Goal: Task Accomplishment & Management: Use online tool/utility

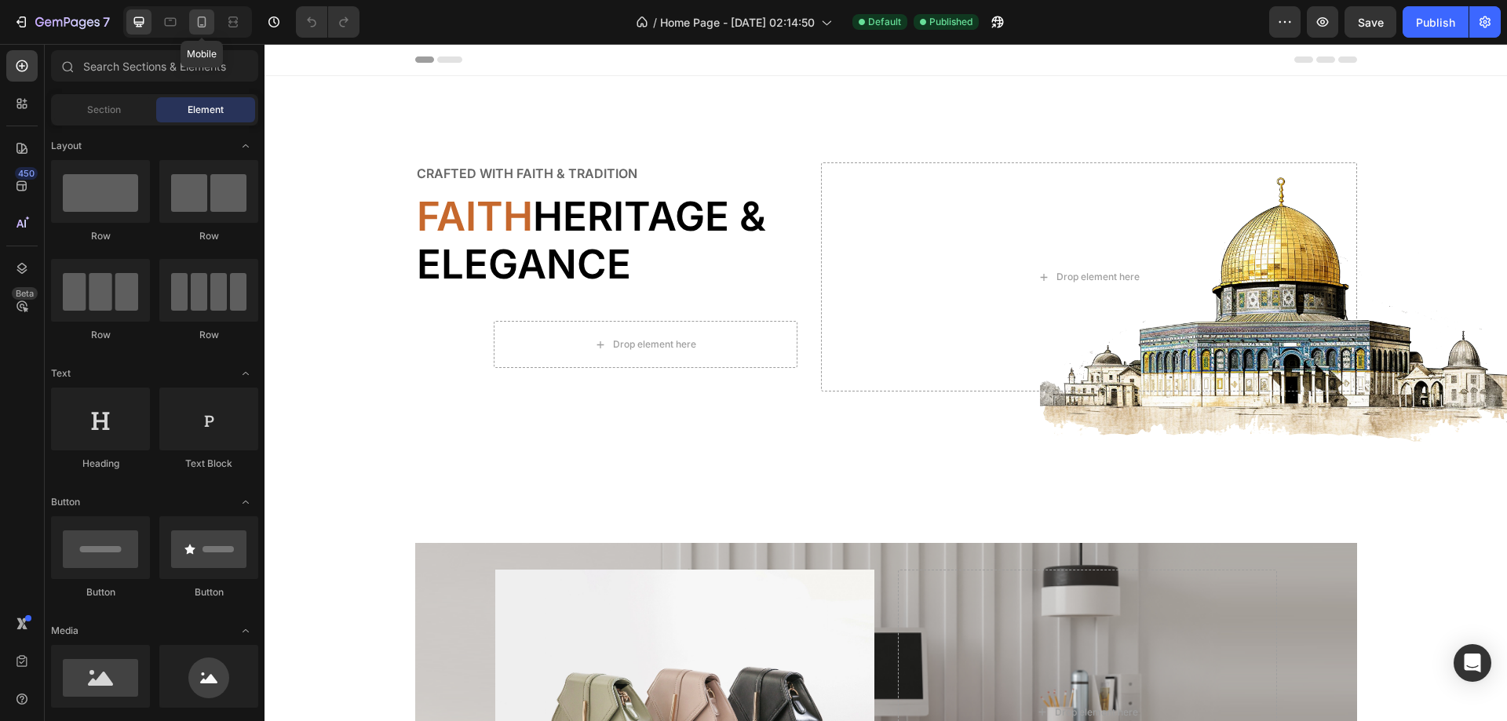
click at [200, 20] on icon at bounding box center [202, 22] width 16 height 16
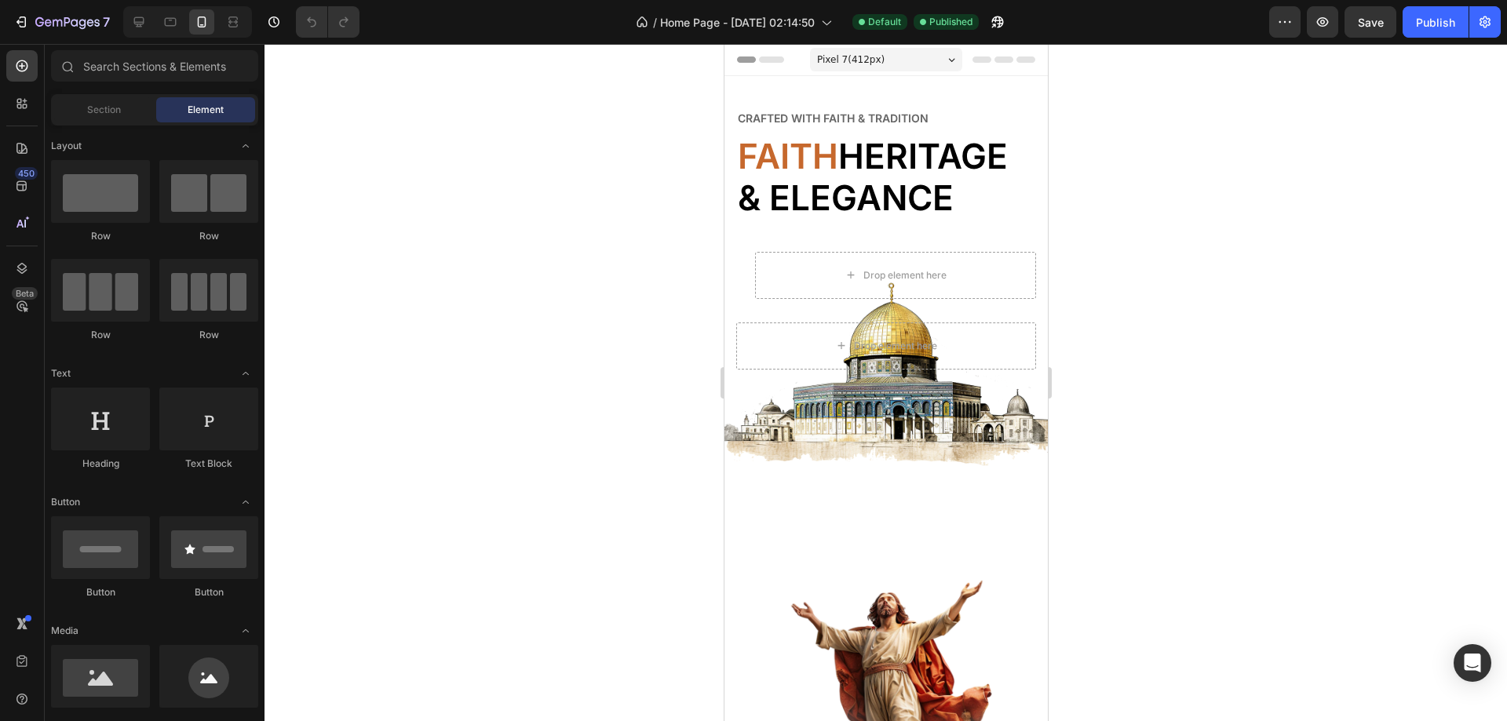
click at [915, 57] on div "Pixel 7 ( 412 px)" at bounding box center [885, 60] width 152 height 24
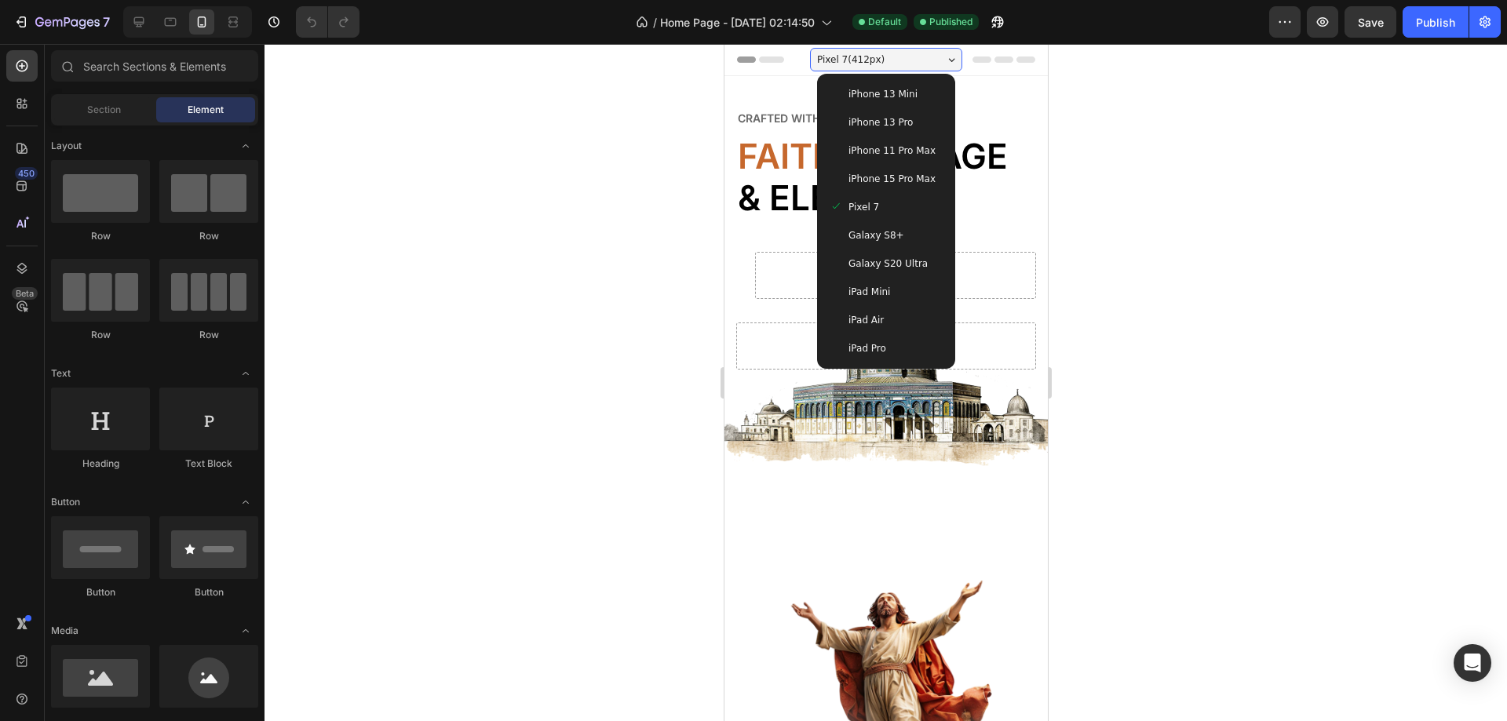
click at [898, 101] on span "iPhone 13 Mini" at bounding box center [881, 94] width 69 height 16
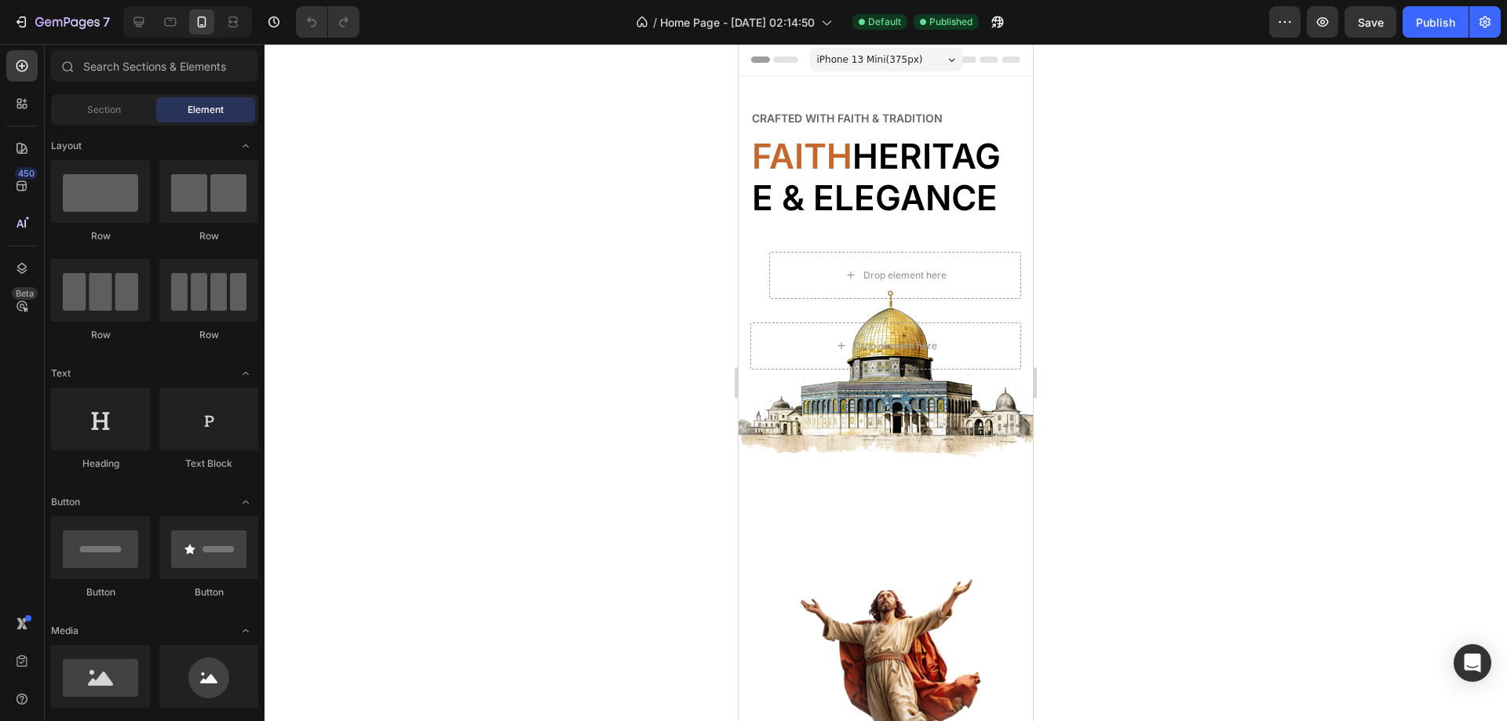
click at [922, 59] on div "iPhone 13 Mini ( 375 px)" at bounding box center [886, 60] width 152 height 24
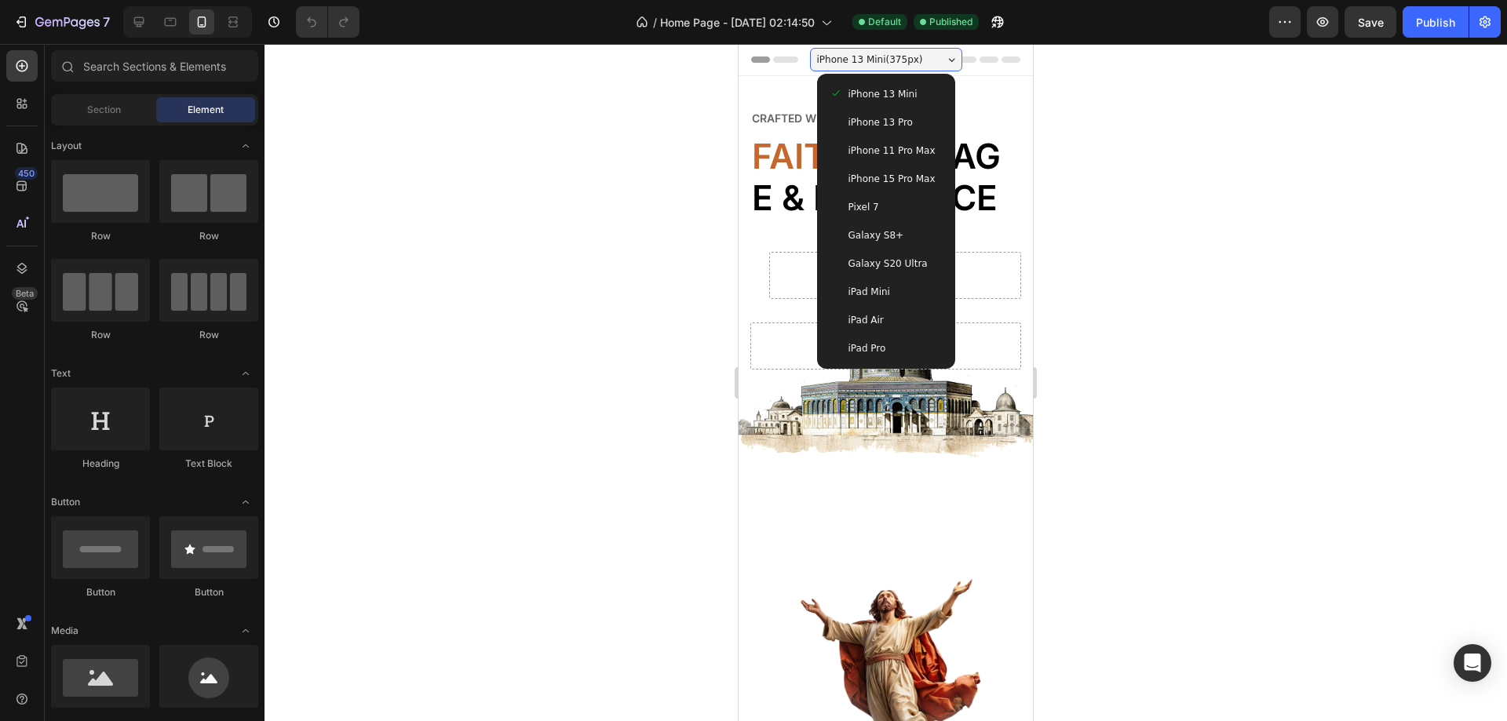
click at [888, 131] on div "iPhone 13 Pro" at bounding box center [886, 122] width 126 height 28
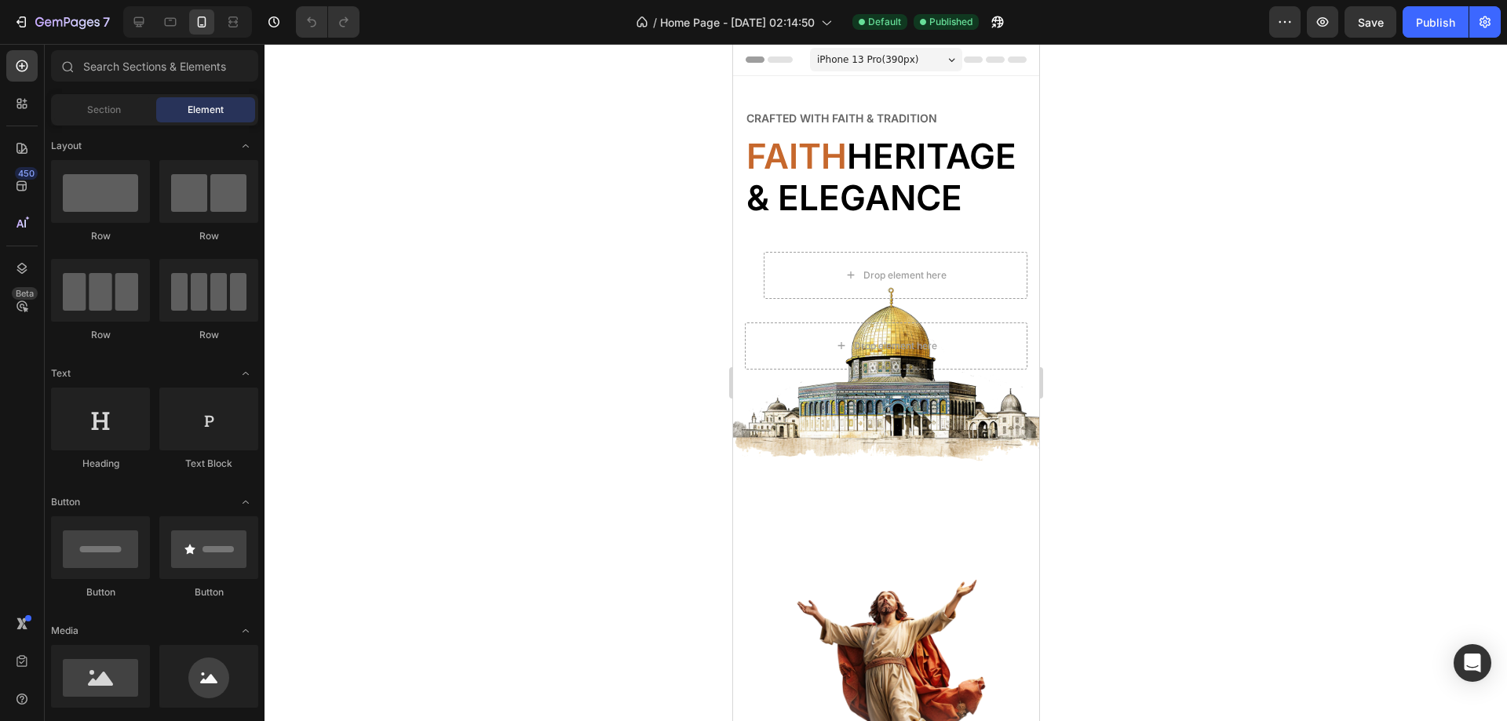
click at [932, 64] on div "iPhone 13 Pro ( 390 px)" at bounding box center [885, 60] width 152 height 24
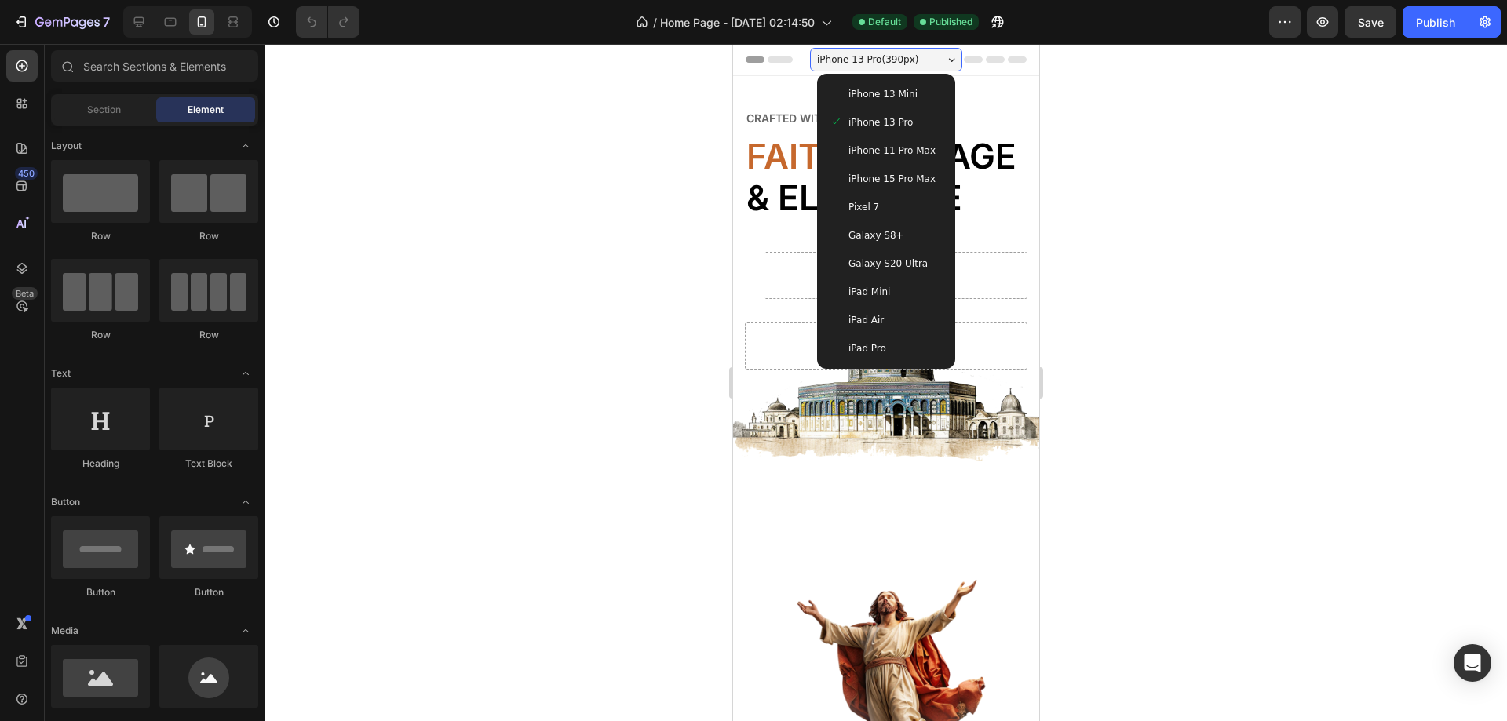
click at [866, 233] on span "Galaxy S8+" at bounding box center [875, 236] width 56 height 16
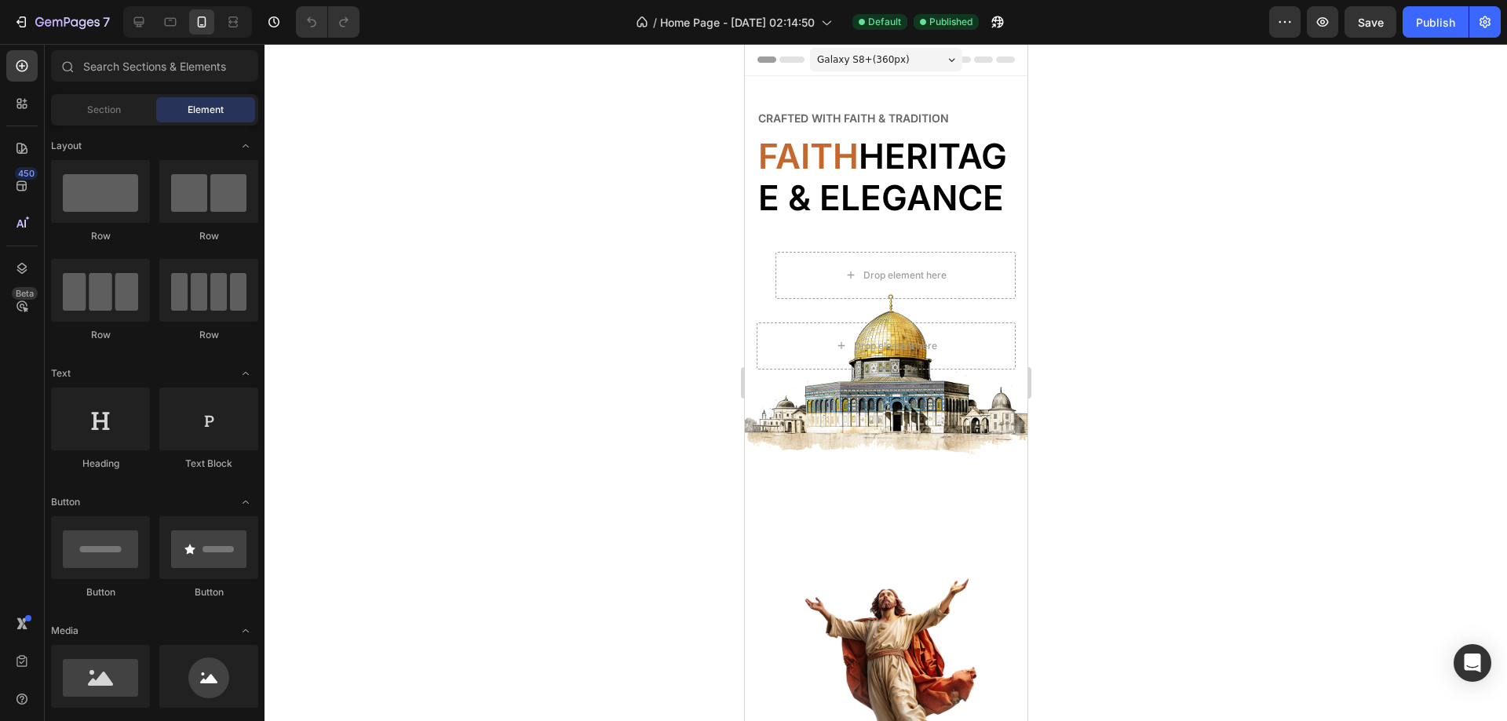
click at [928, 58] on div "Galaxy S8+ ( 360 px)" at bounding box center [885, 60] width 152 height 24
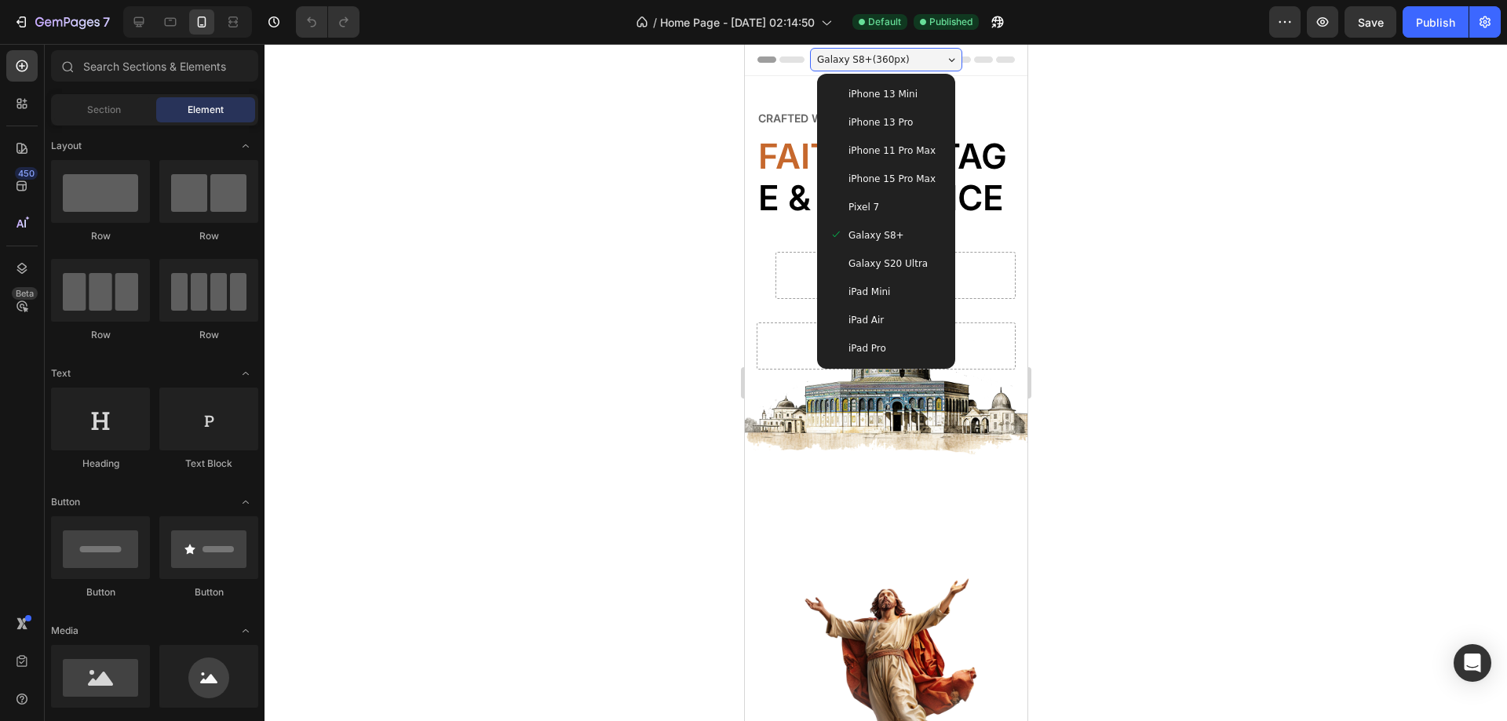
click at [869, 300] on div "iPad Mini" at bounding box center [885, 292] width 126 height 28
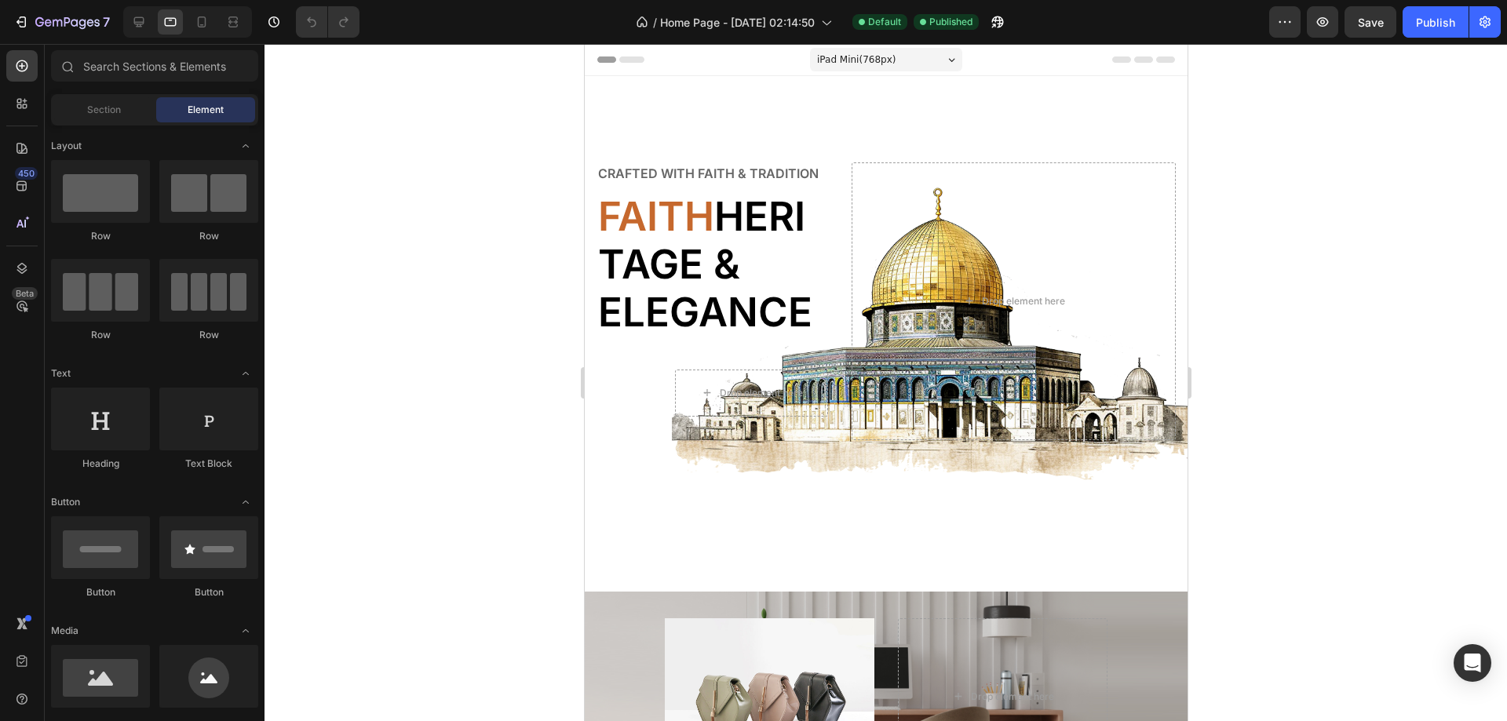
click at [948, 60] on icon at bounding box center [951, 59] width 6 height 3
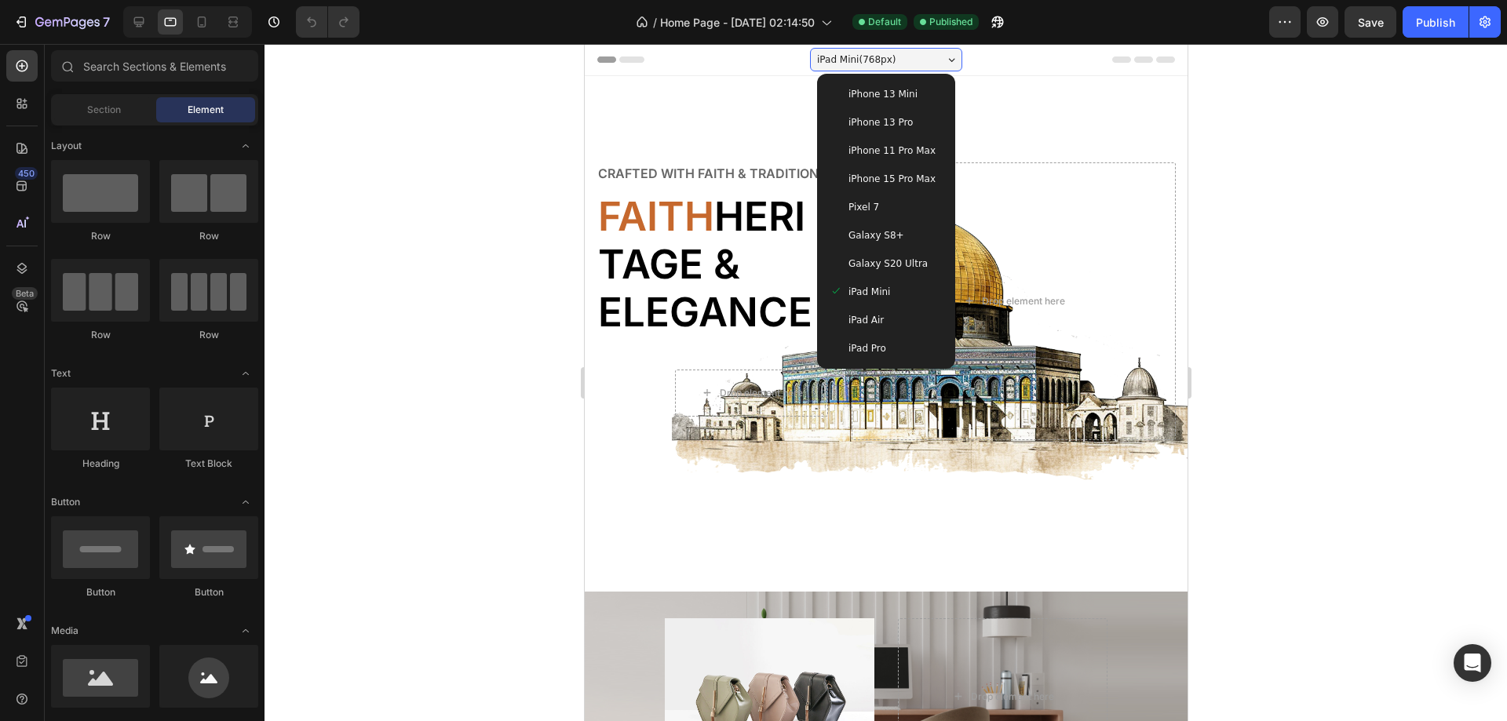
click at [430, 320] on div at bounding box center [885, 382] width 1242 height 677
click at [871, 94] on span "iPhone 13 Mini" at bounding box center [881, 94] width 69 height 16
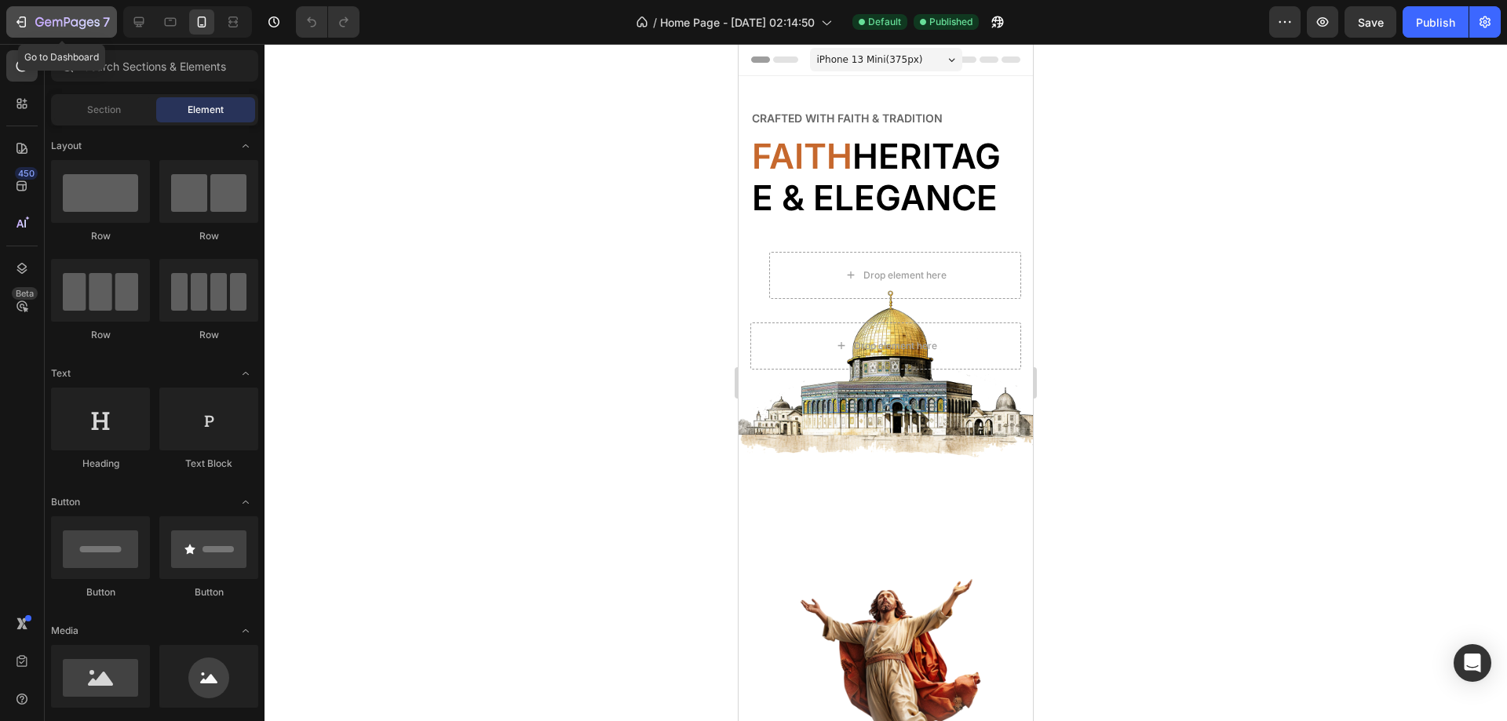
click at [19, 20] on icon "button" at bounding box center [21, 22] width 16 height 16
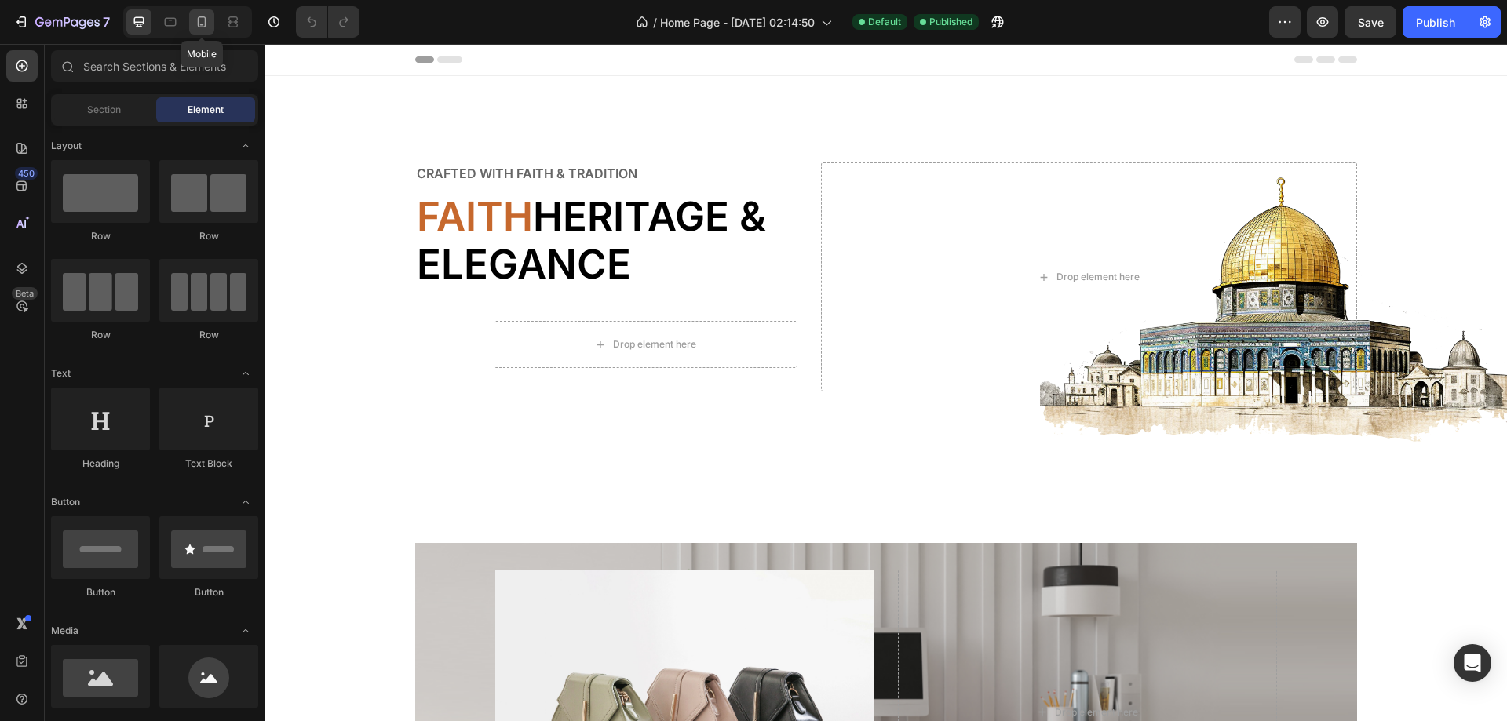
click at [206, 24] on icon at bounding box center [202, 21] width 9 height 11
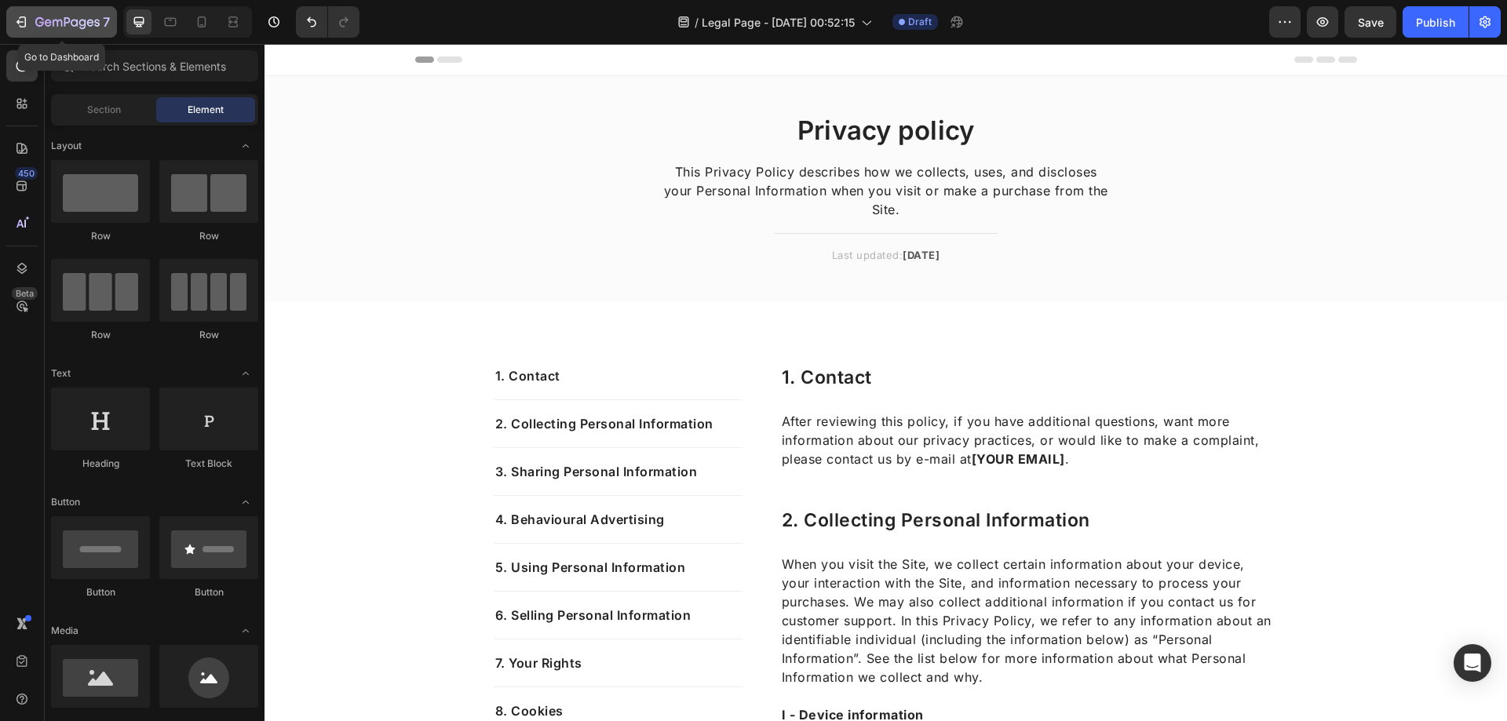
click at [27, 22] on icon "button" at bounding box center [21, 22] width 16 height 16
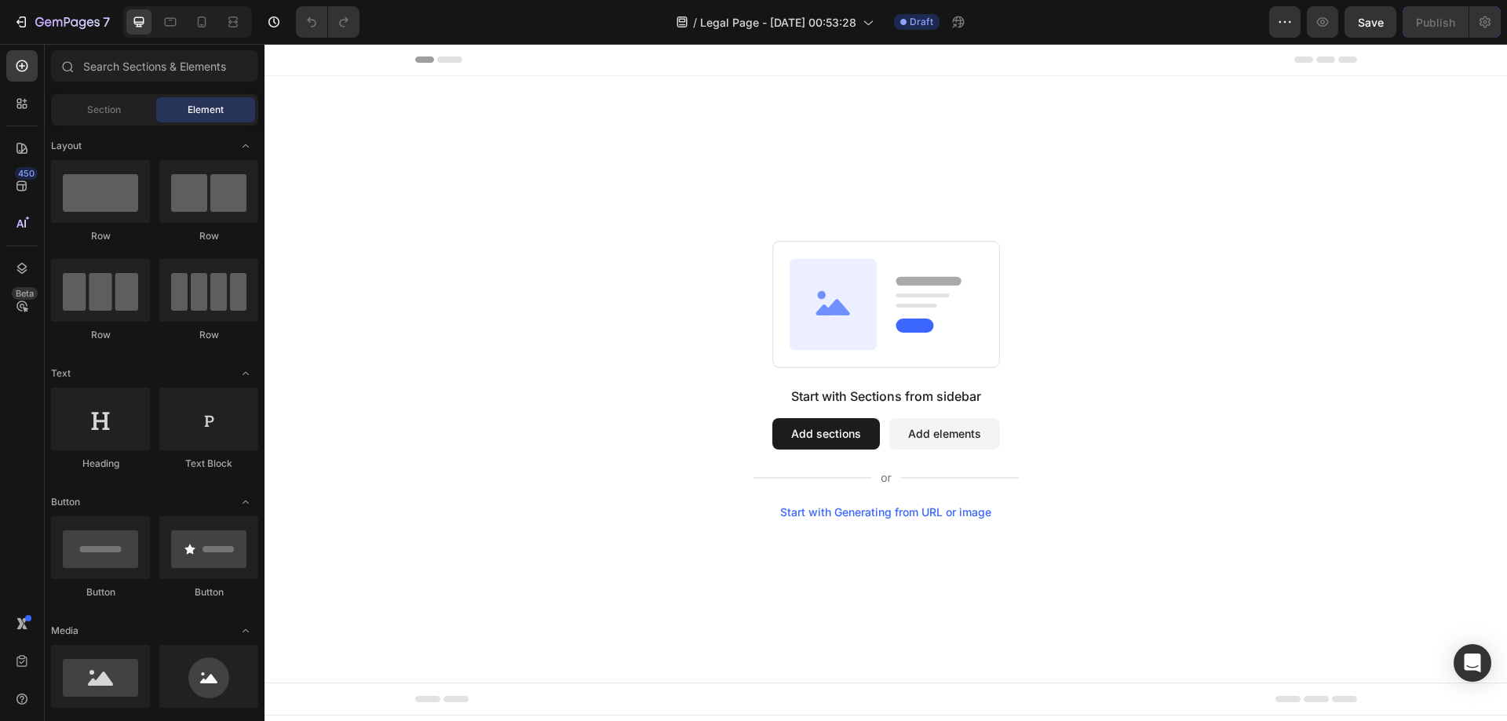
click at [829, 435] on button "Add sections" at bounding box center [825, 433] width 107 height 31
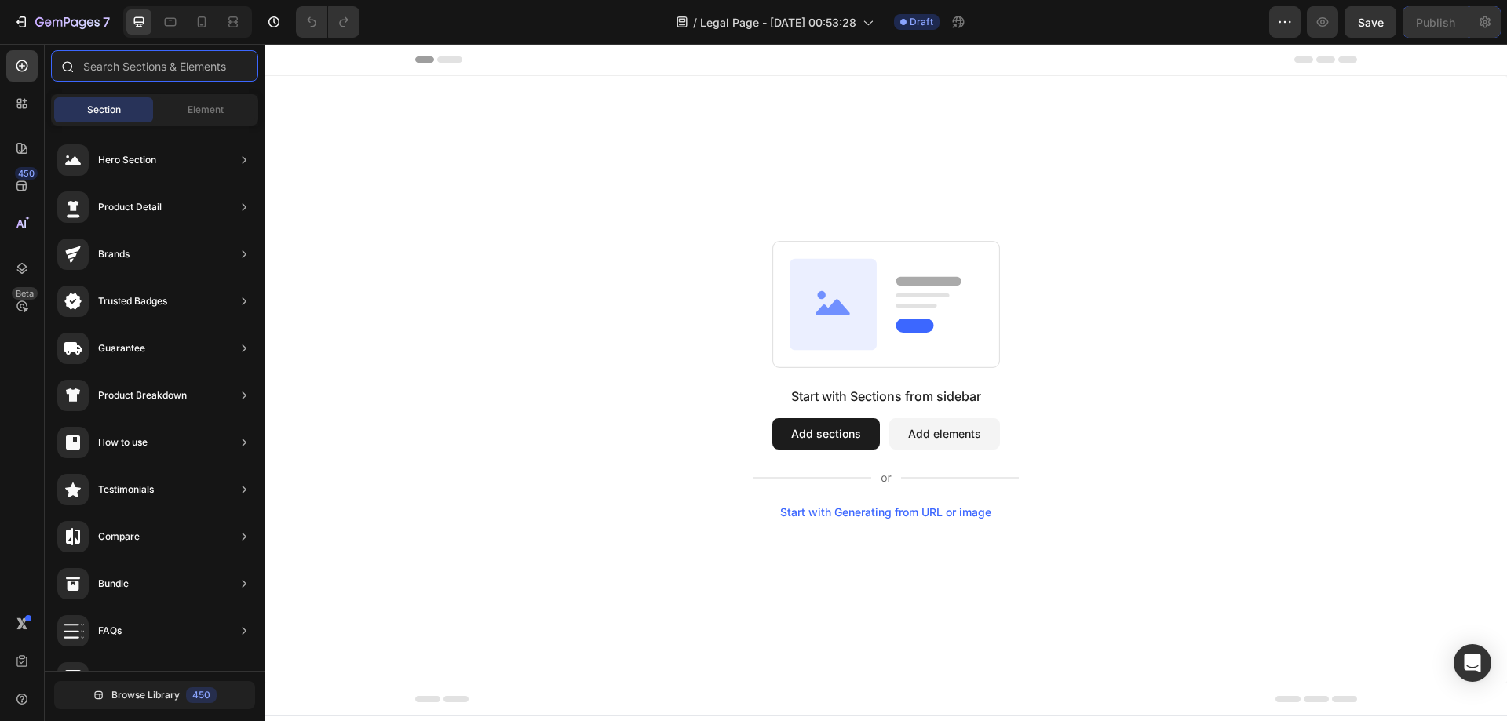
click at [148, 67] on input "text" at bounding box center [154, 65] width 207 height 31
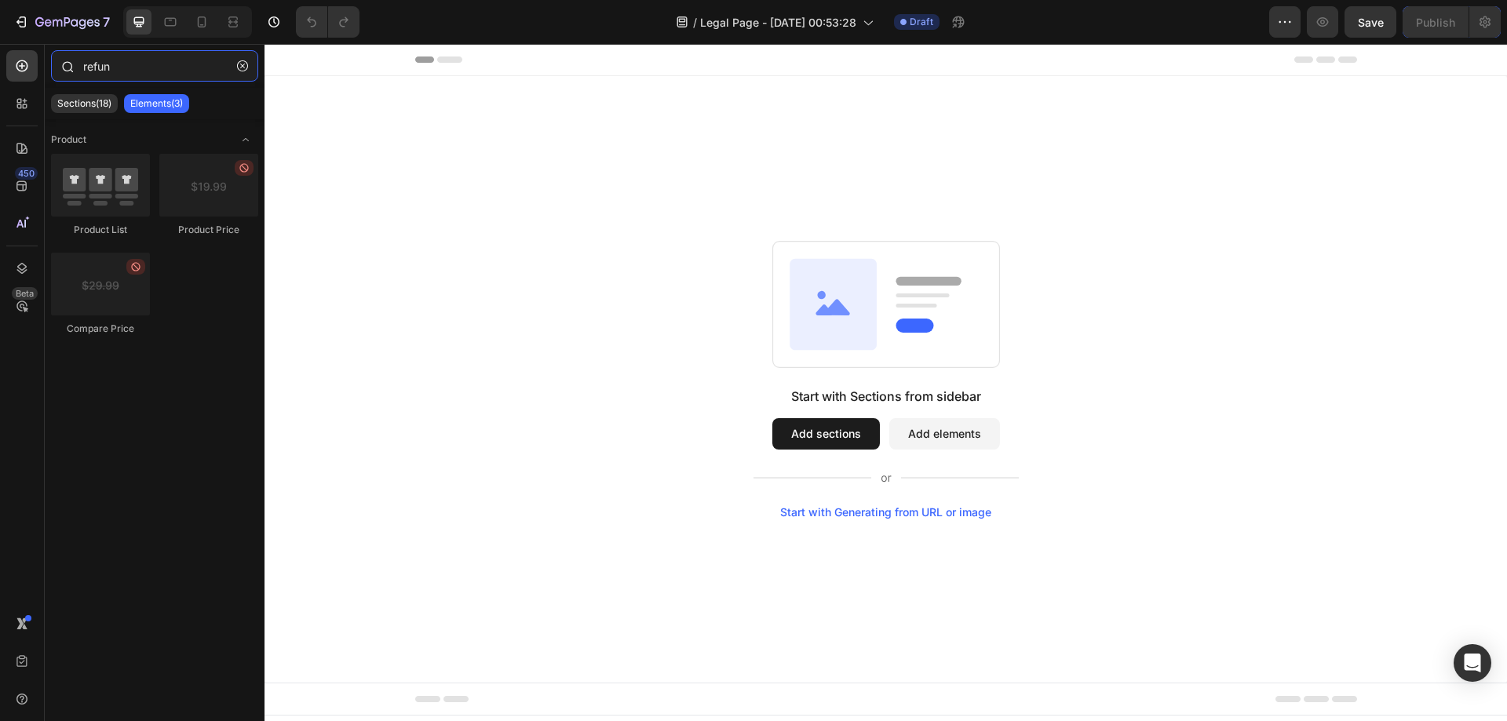
type input "refund"
drag, startPoint x: 133, startPoint y: 72, endPoint x: -62, endPoint y: 69, distance: 194.6
click at [0, 0] on html "7 Version history / Legal Page - Aug 28, 00:53:28 Draft Preview Save Publish 45…" at bounding box center [753, 0] width 1507 height 0
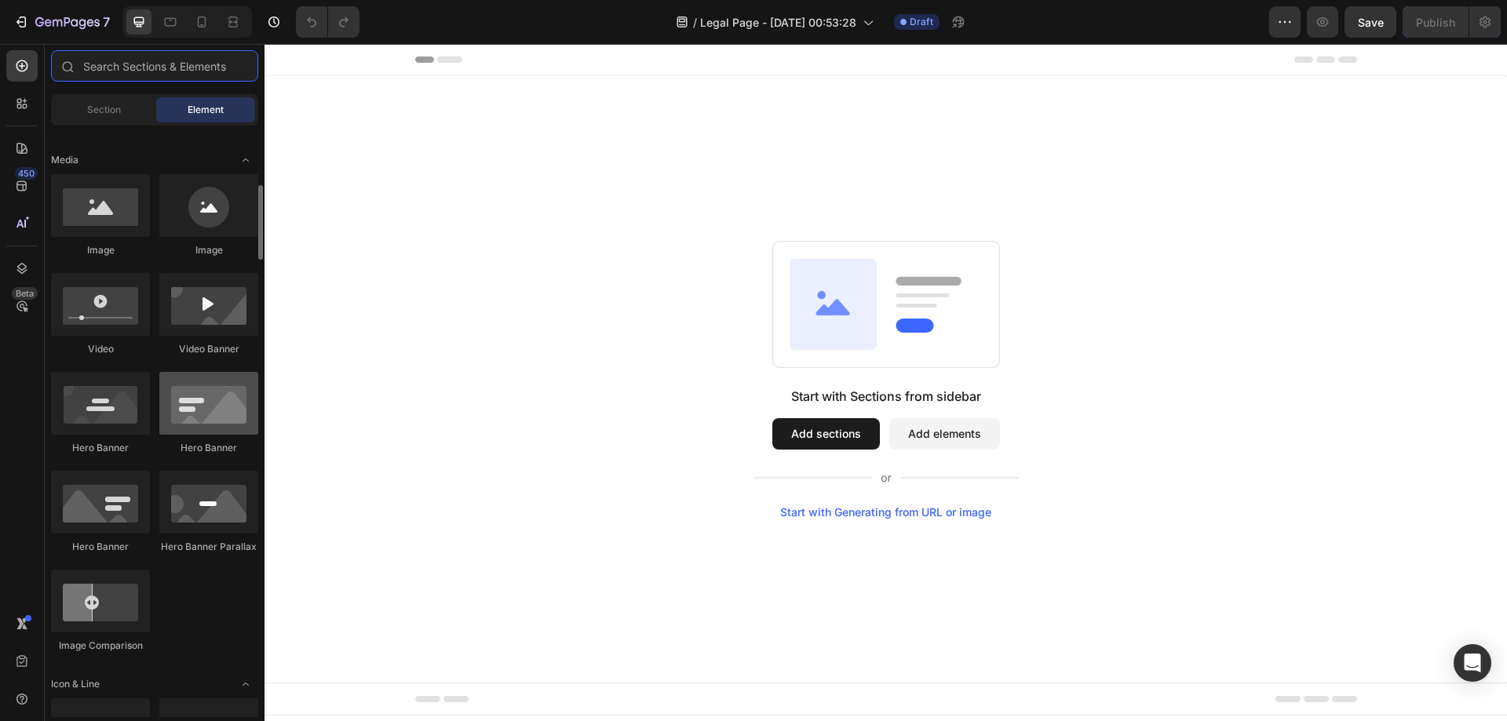
scroll to position [706, 0]
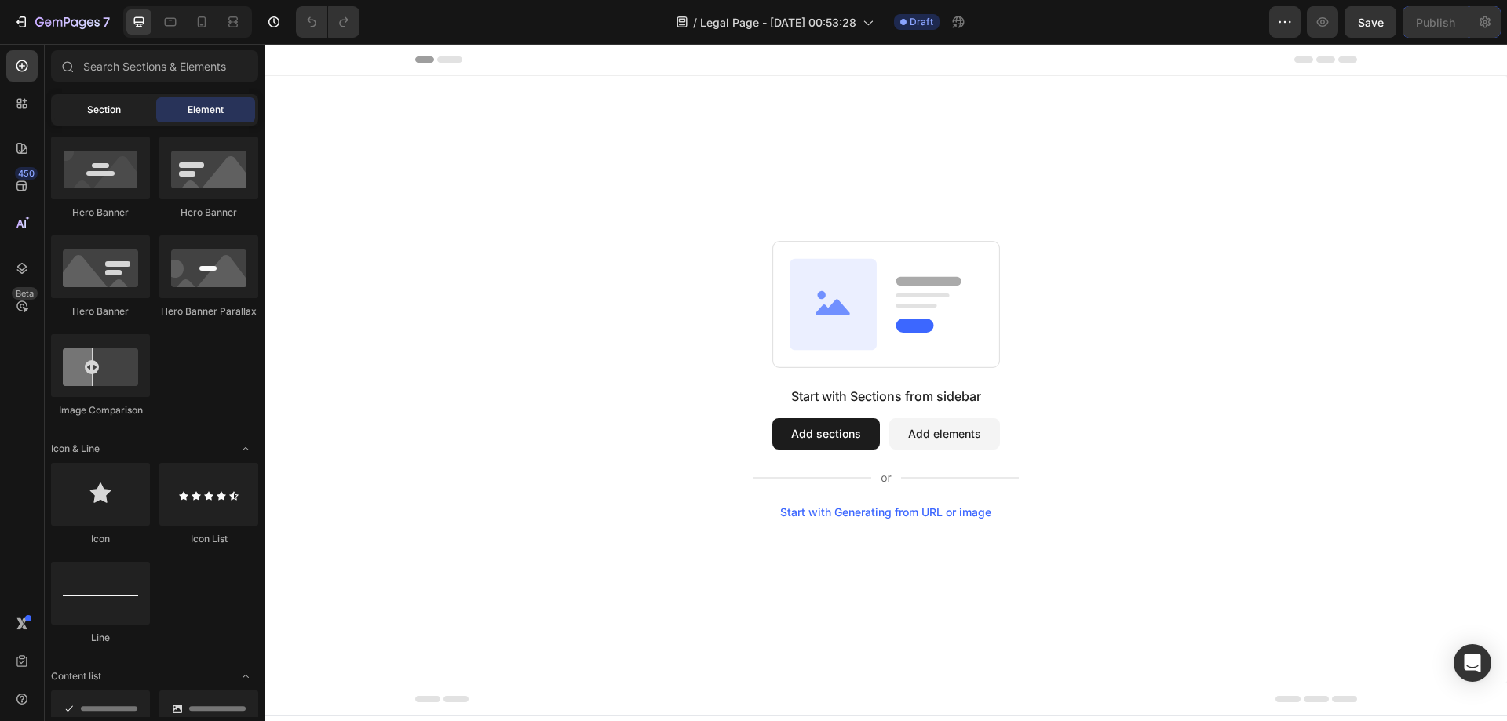
click at [107, 117] on div "Section" at bounding box center [103, 109] width 99 height 25
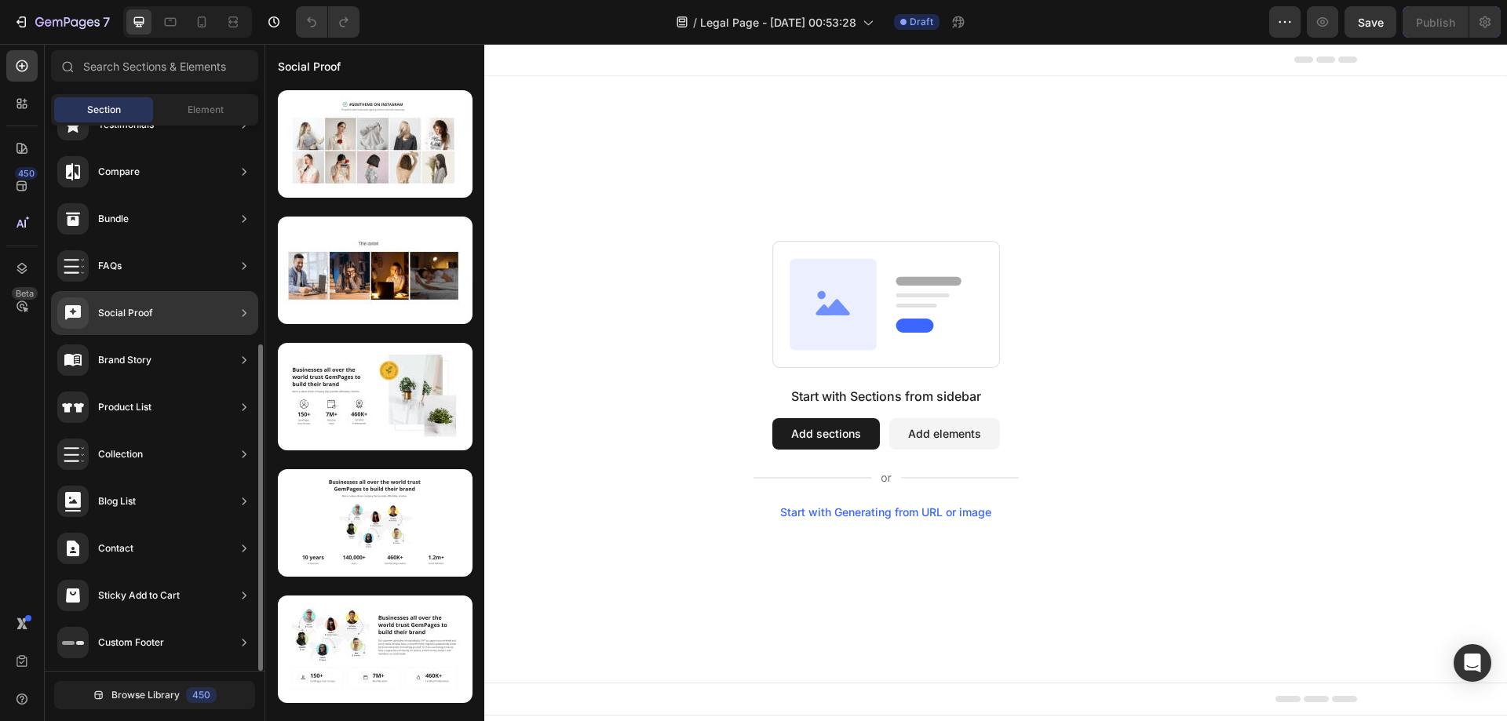
scroll to position [129, 0]
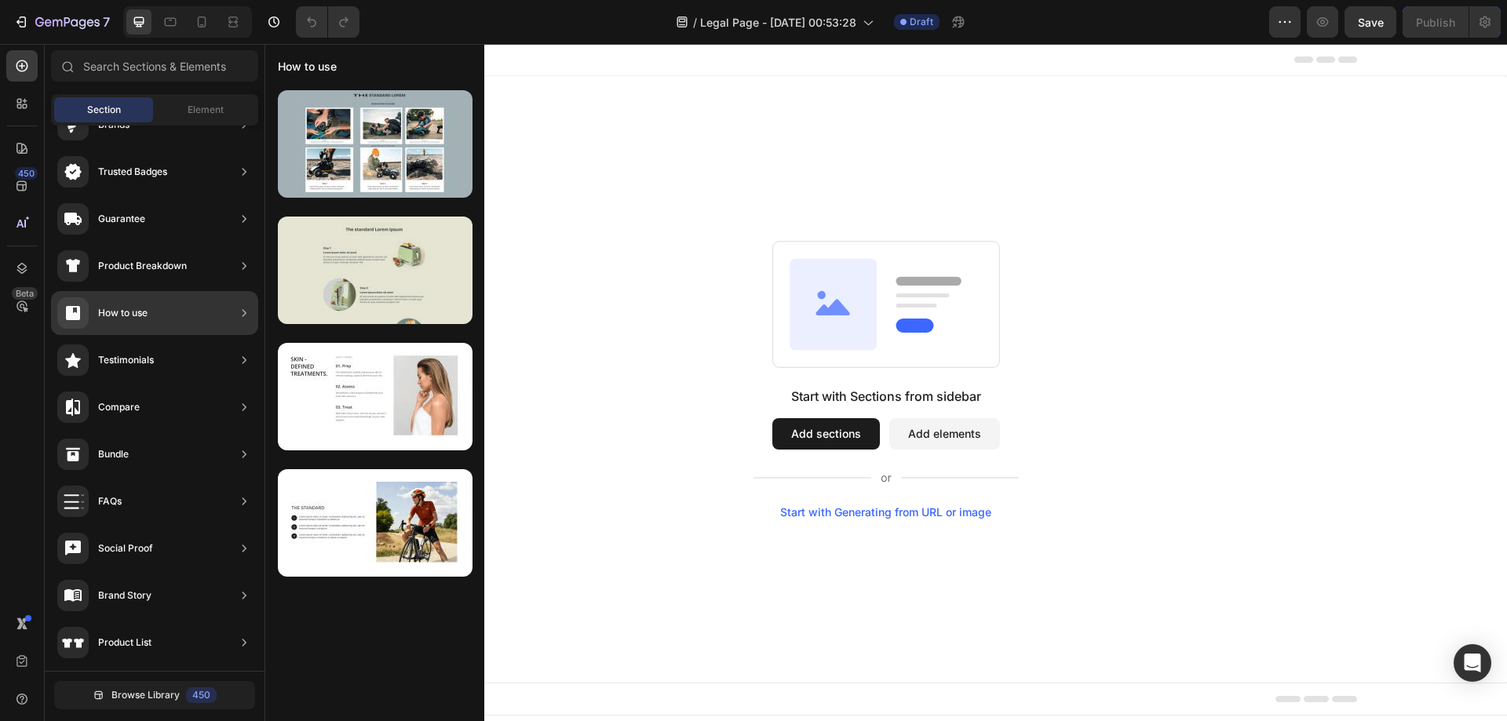
click at [352, 289] on div at bounding box center [375, 270] width 195 height 107
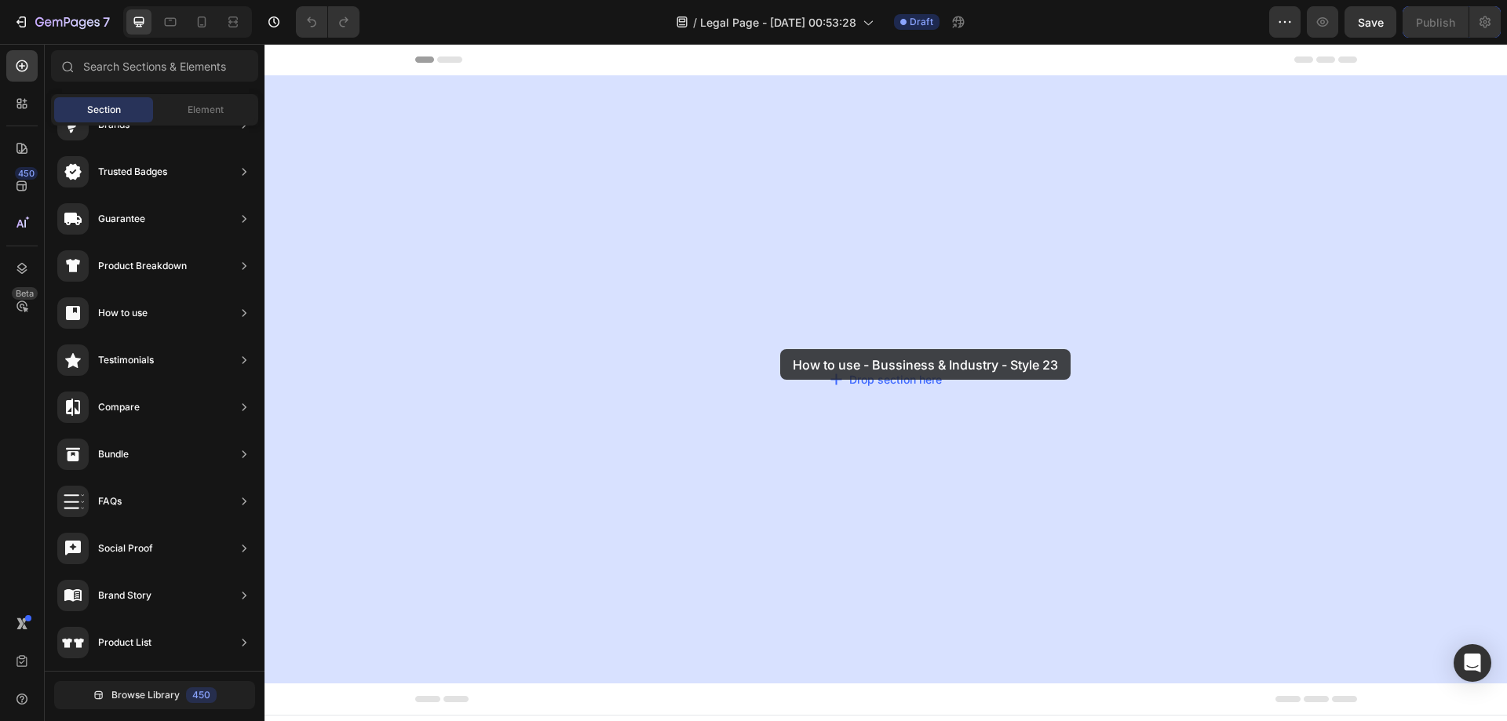
drag, startPoint x: 651, startPoint y: 323, endPoint x: 780, endPoint y: 349, distance: 131.3
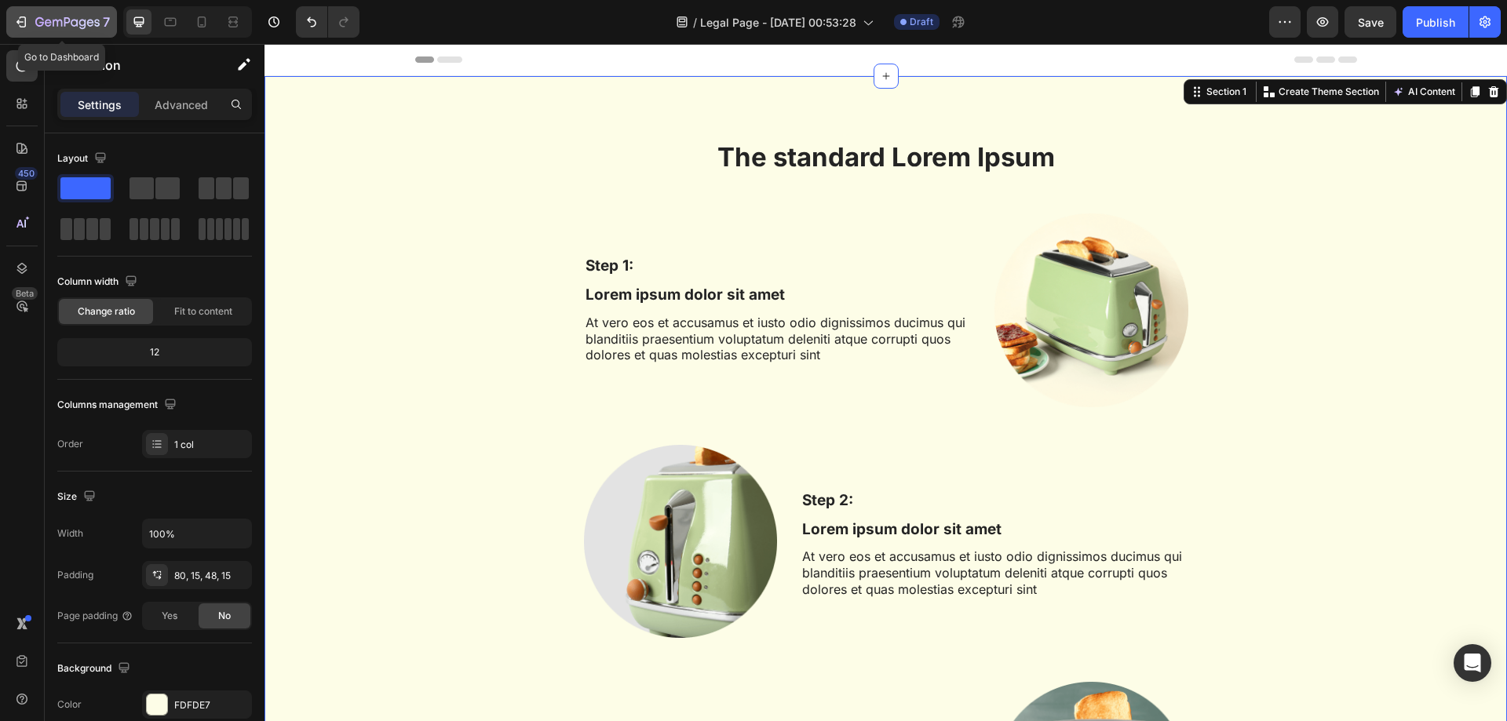
click at [31, 19] on div "7" at bounding box center [61, 22] width 97 height 19
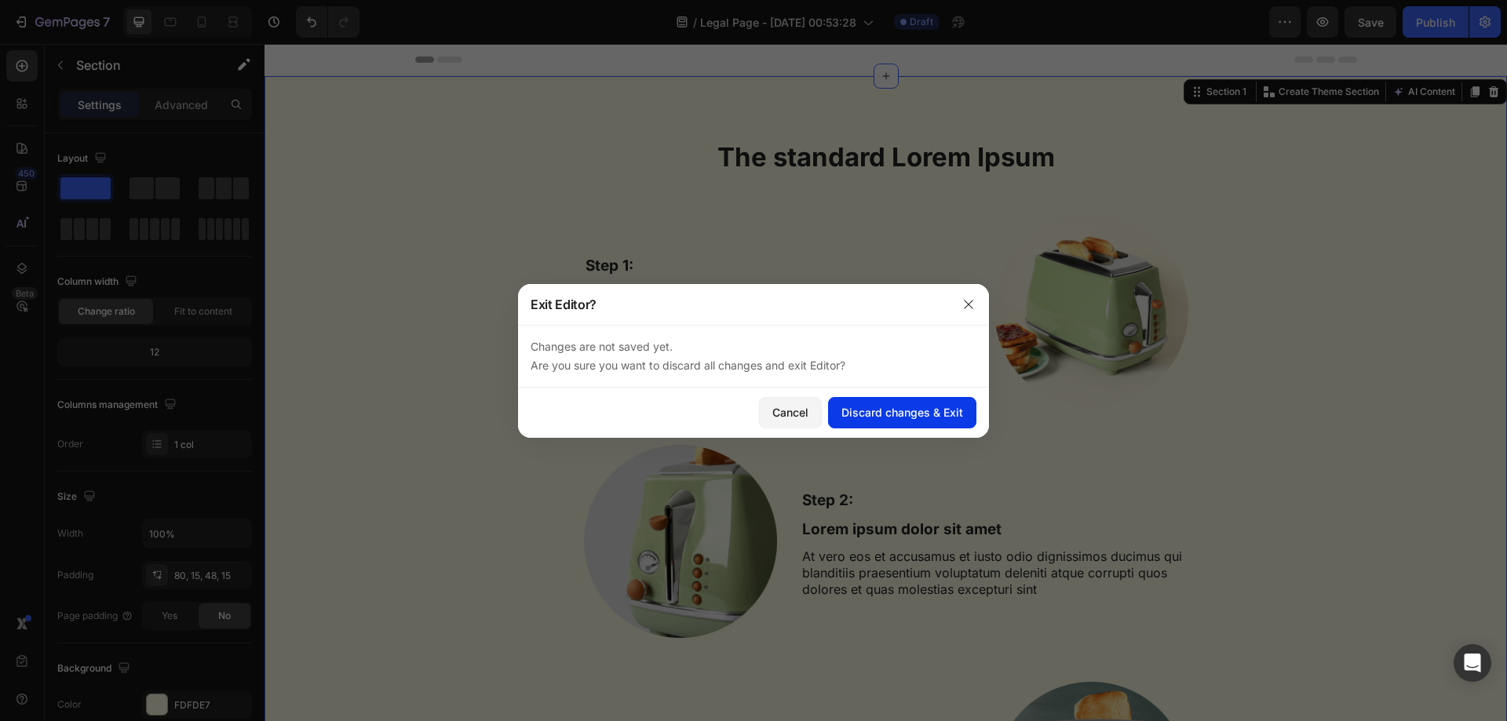
click at [895, 416] on div "Discard changes & Exit" at bounding box center [902, 412] width 122 height 16
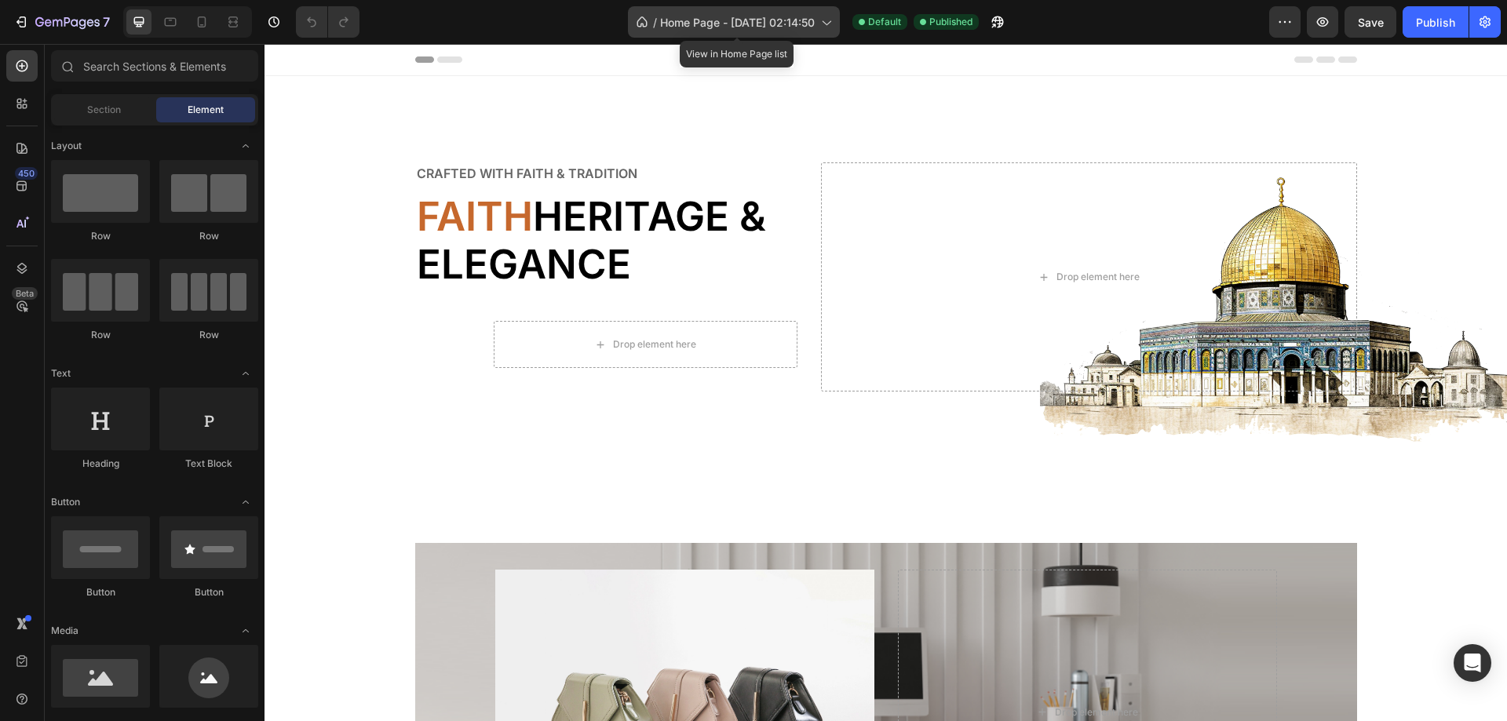
click at [814, 19] on span "Home Page - [DATE] 02:14:50" at bounding box center [737, 22] width 155 height 16
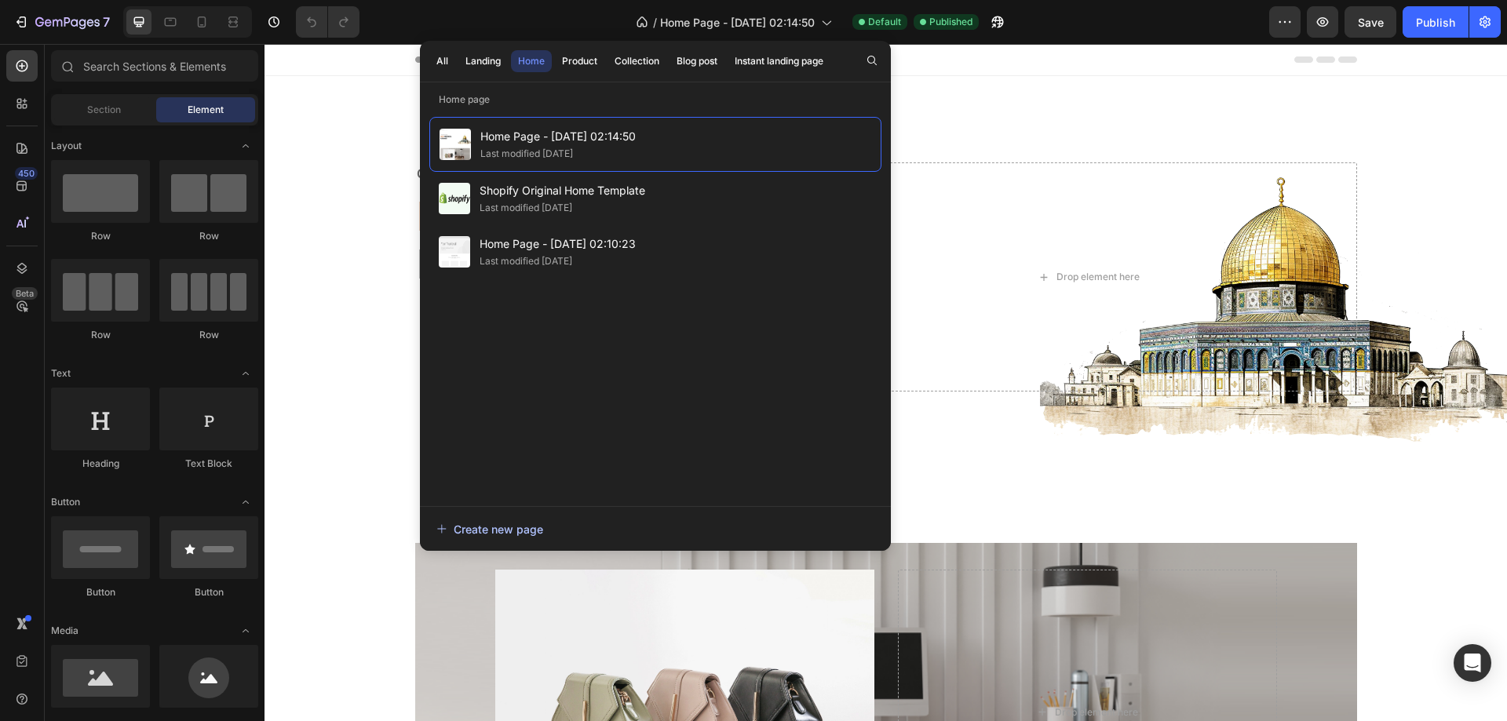
click at [510, 525] on div "Create new page" at bounding box center [489, 529] width 107 height 16
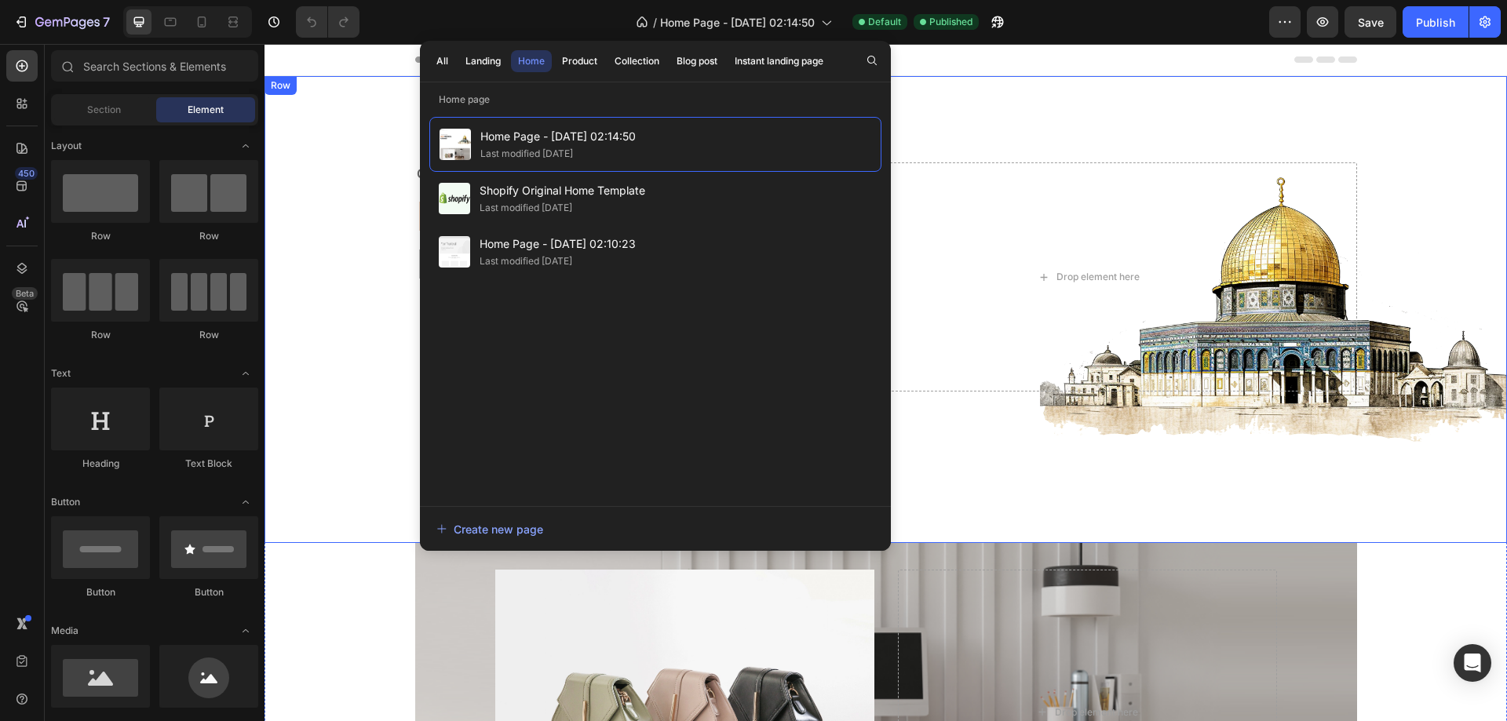
click at [339, 153] on div "crafted with faith & tradition Text faith heritage & elegance Heading Drop elem…" at bounding box center [885, 277] width 1242 height 276
click at [942, 72] on div "Header" at bounding box center [886, 59] width 942 height 31
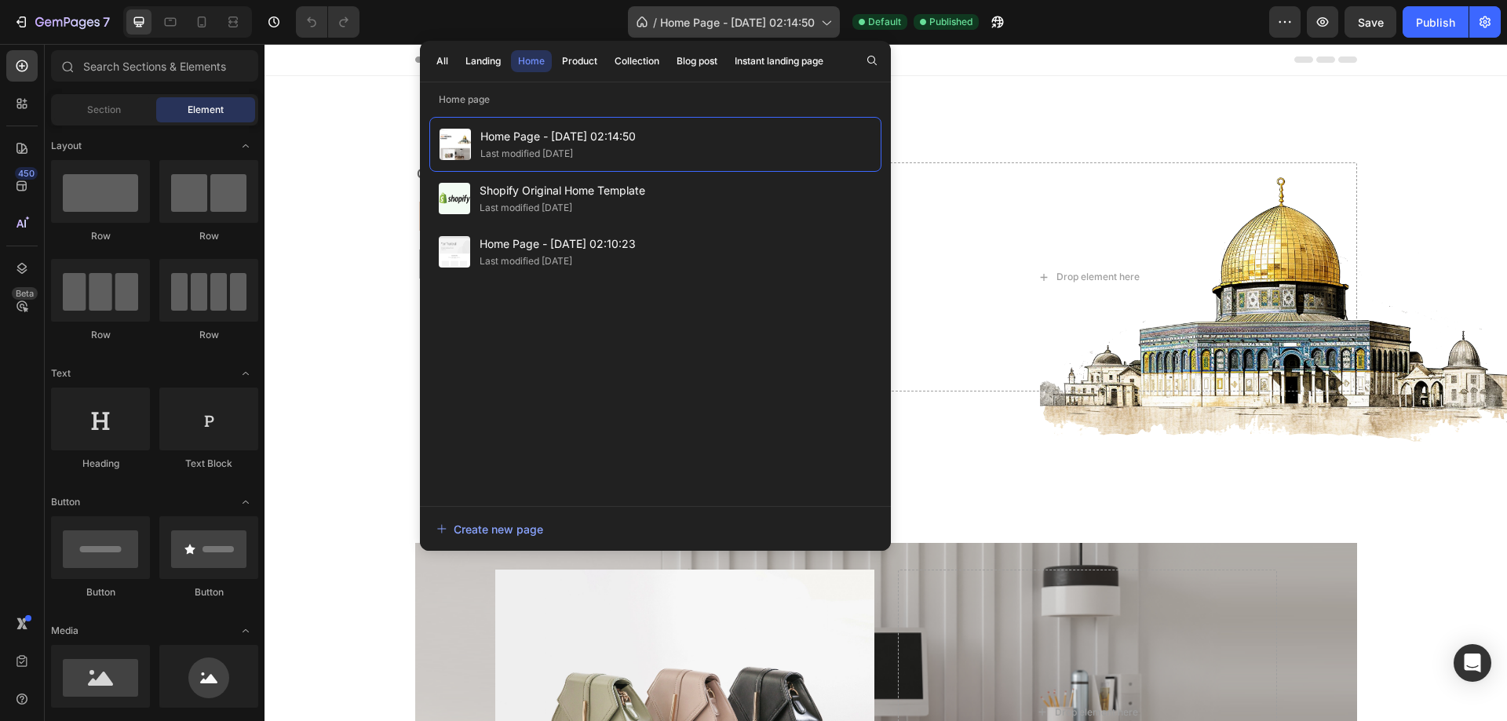
click at [756, 16] on span "Home Page - [DATE] 02:14:50" at bounding box center [737, 22] width 155 height 16
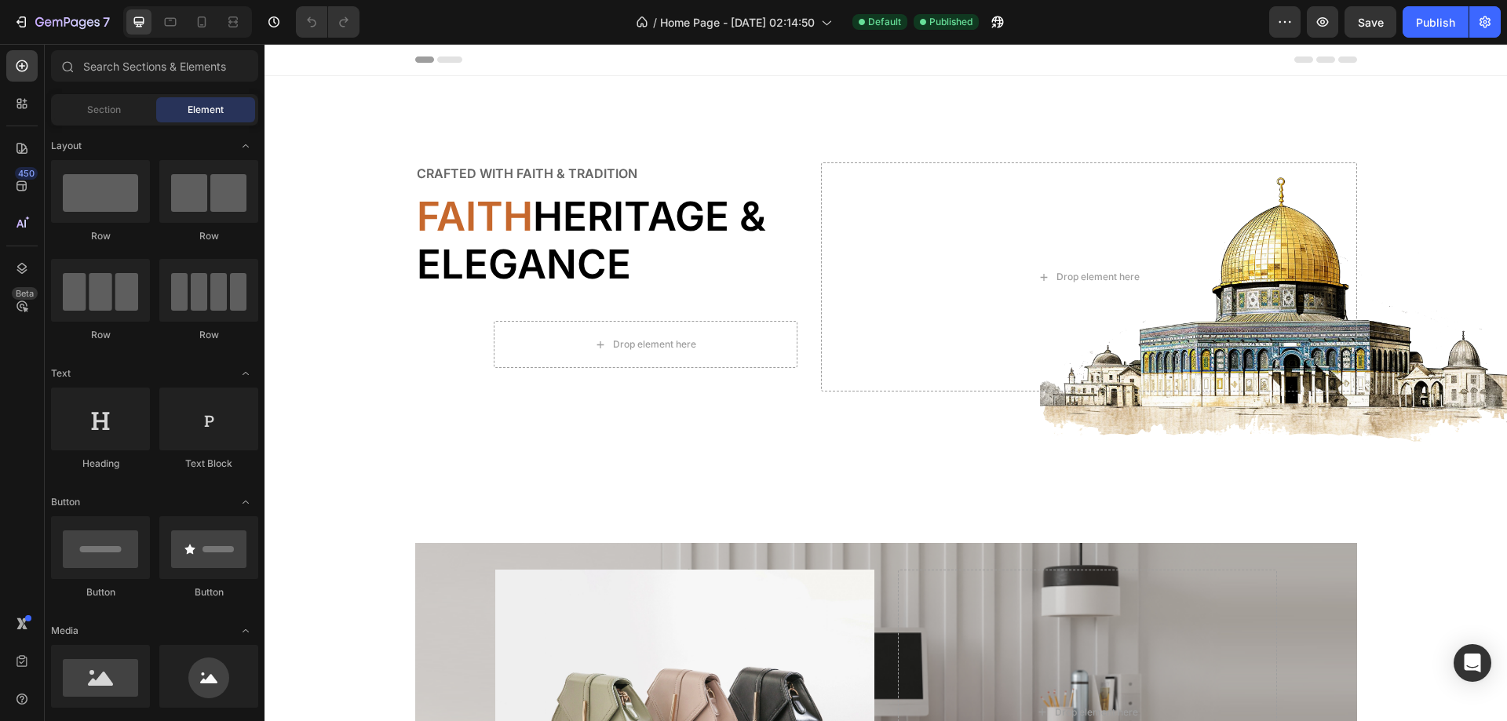
click at [567, 68] on div "Header" at bounding box center [886, 59] width 942 height 31
click at [444, 60] on icon at bounding box center [449, 59] width 25 height 6
click at [311, 60] on span "Header" at bounding box center [311, 60] width 35 height 16
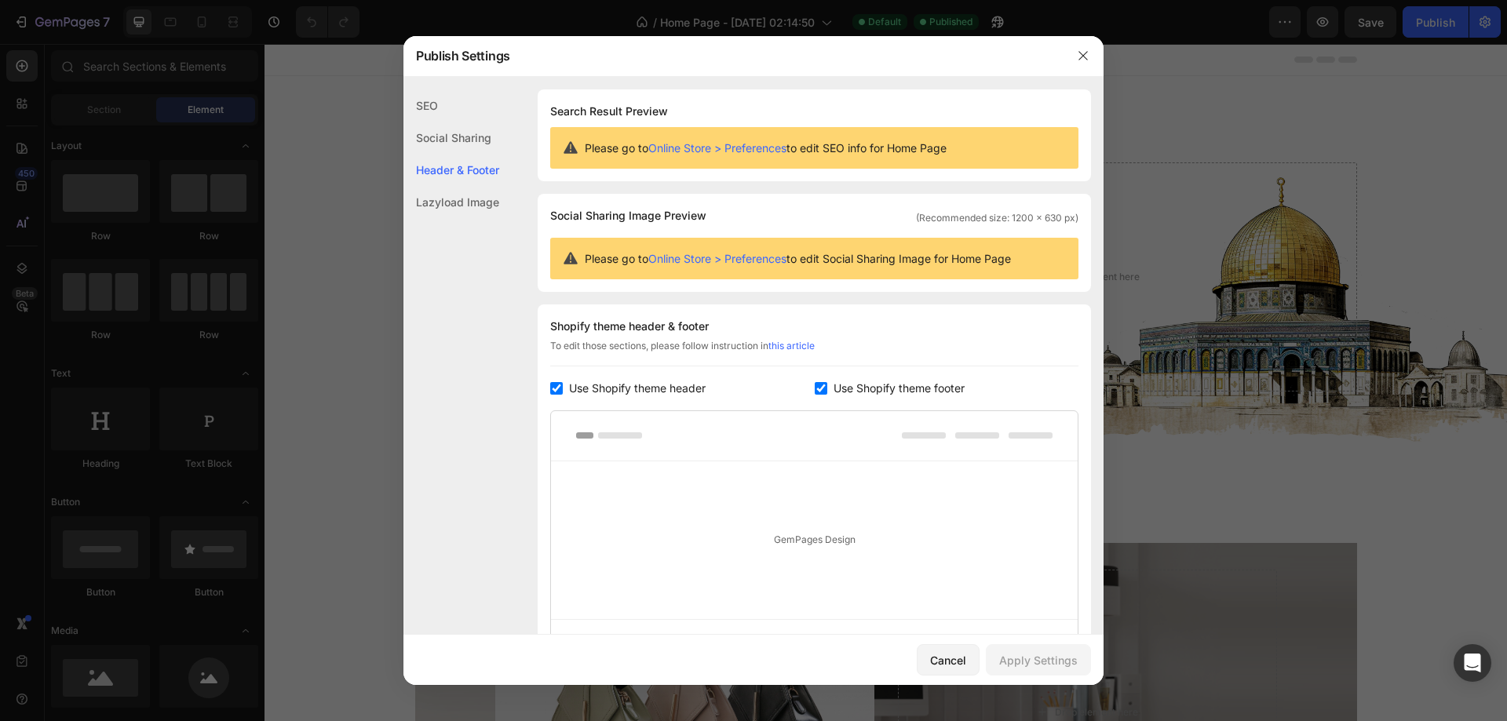
scroll to position [164, 0]
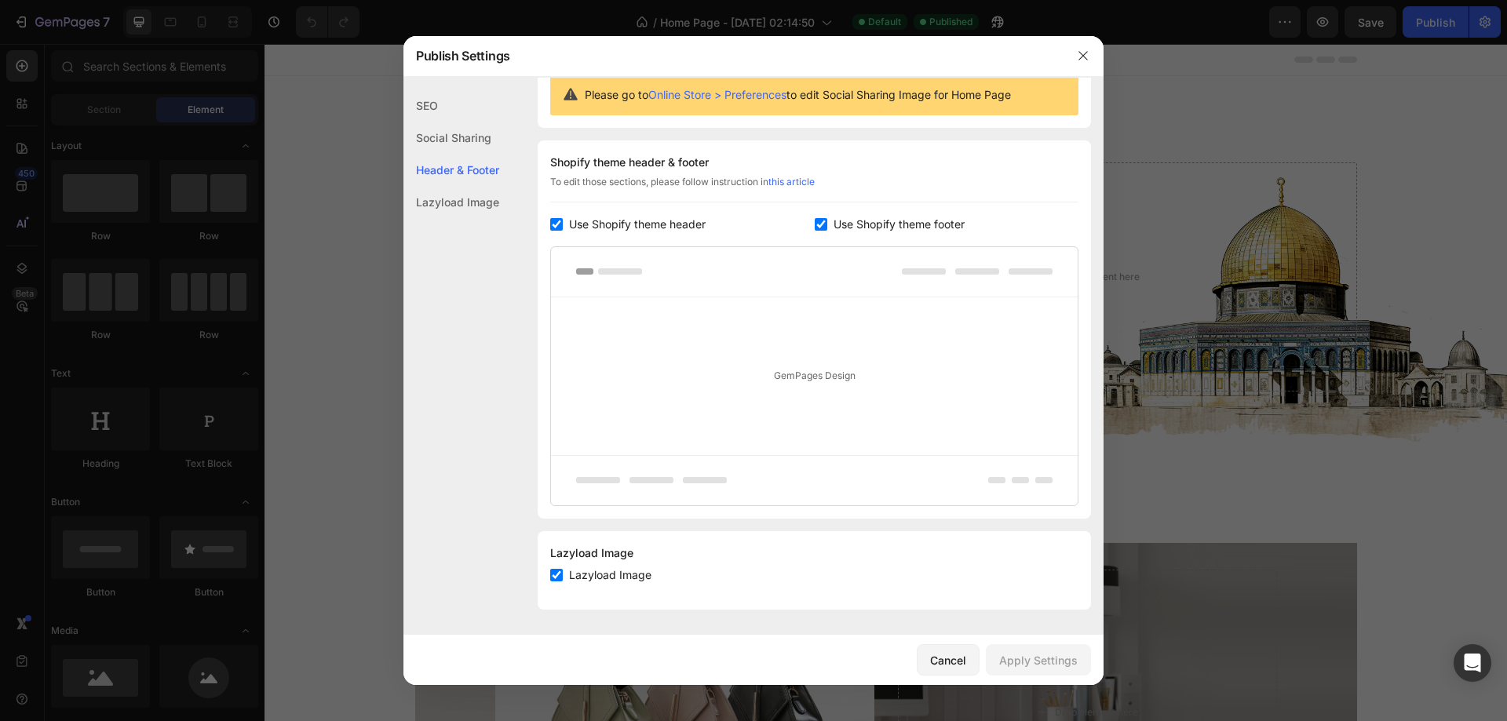
click at [450, 154] on div "Social Sharing" at bounding box center [451, 170] width 96 height 32
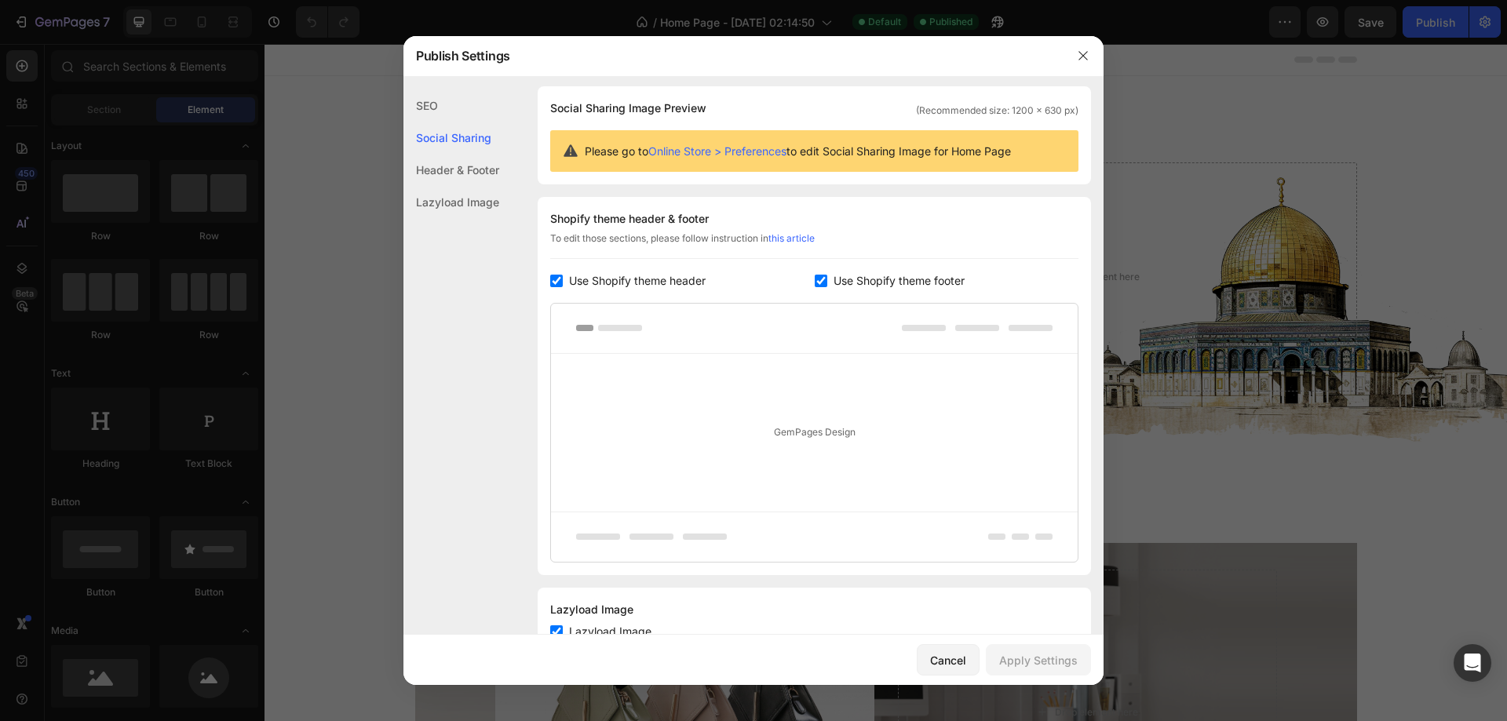
scroll to position [101, 0]
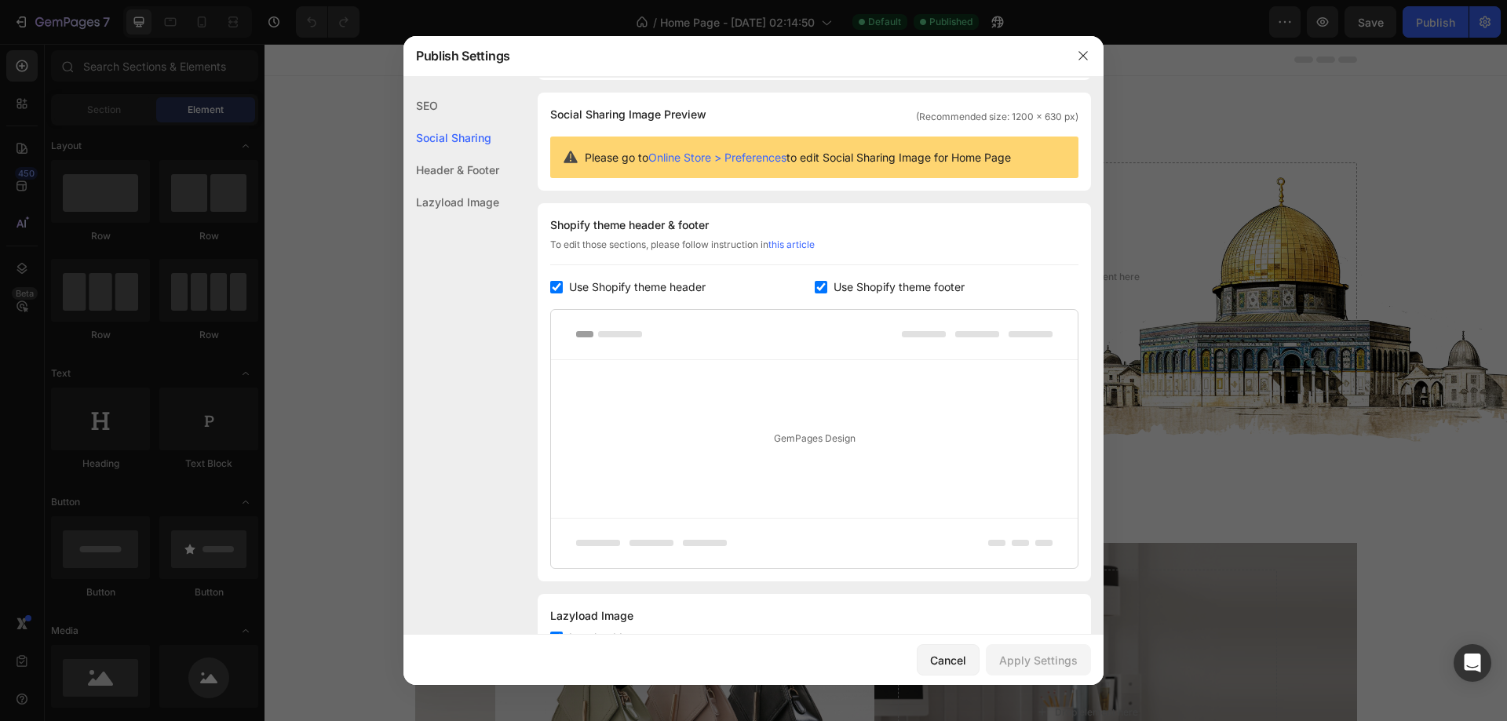
click at [448, 193] on div "Lazyload Image" at bounding box center [451, 202] width 96 height 32
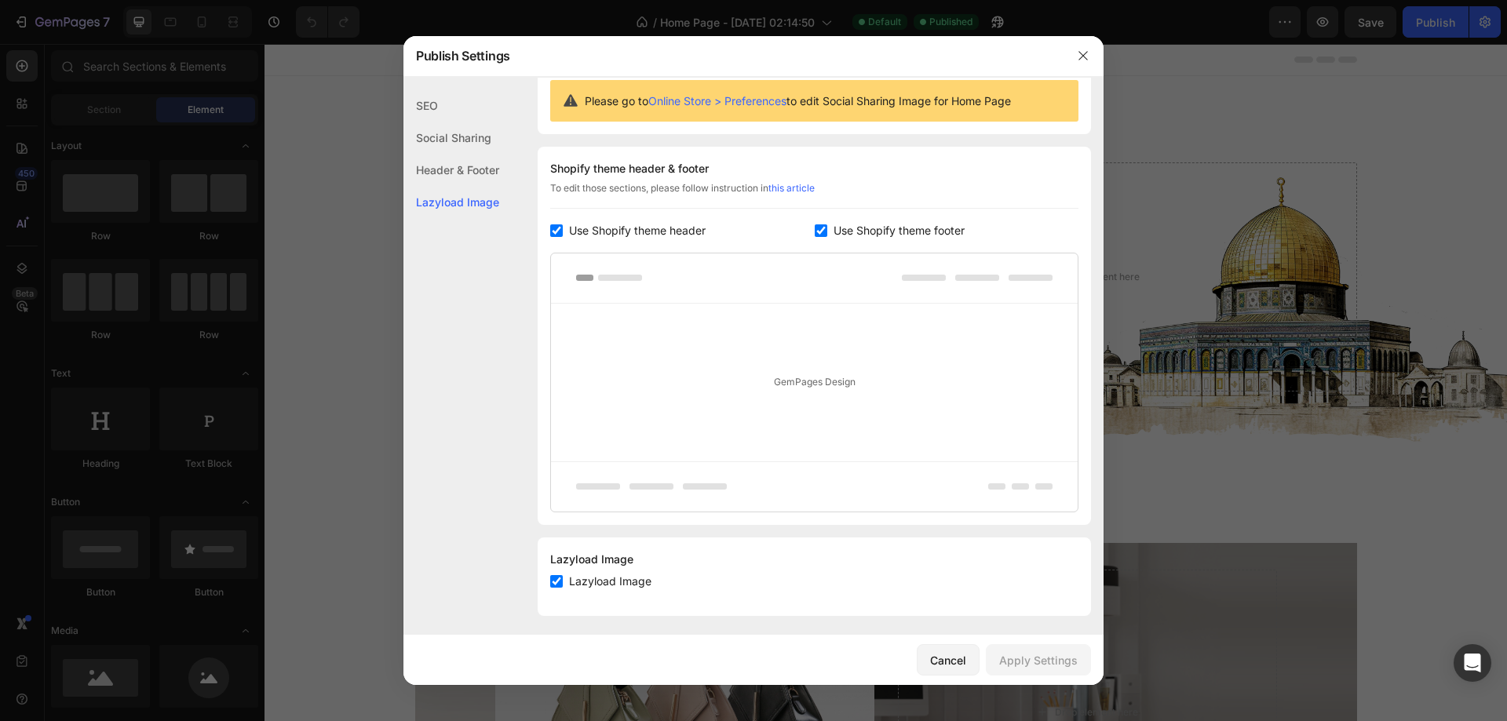
scroll to position [164, 0]
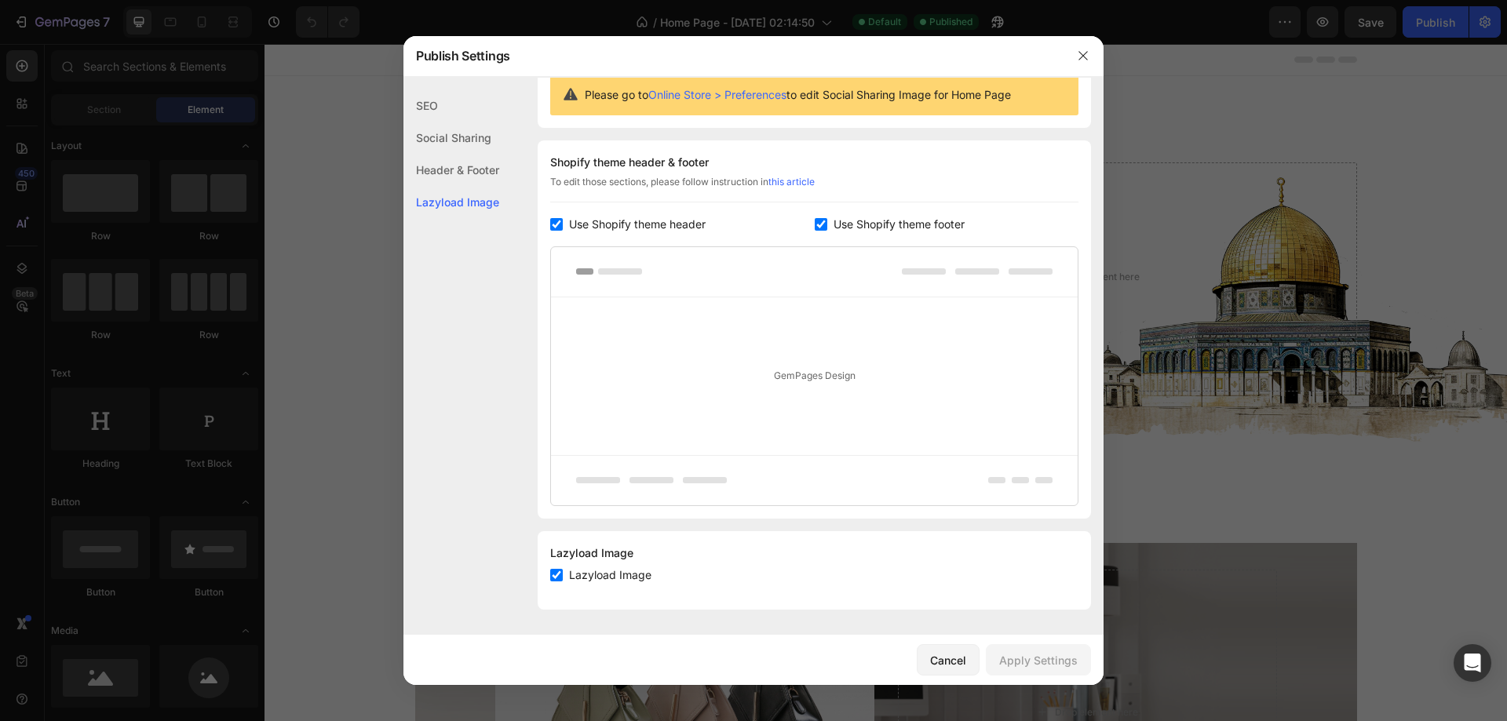
click at [445, 186] on div "Header & Footer" at bounding box center [451, 202] width 96 height 32
click at [441, 154] on div "Social Sharing" at bounding box center [451, 170] width 96 height 32
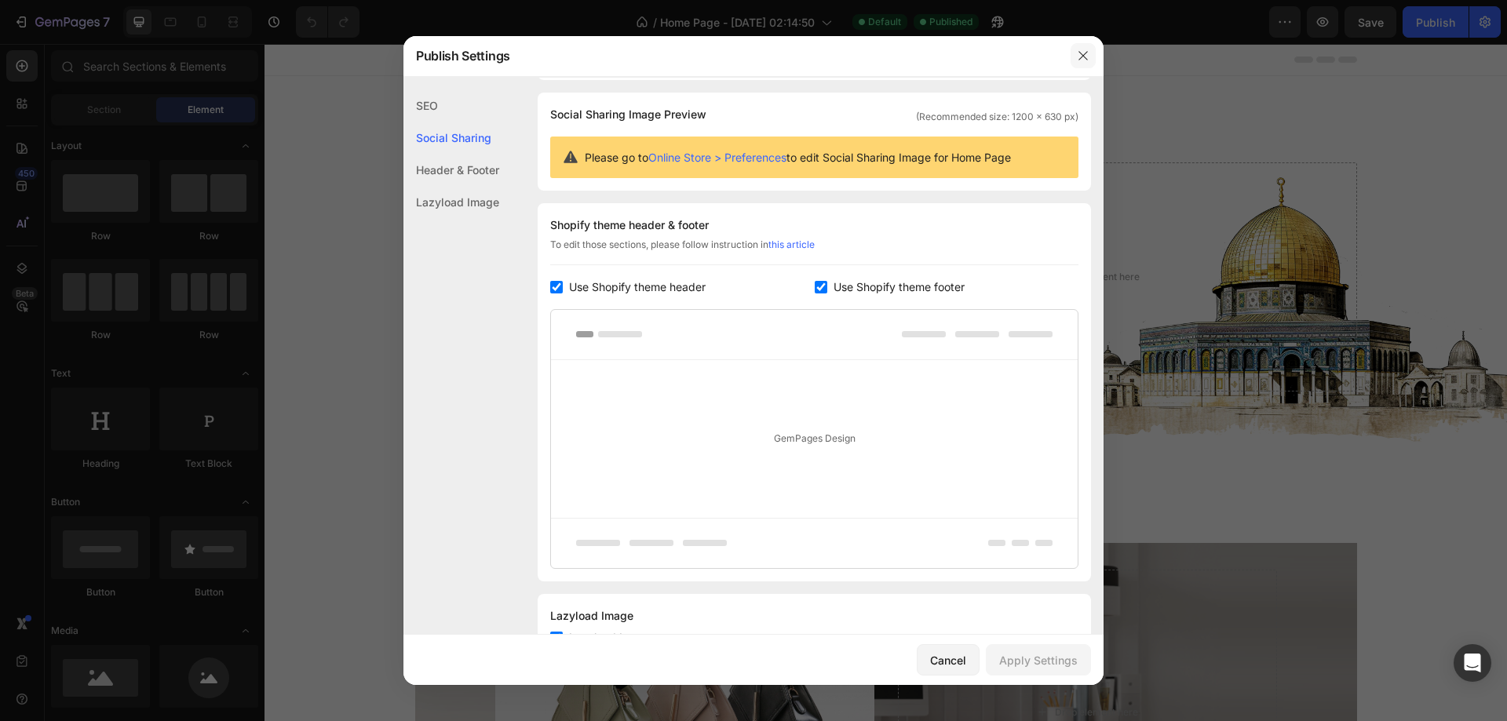
click at [1084, 55] on icon "button" at bounding box center [1082, 56] width 9 height 9
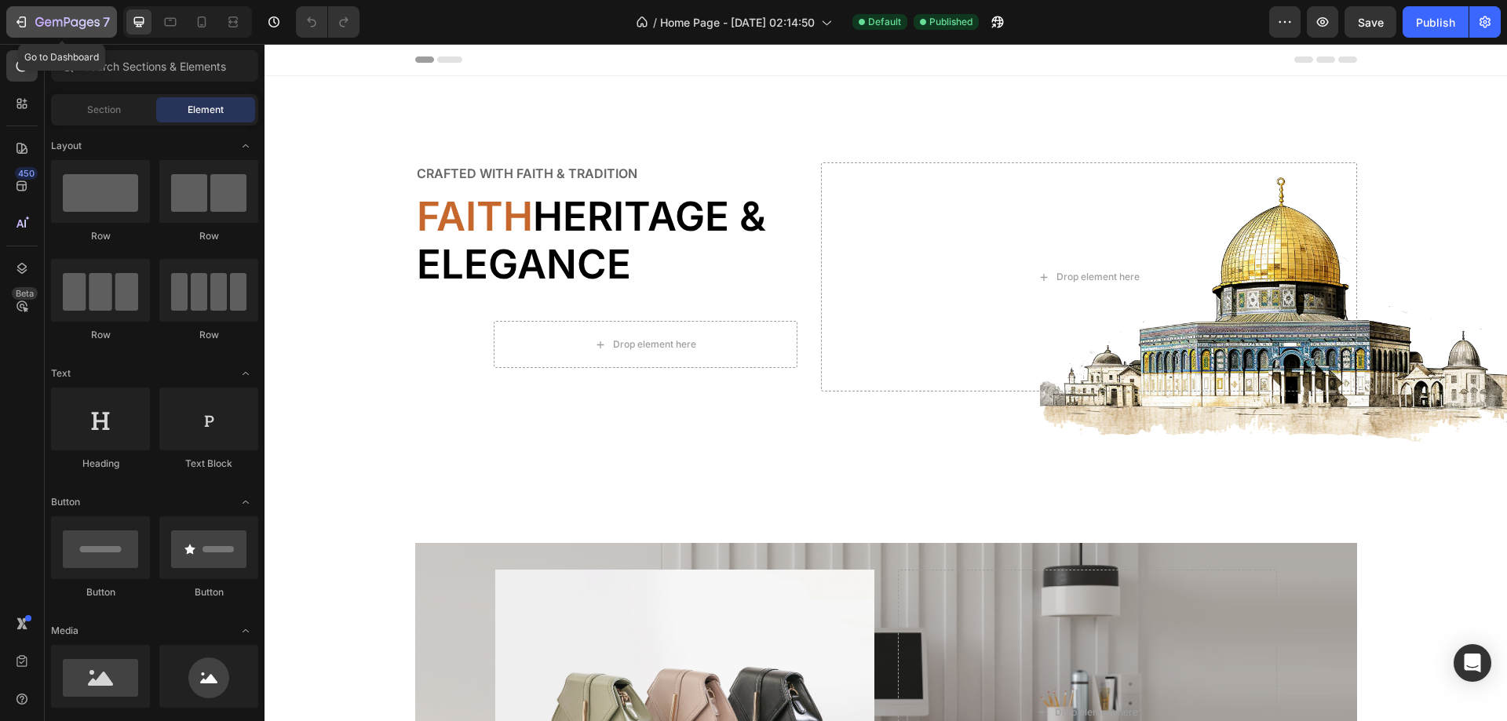
click at [53, 23] on icon "button" at bounding box center [57, 23] width 9 height 7
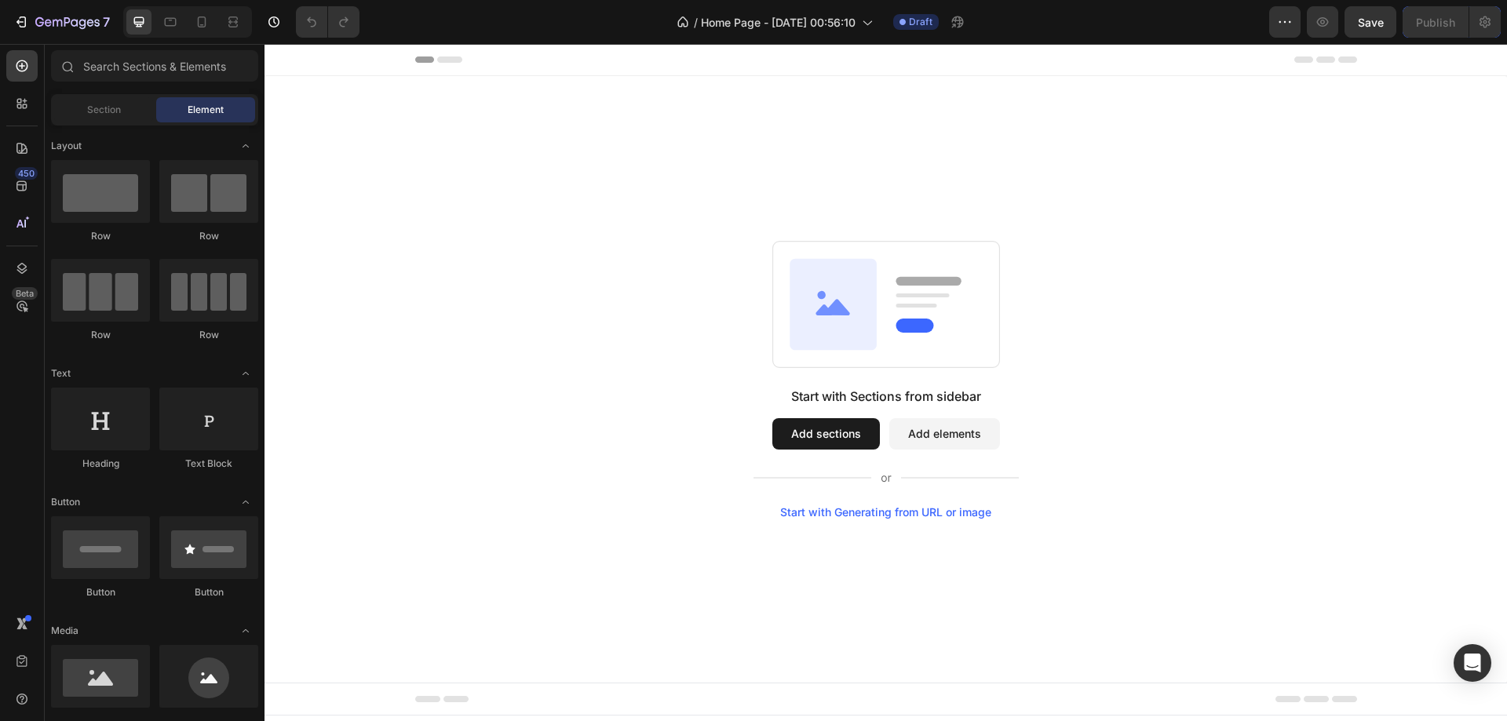
click at [811, 426] on button "Add sections" at bounding box center [825, 433] width 107 height 31
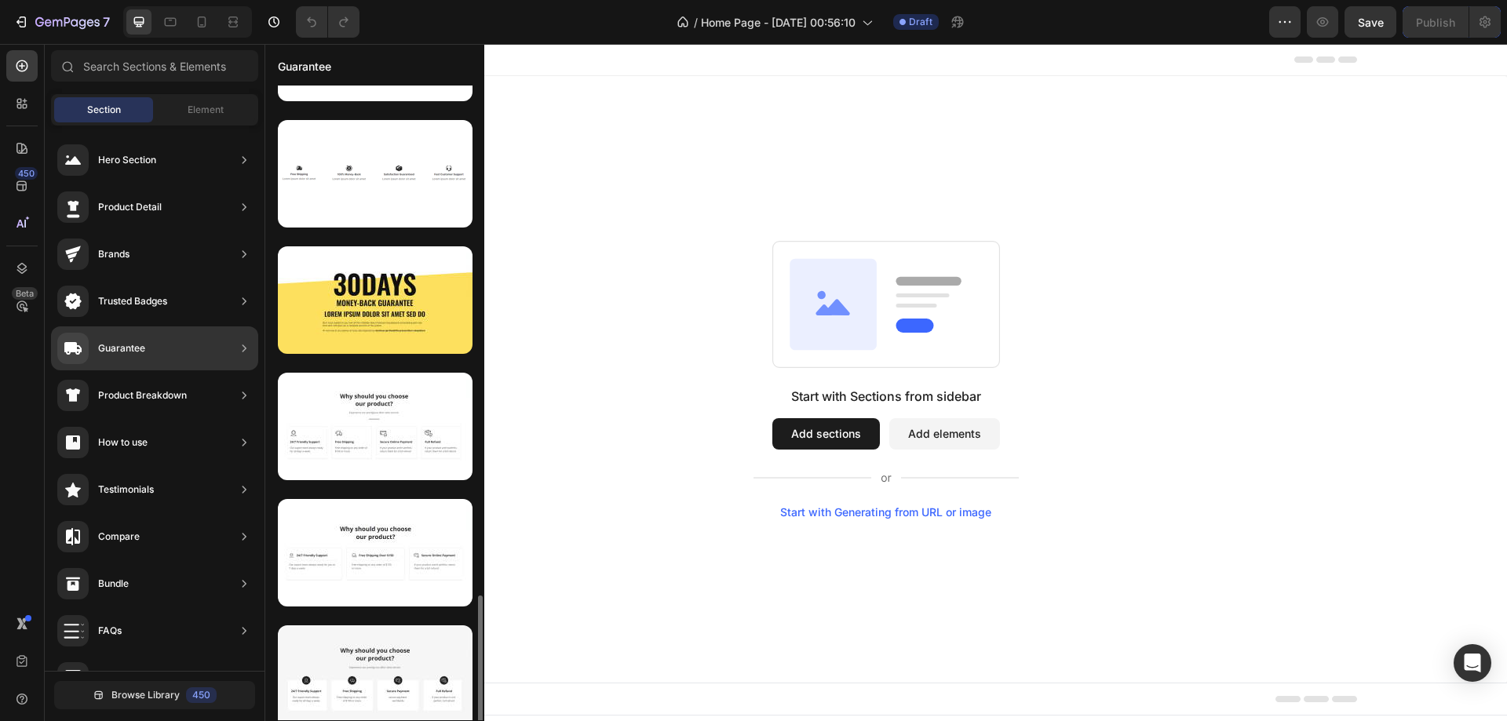
scroll to position [1325, 0]
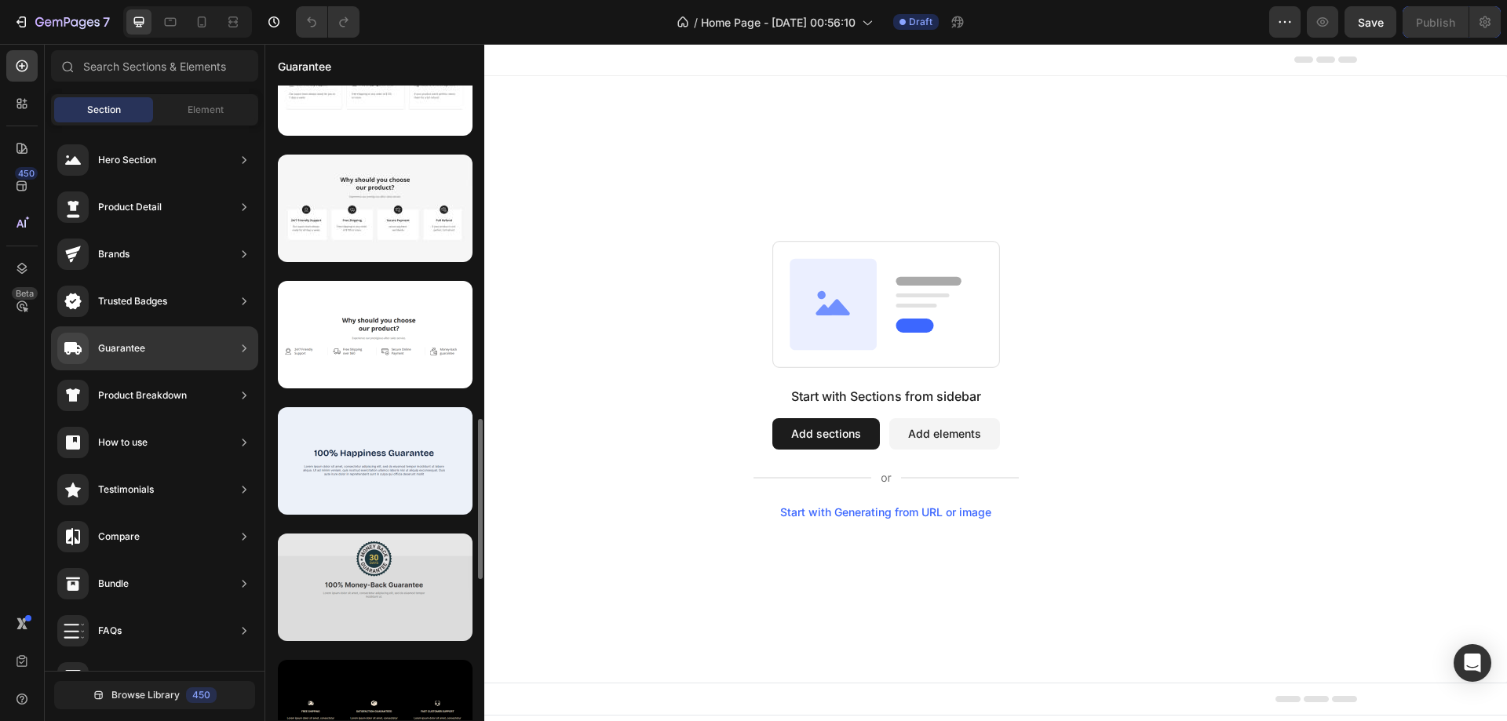
click at [385, 563] on div at bounding box center [375, 587] width 195 height 107
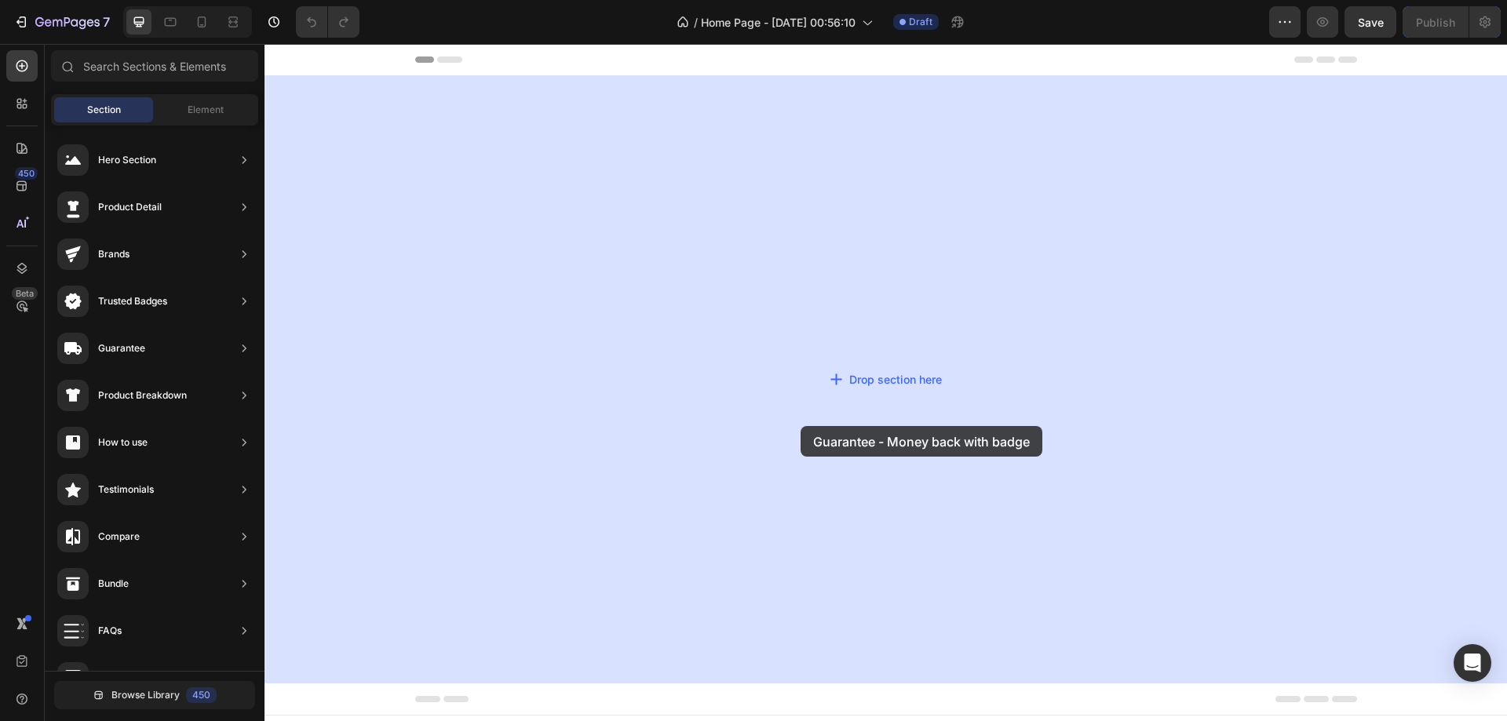
drag, startPoint x: 645, startPoint y: 628, endPoint x: 800, endPoint y: 426, distance: 255.2
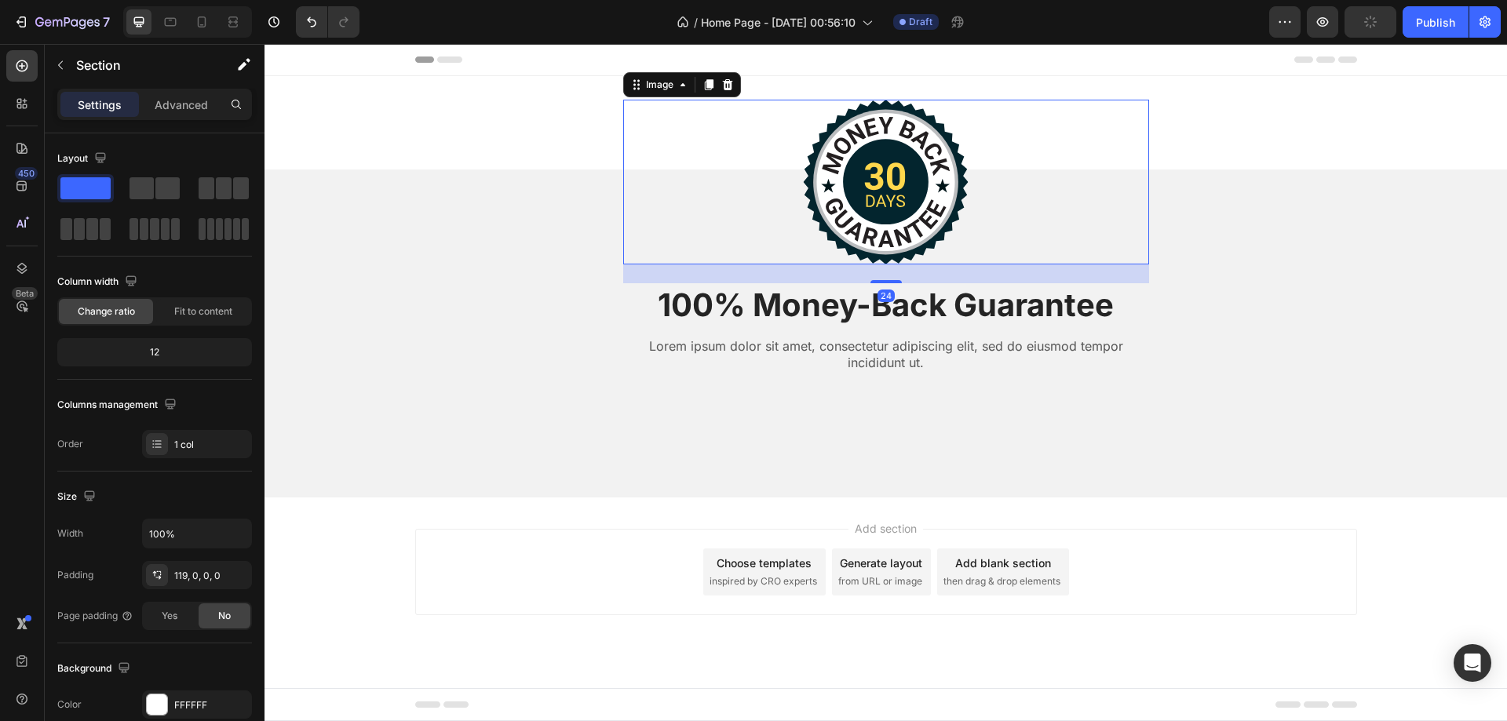
click at [894, 184] on img at bounding box center [886, 182] width 166 height 165
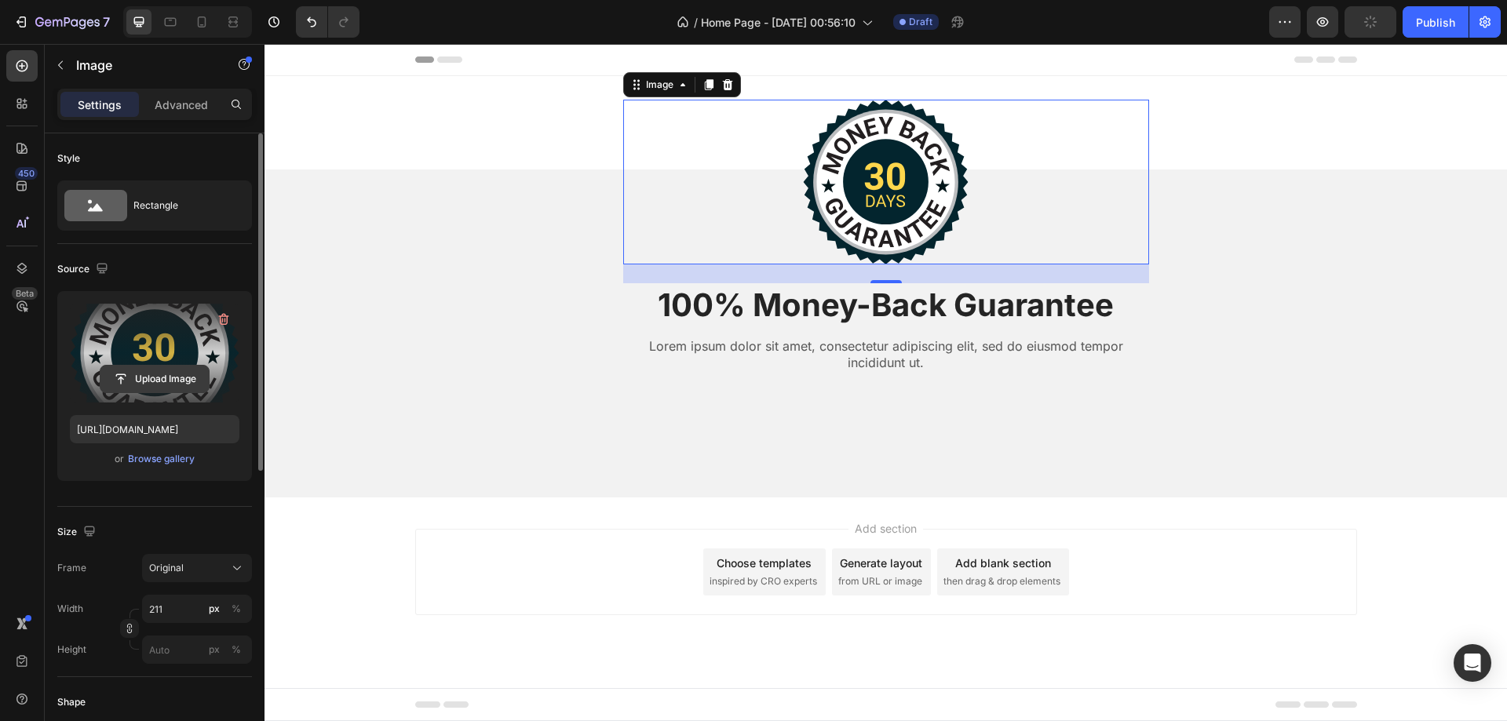
type input "https://cdn.shopify.com/s/files/1/0689/7932/7030/files/gempages_581404817755210…"
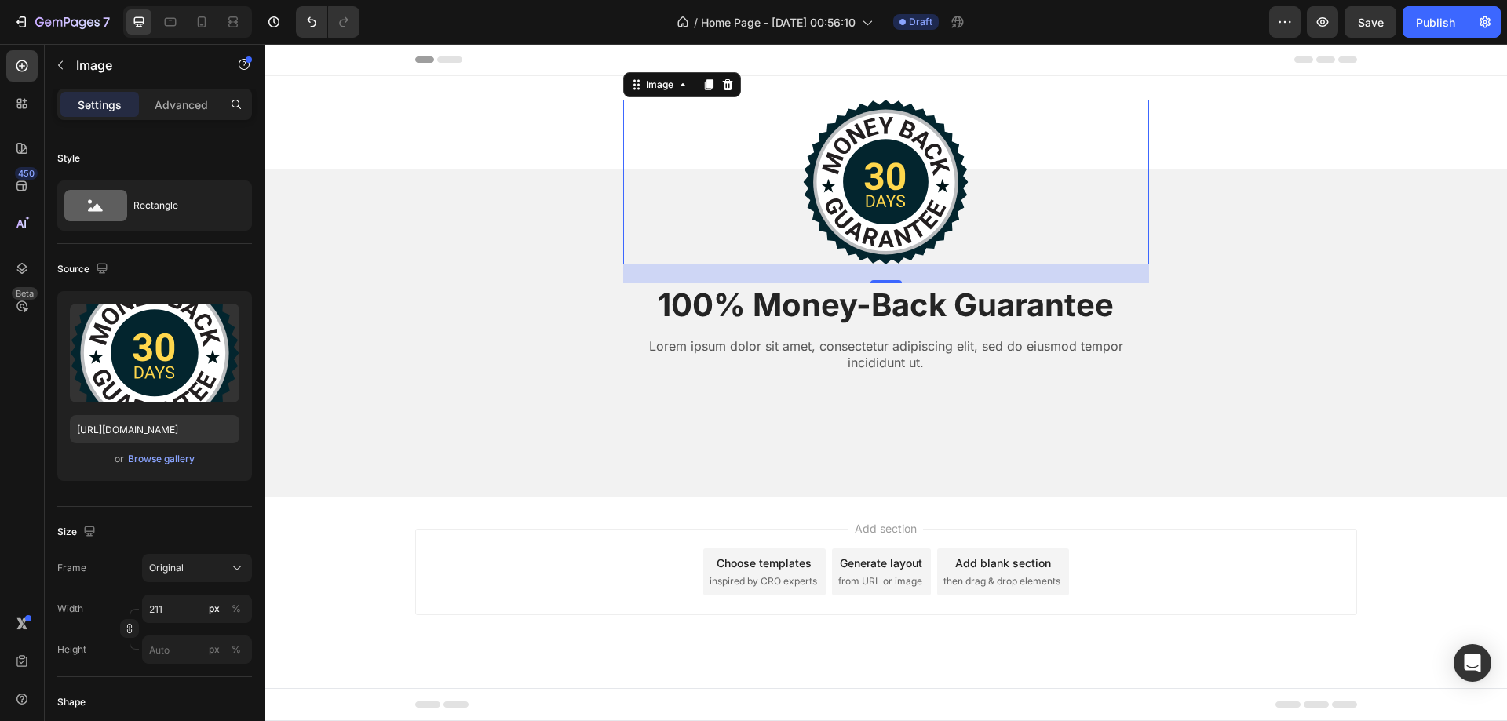
click at [874, 186] on img at bounding box center [886, 182] width 166 height 165
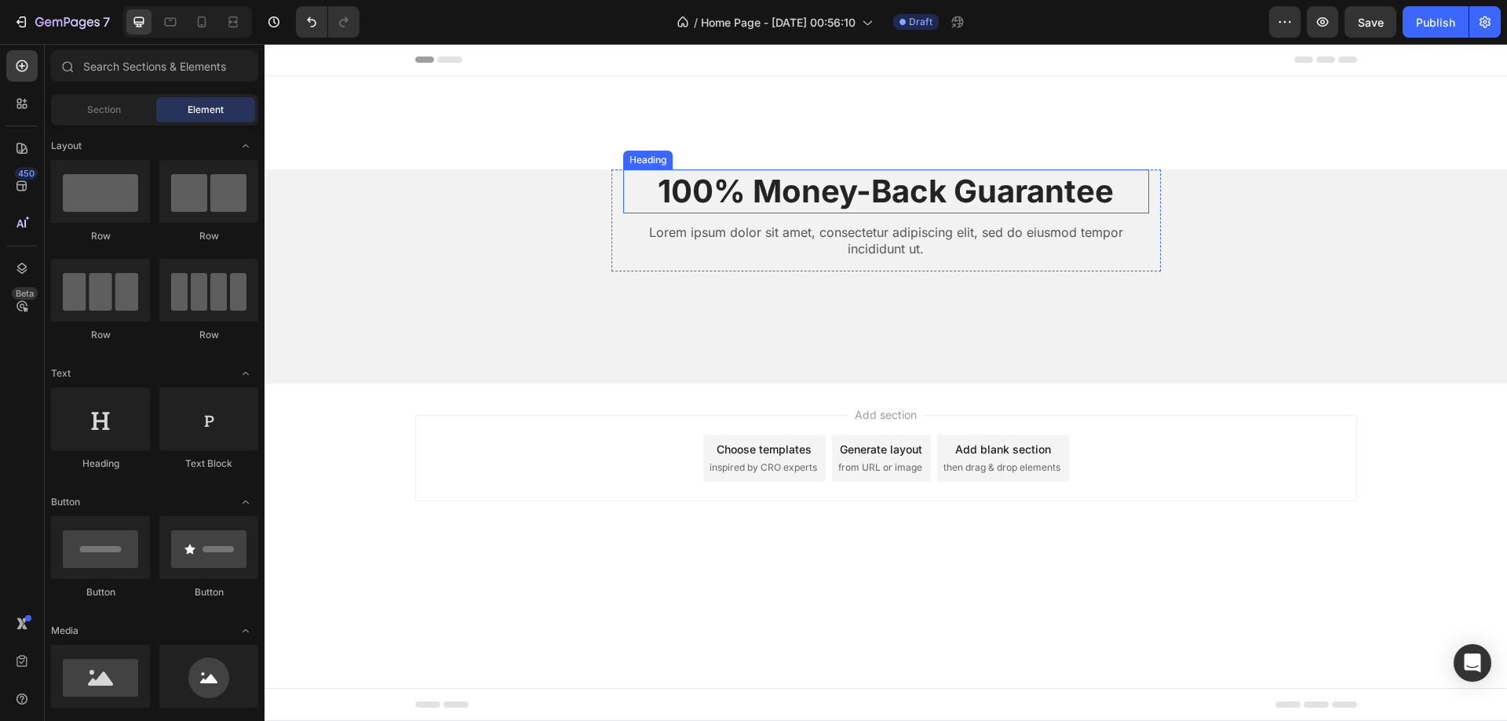
click at [823, 191] on h2 "100% Money-Back Guarantee" at bounding box center [886, 191] width 526 height 44
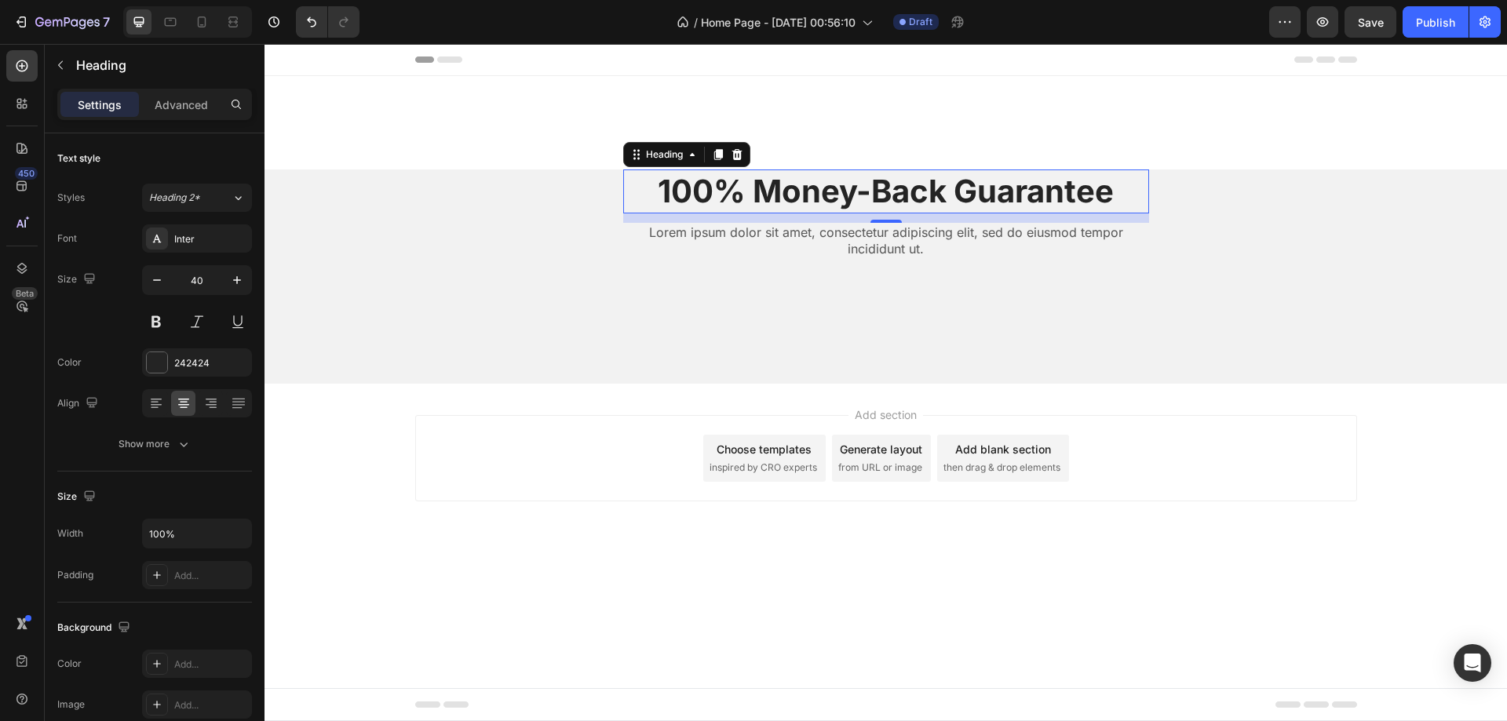
click at [685, 196] on h2 "100% Money-Back Guarantee" at bounding box center [886, 191] width 526 height 44
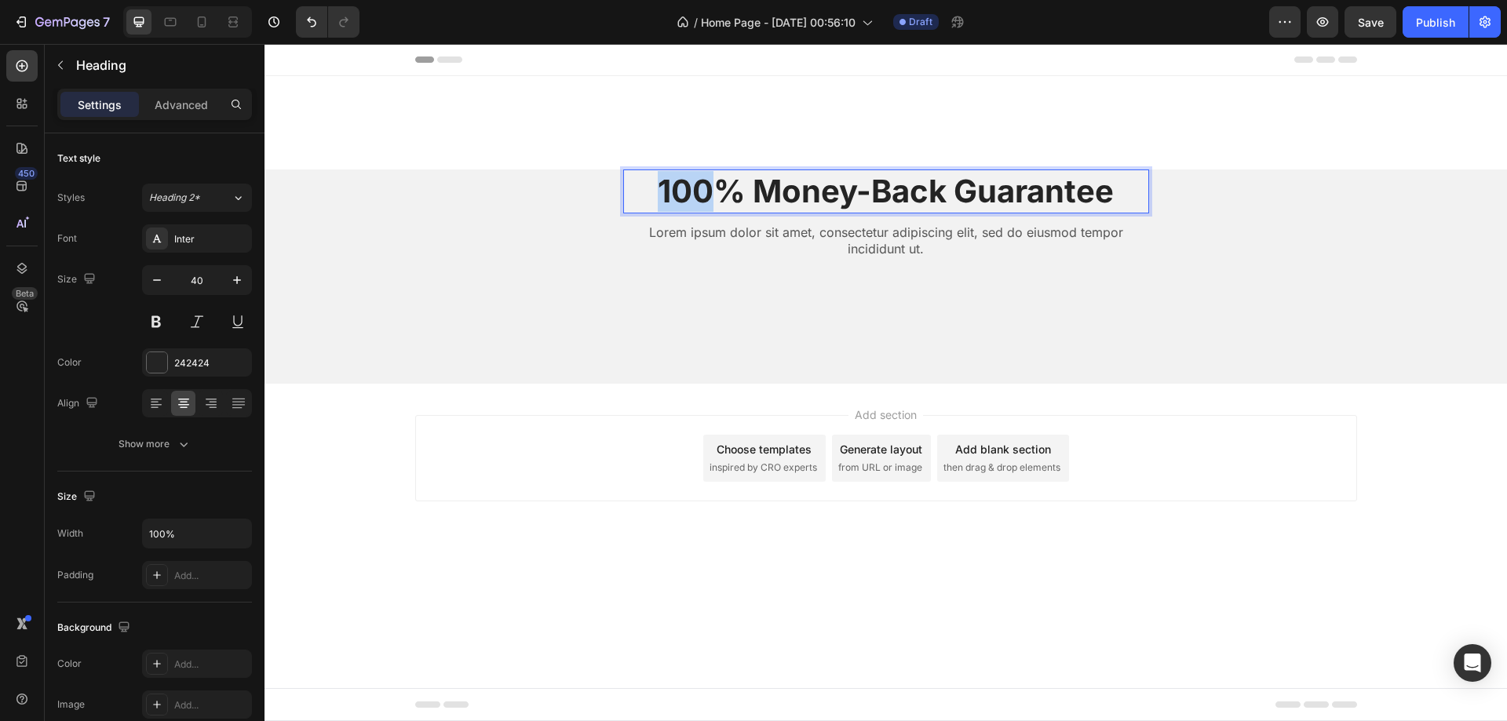
click at [685, 196] on p "100% Money-Back Guarantee" at bounding box center [886, 191] width 523 height 41
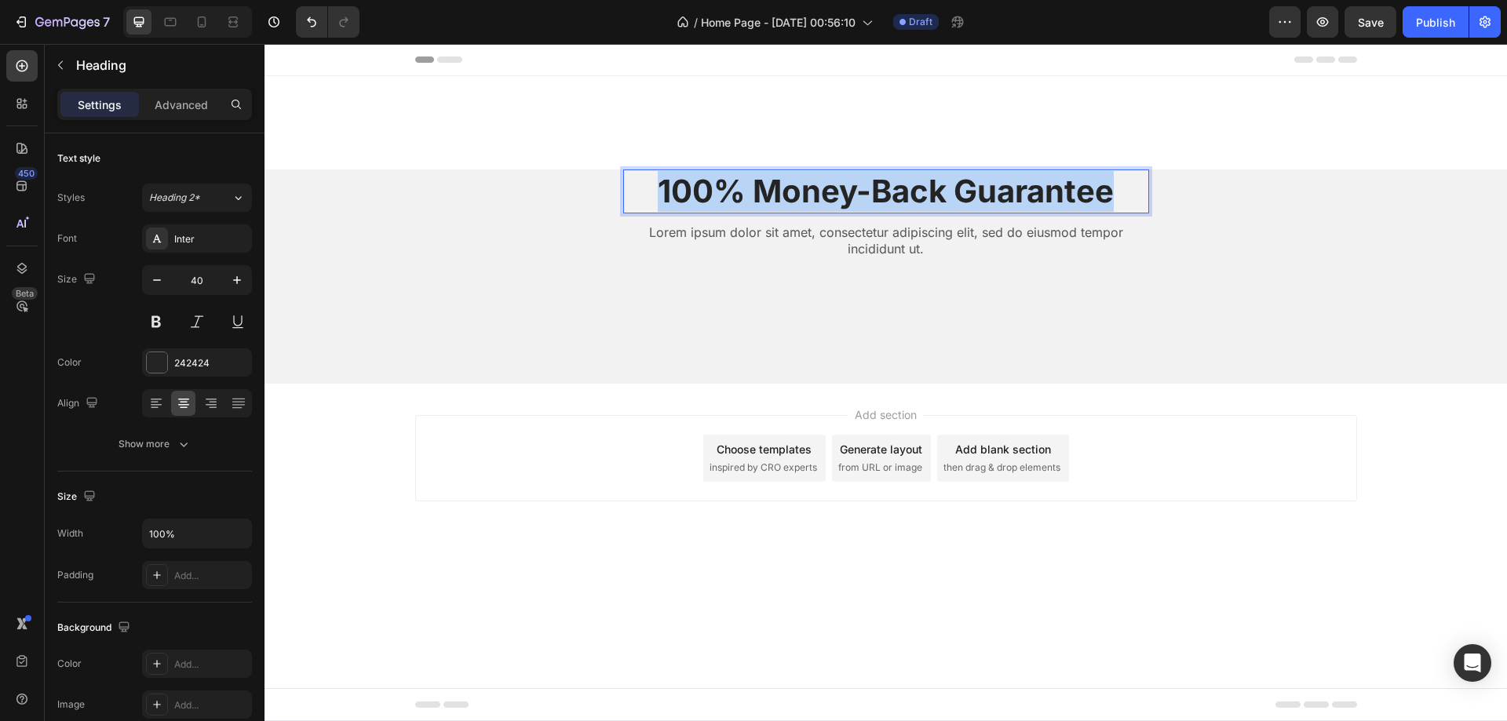
click at [685, 196] on p "100% Money-Back Guarantee" at bounding box center [886, 191] width 523 height 41
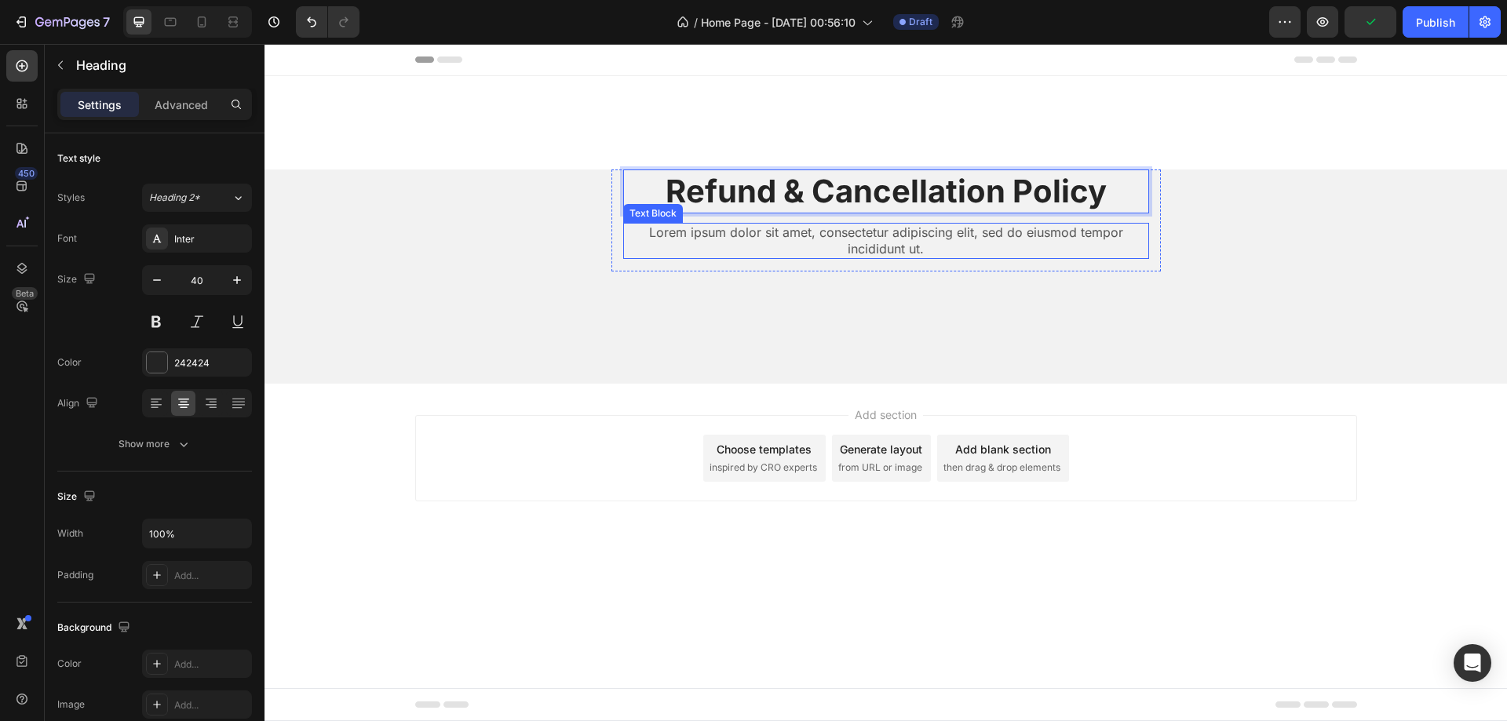
click at [807, 231] on p "Lorem ipsum dolor sit amet, consectetur adipiscing elit, sed do eiusmod tempor …" at bounding box center [886, 240] width 523 height 33
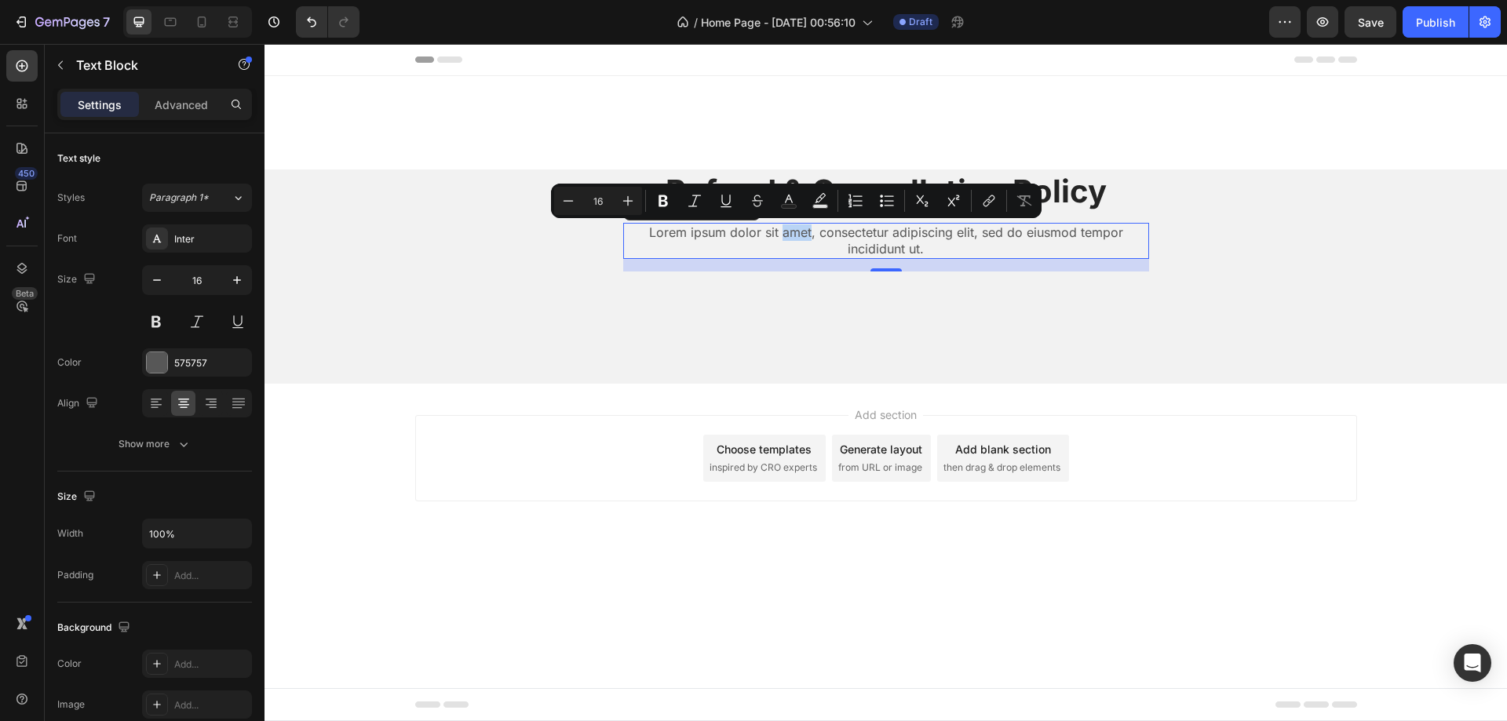
click at [724, 250] on p "Lorem ipsum dolor sit amet, consectetur adipiscing elit, sed do eiusmod tempor …" at bounding box center [886, 240] width 523 height 33
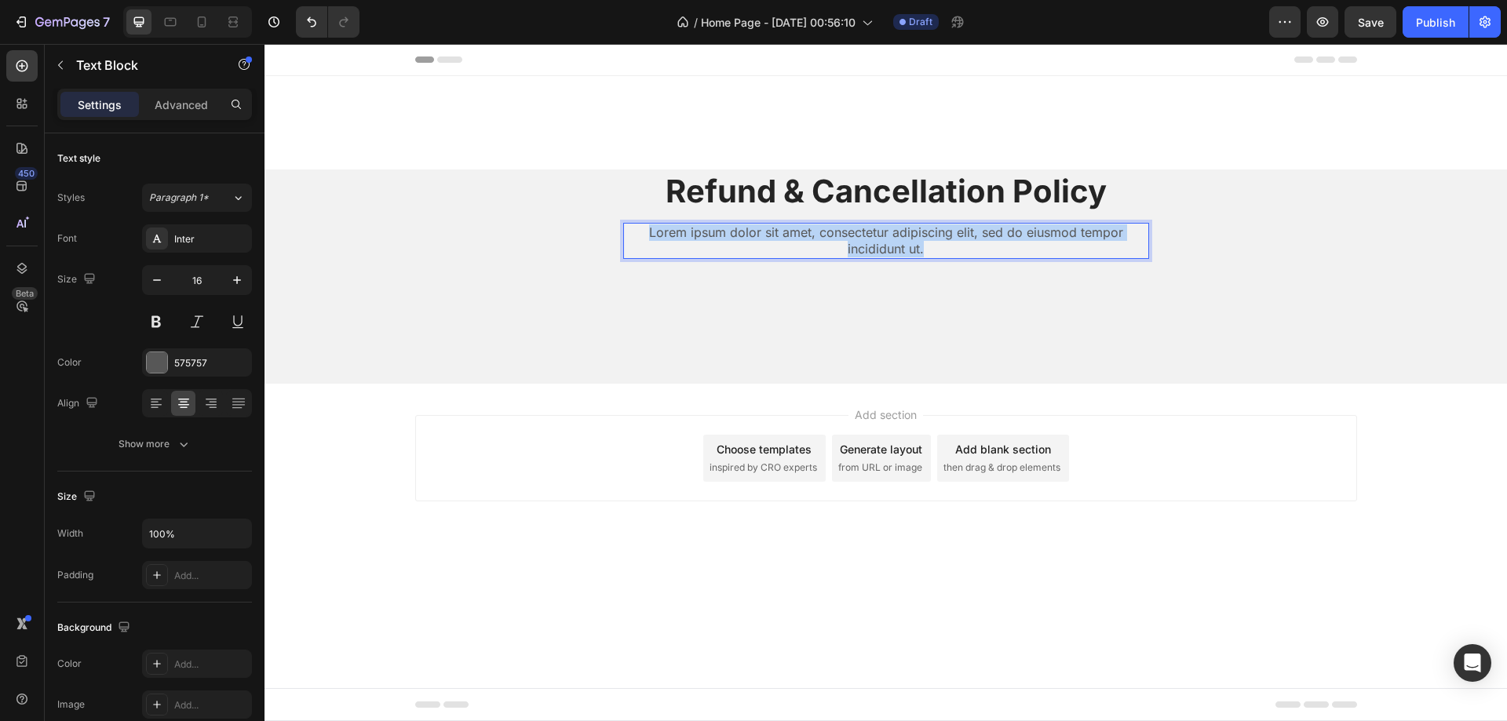
click at [724, 250] on p "Lorem ipsum dolor sit amet, consectetur adipiscing elit, sed do eiusmod tempor …" at bounding box center [886, 240] width 523 height 33
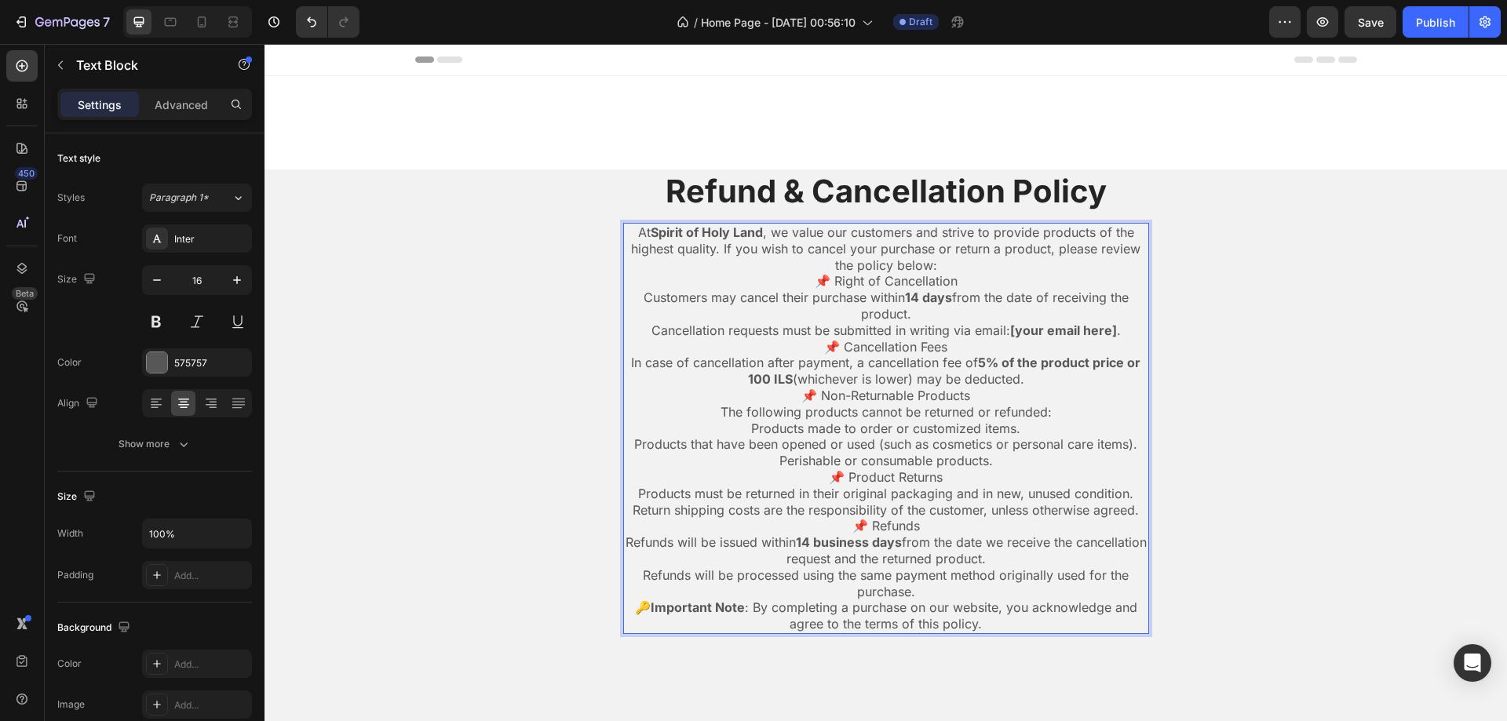
click at [835, 472] on p "📌 Product Returns" at bounding box center [886, 477] width 523 height 16
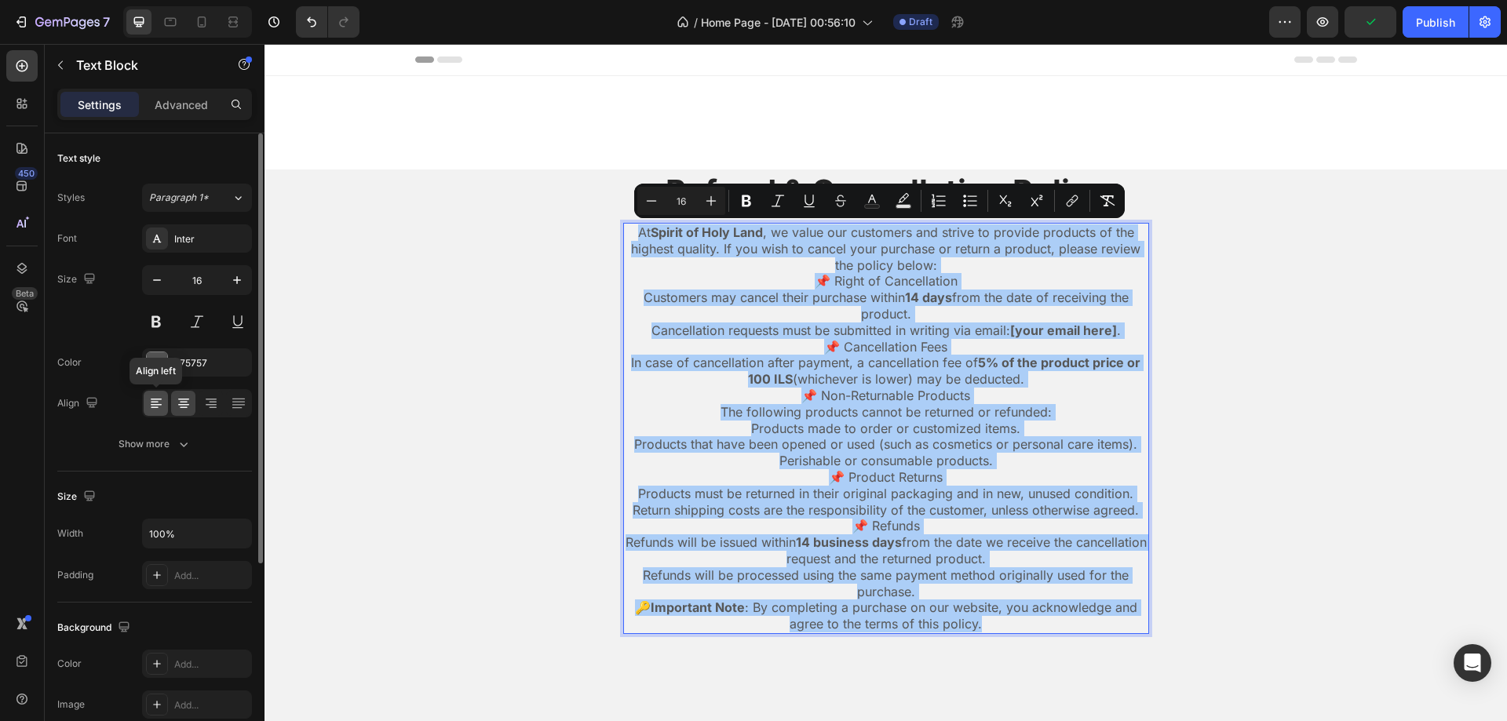
click at [155, 400] on icon at bounding box center [156, 403] width 16 height 16
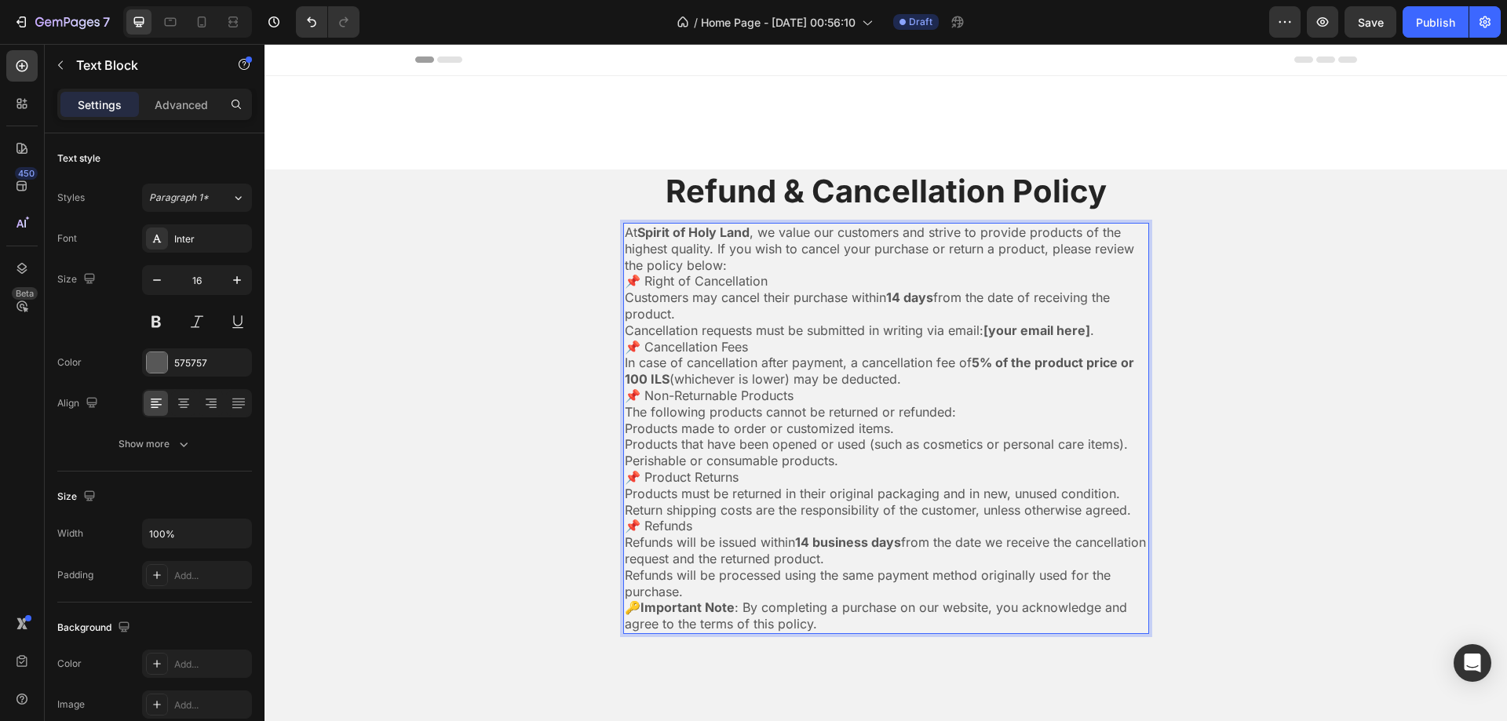
click at [698, 280] on p "📌 Right of Cancellation" at bounding box center [886, 281] width 523 height 16
click at [647, 325] on p "Cancellation requests must be submitted in writing via email: [your email here]…" at bounding box center [886, 330] width 523 height 16
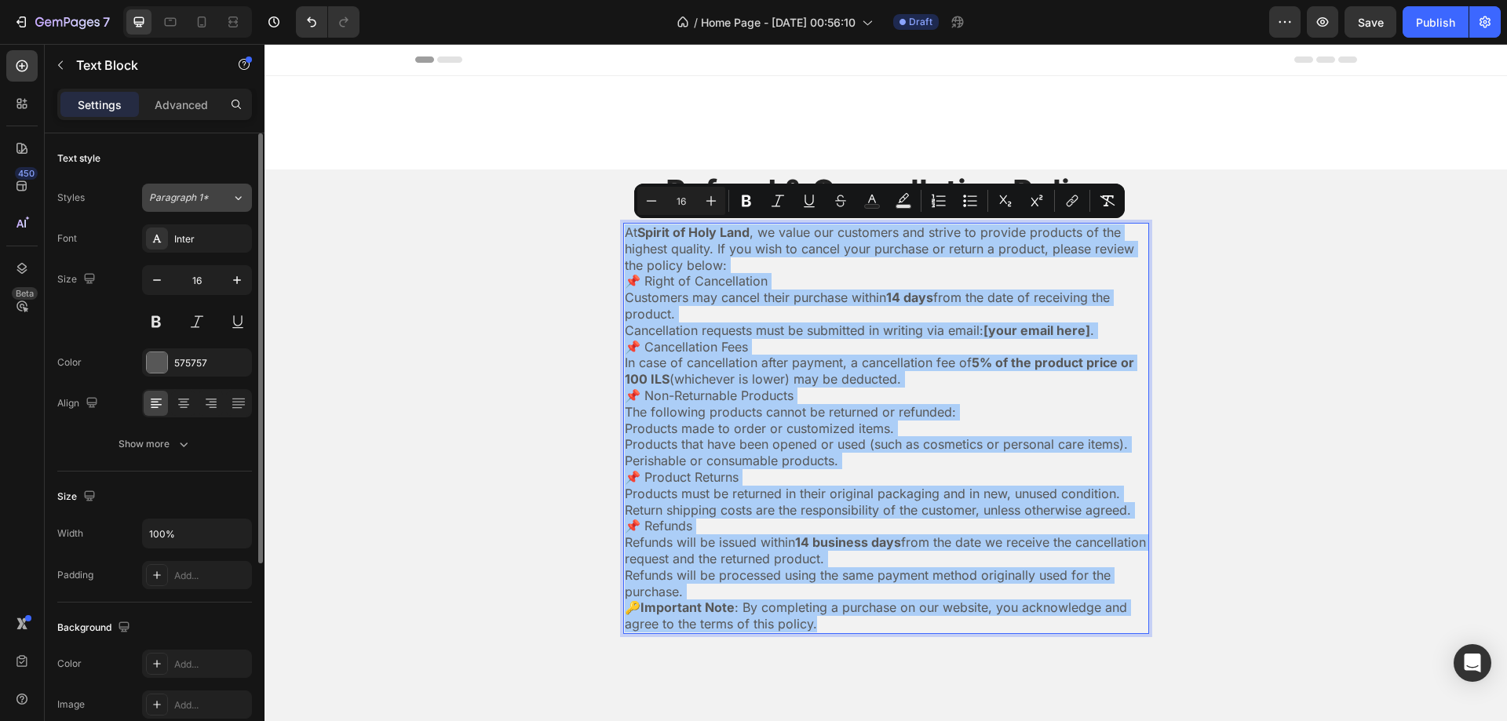
click at [234, 201] on icon at bounding box center [237, 198] width 13 height 16
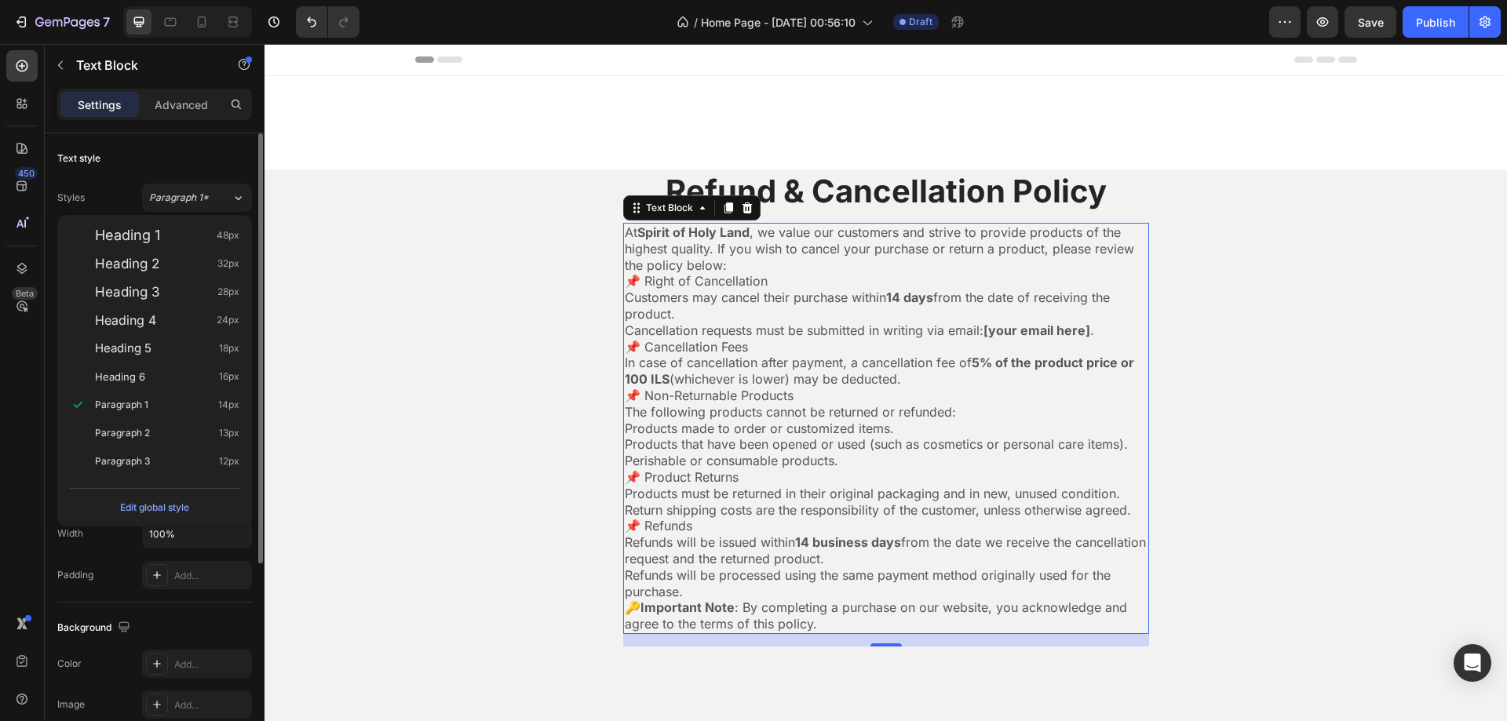
click at [181, 162] on div "Text style" at bounding box center [154, 158] width 195 height 25
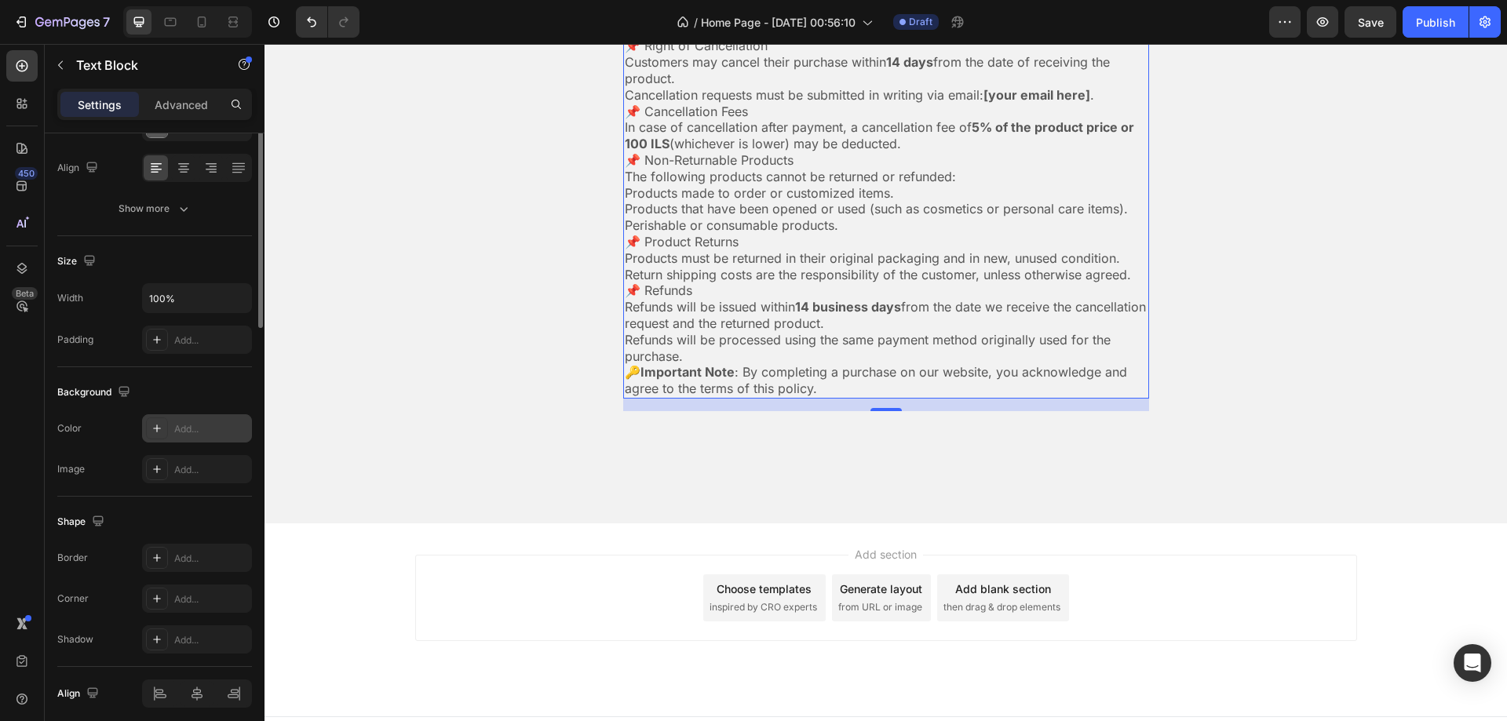
scroll to position [0, 0]
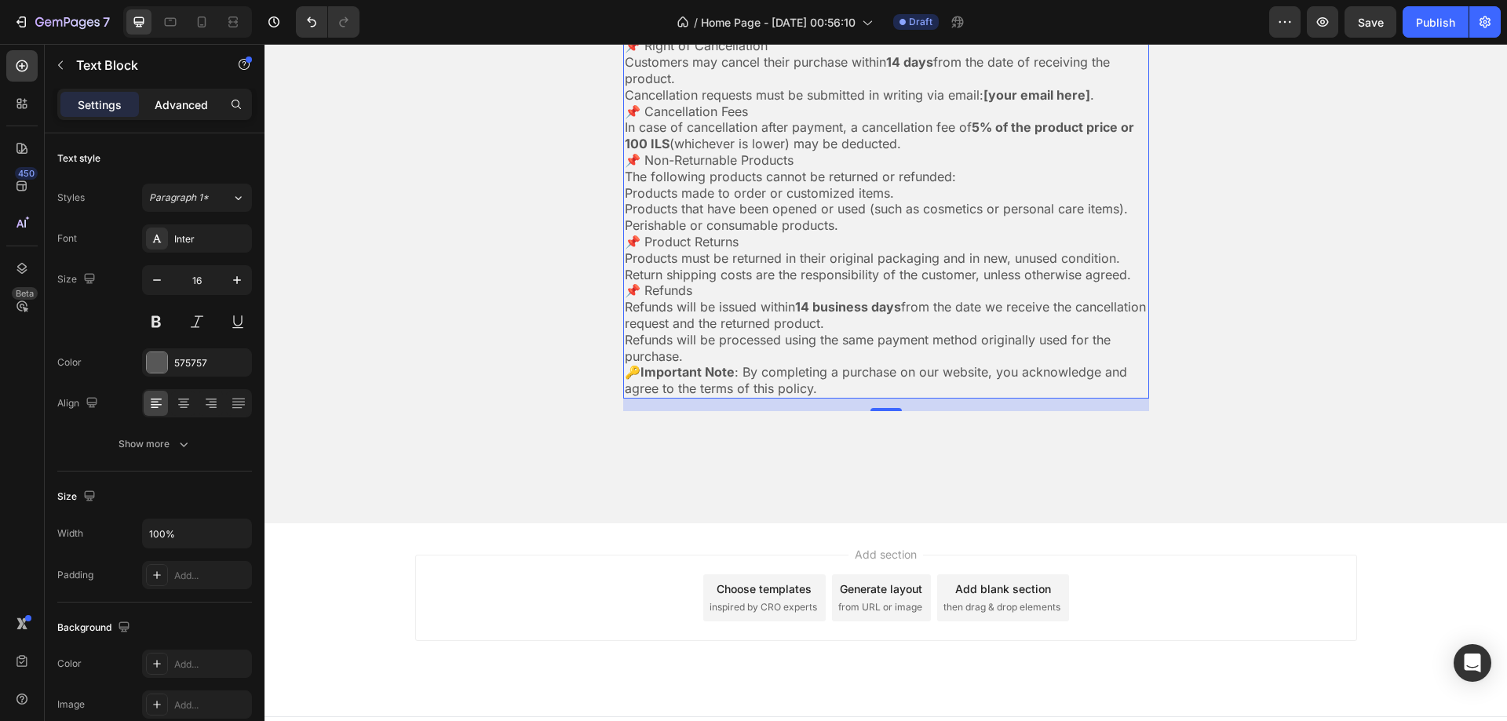
click at [186, 104] on p "Advanced" at bounding box center [181, 105] width 53 height 16
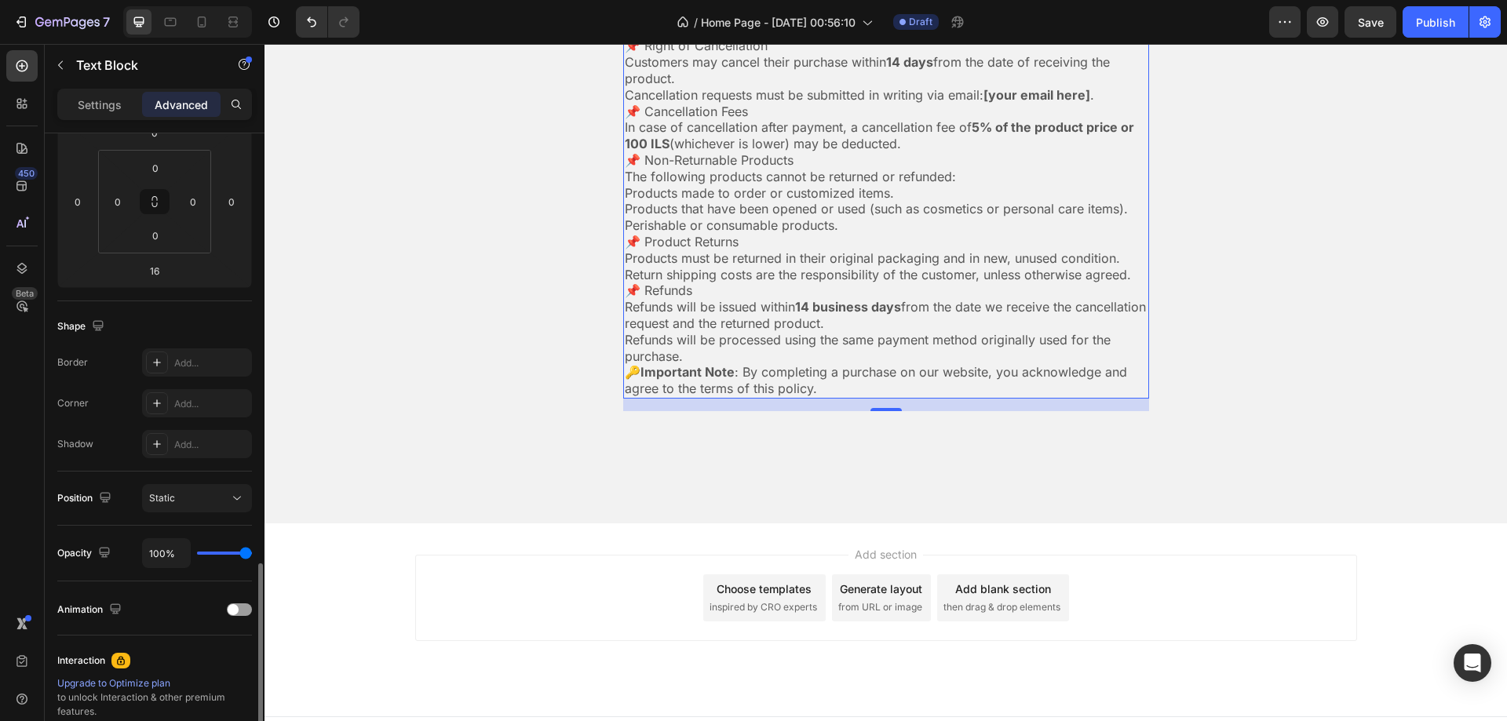
scroll to position [414, 0]
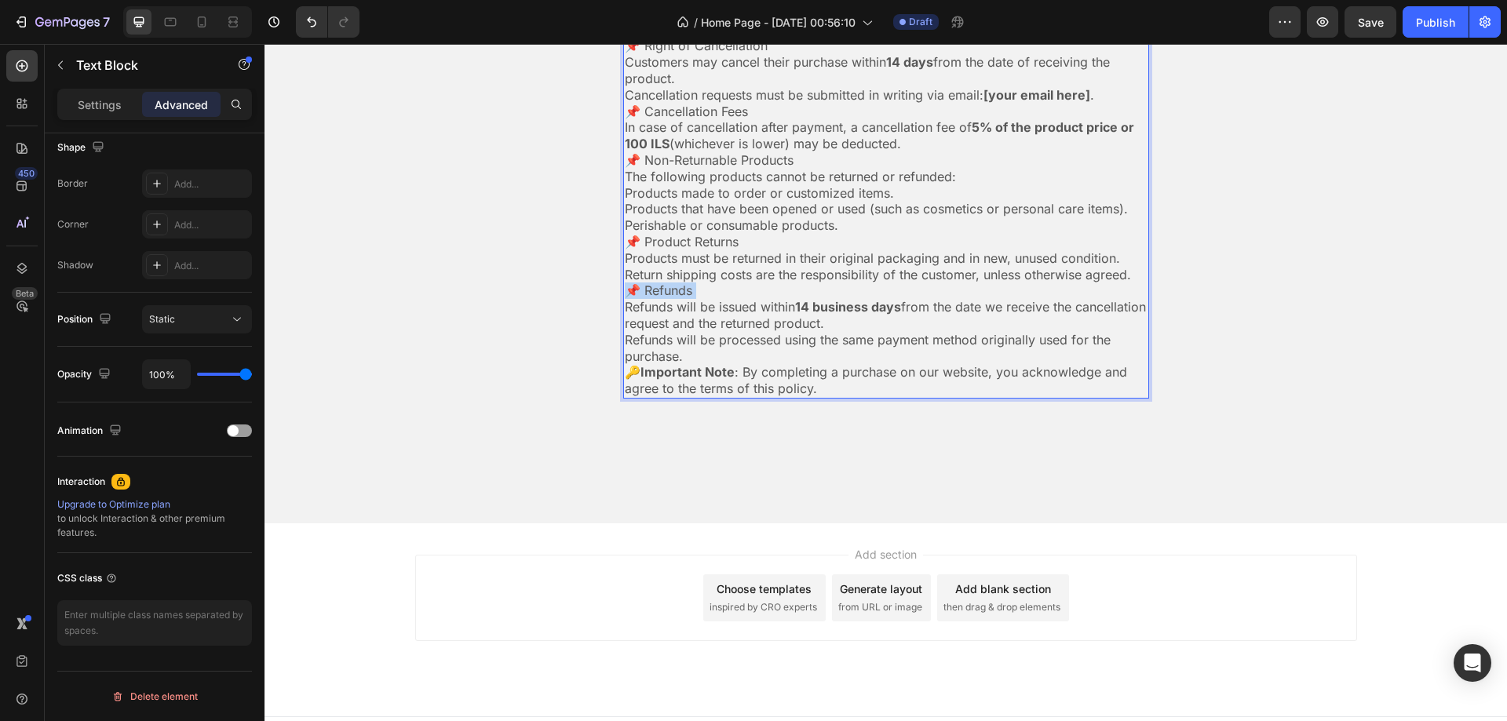
click at [731, 298] on p "📌 Refunds" at bounding box center [886, 290] width 523 height 16
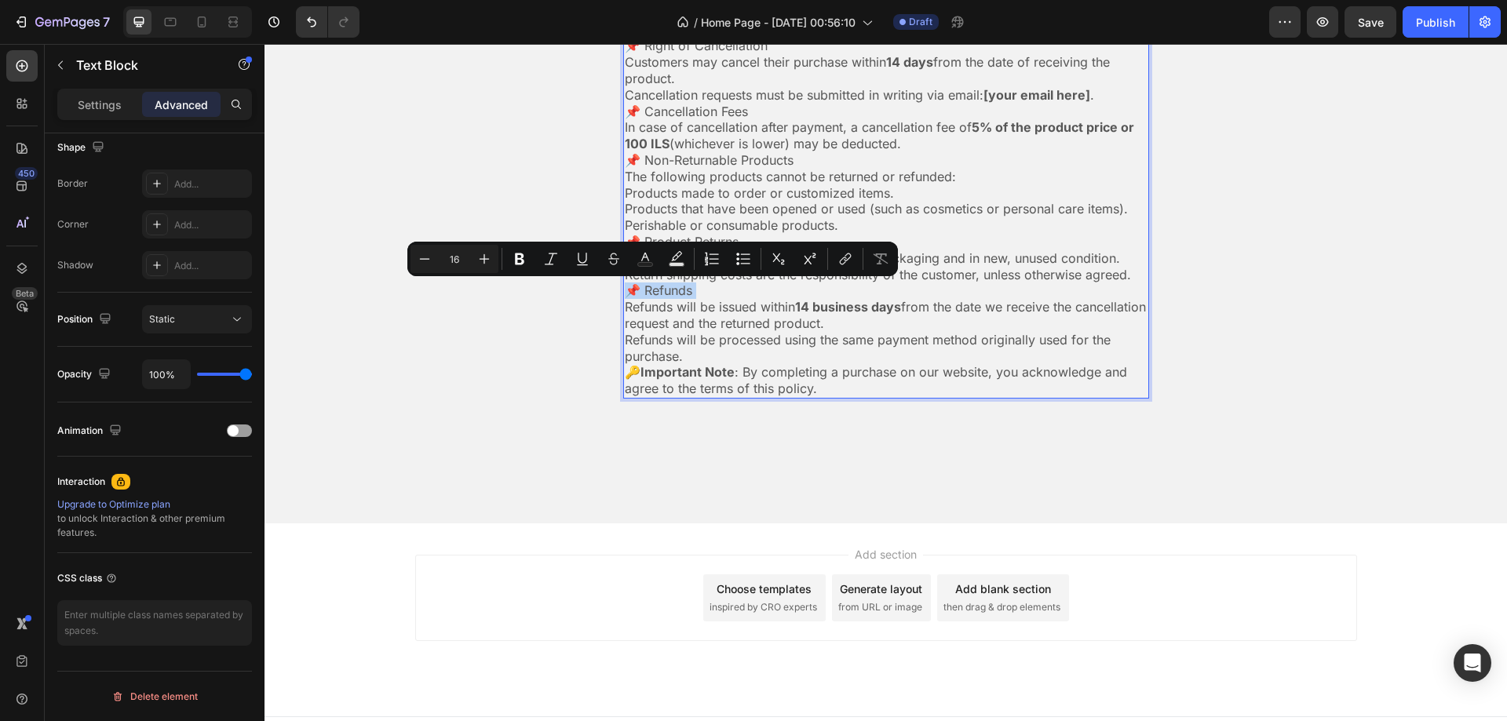
click at [731, 298] on p "📌 Refunds" at bounding box center [886, 290] width 523 height 16
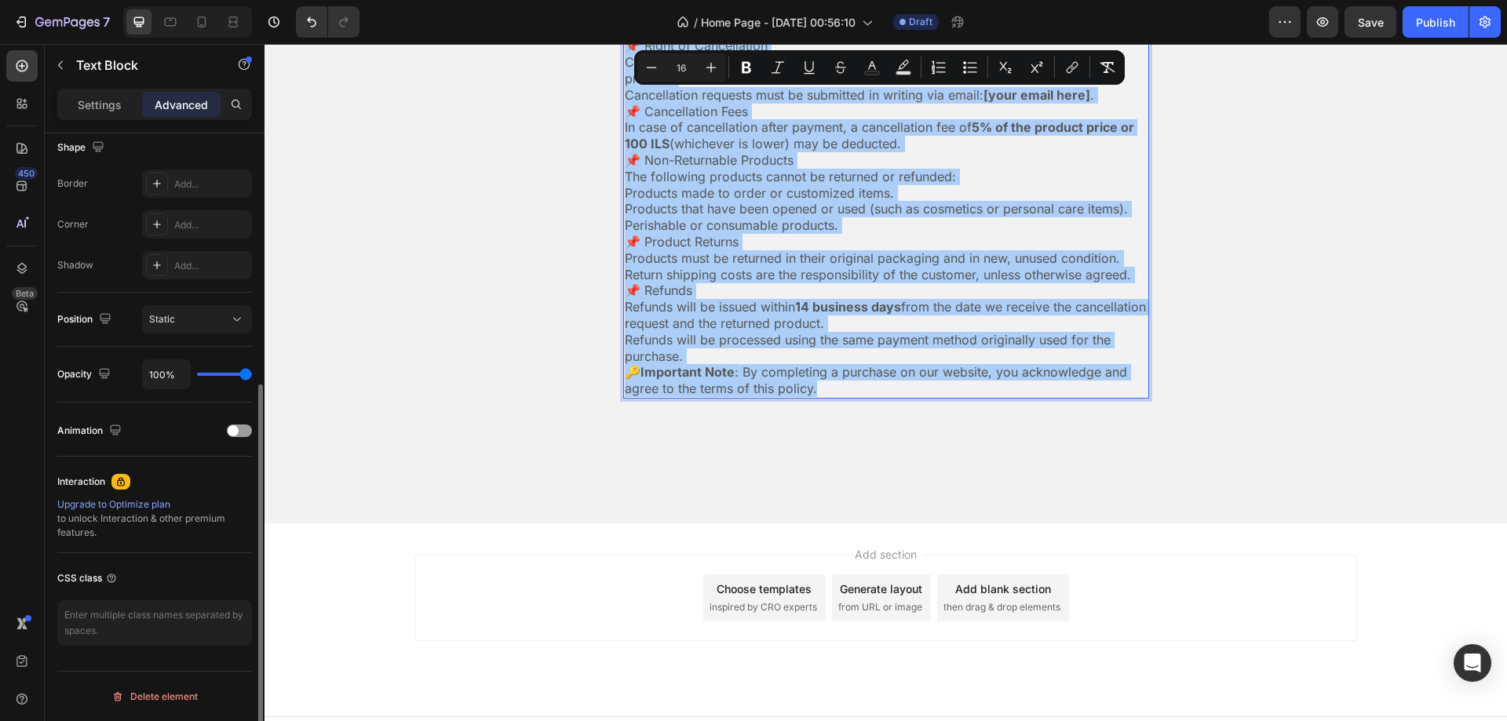
click at [88, 146] on div "Shape" at bounding box center [82, 147] width 50 height 21
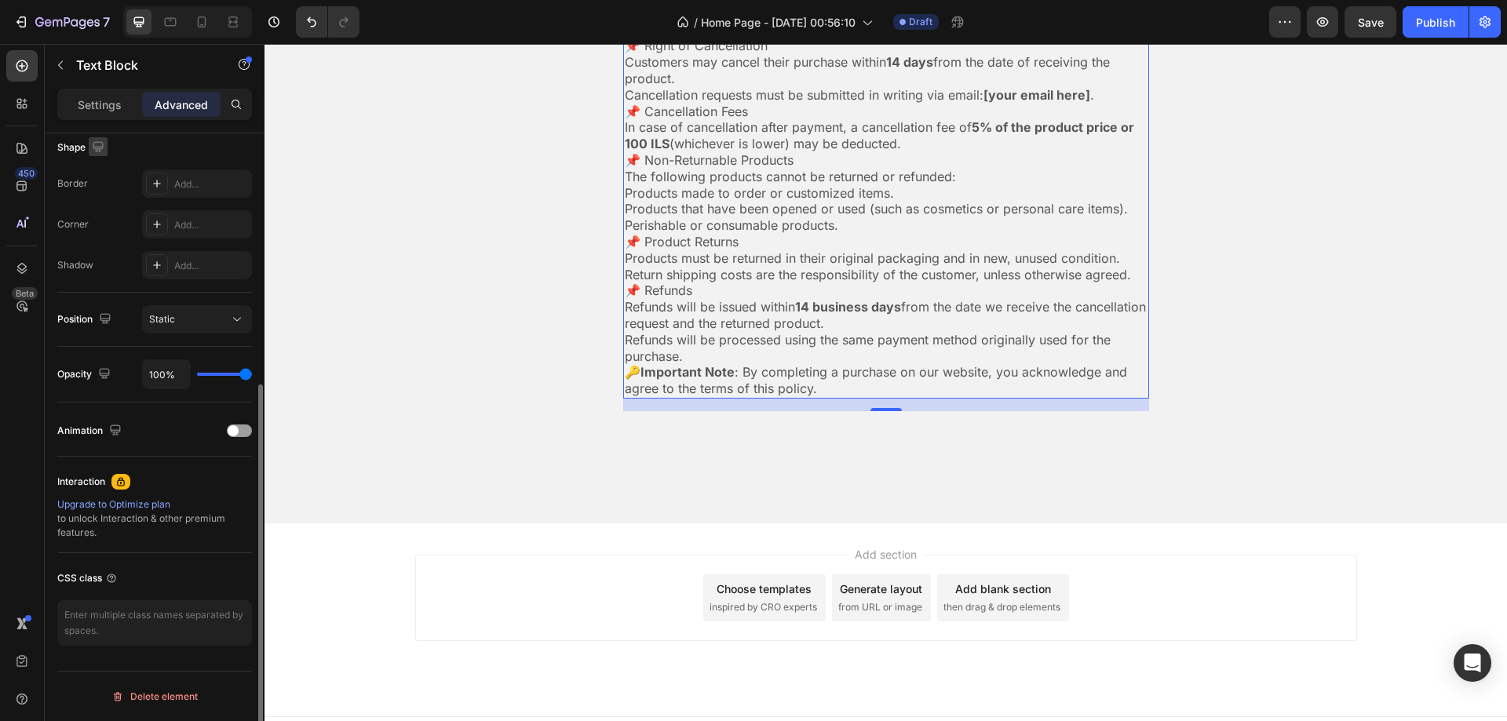
click at [93, 146] on icon "button" at bounding box center [98, 146] width 10 height 10
click at [100, 223] on icon "button" at bounding box center [101, 228] width 9 height 11
type input "14"
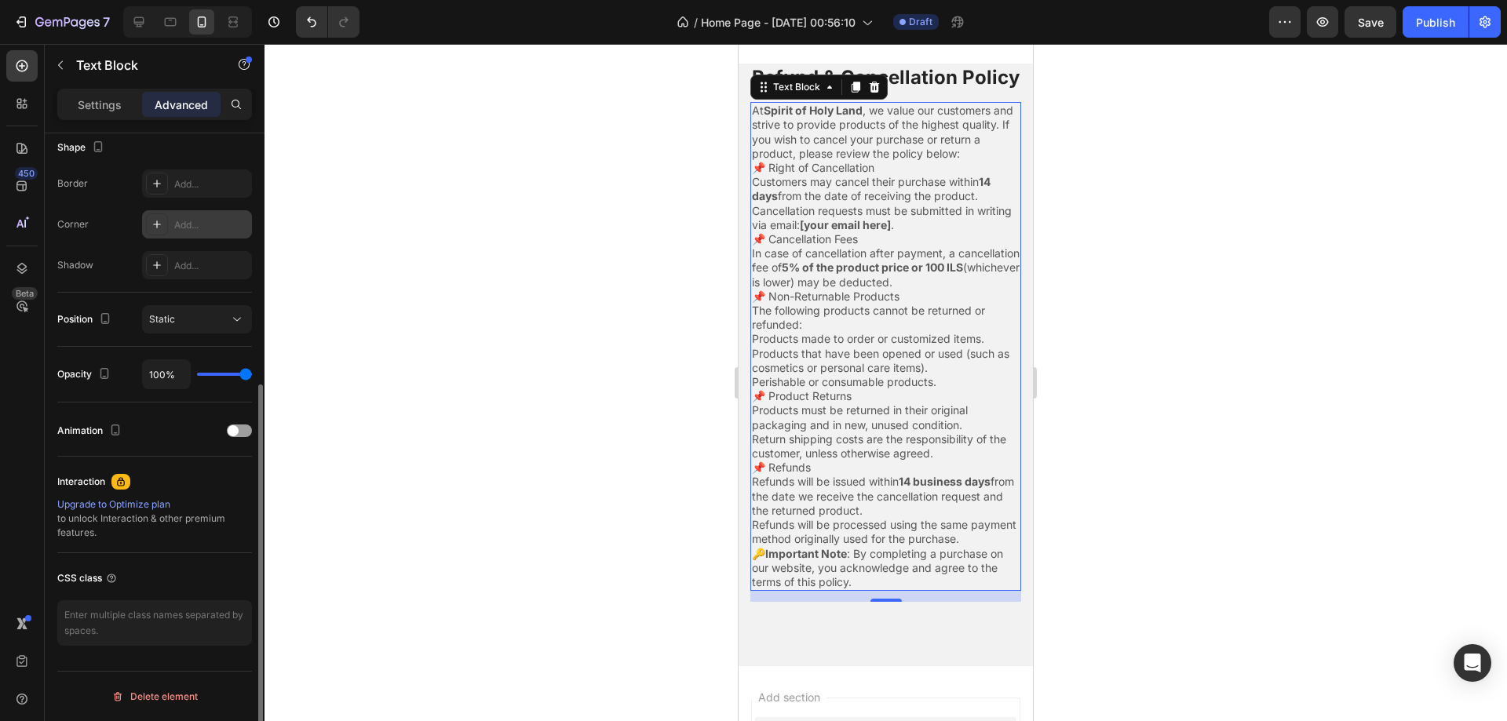
scroll to position [133, 0]
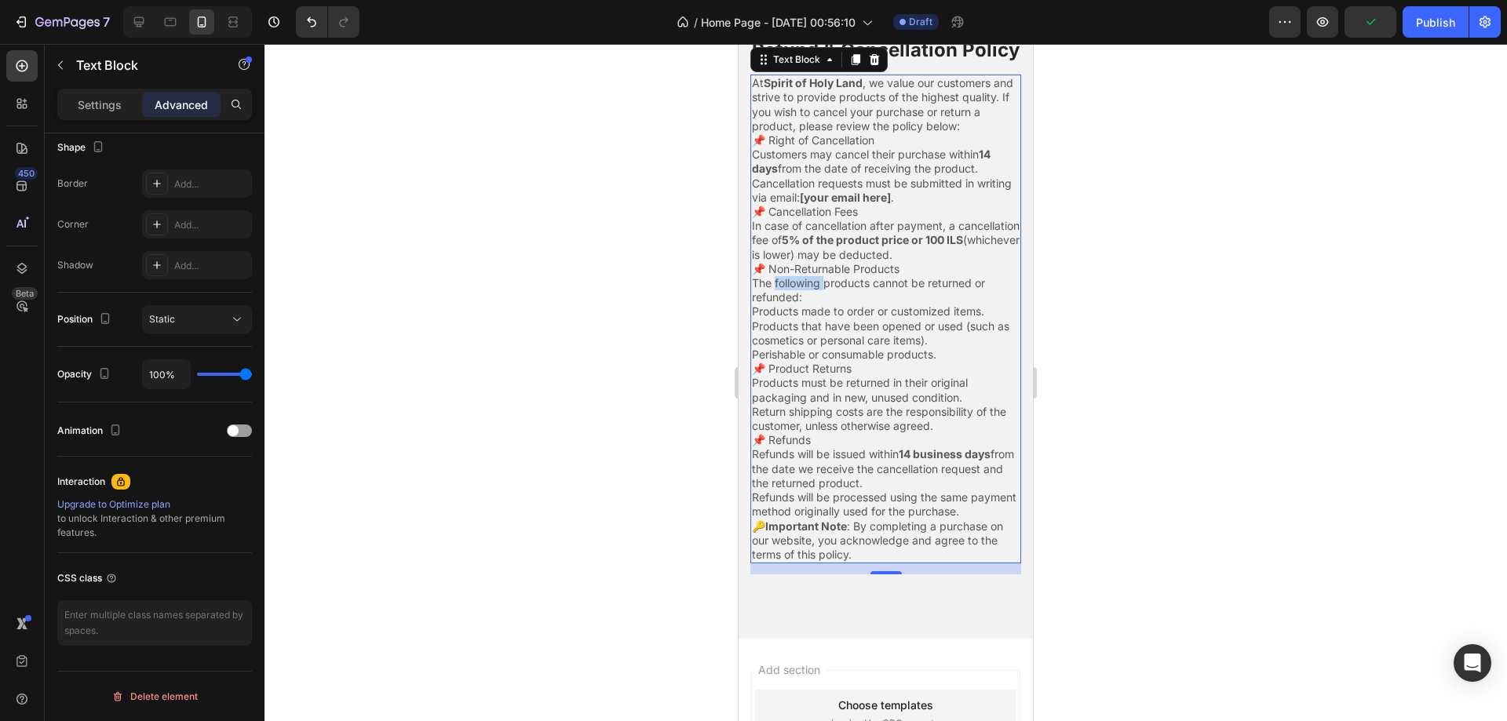
click at [803, 304] on p "The following products cannot be returned or refunded:" at bounding box center [886, 290] width 268 height 28
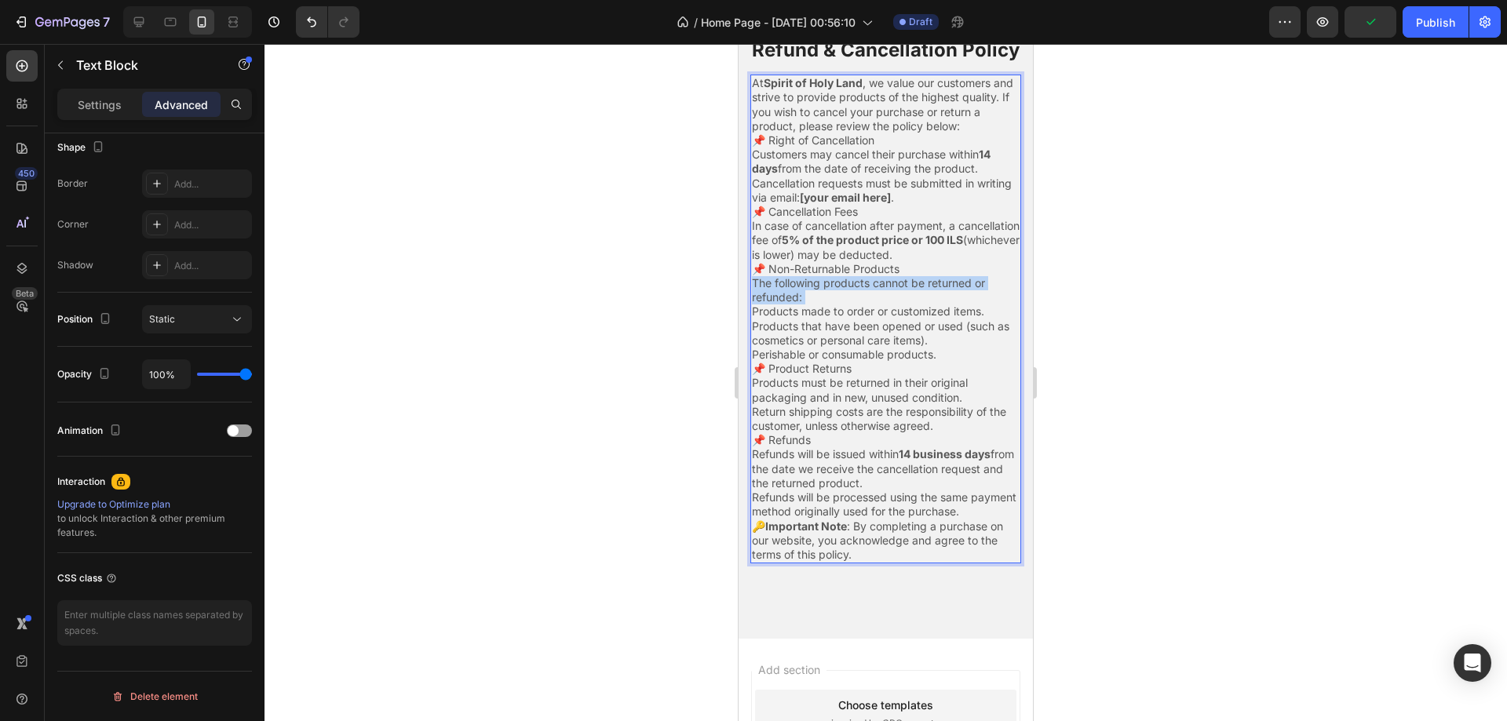
click at [803, 304] on p "The following products cannot be returned or refunded:" at bounding box center [886, 290] width 268 height 28
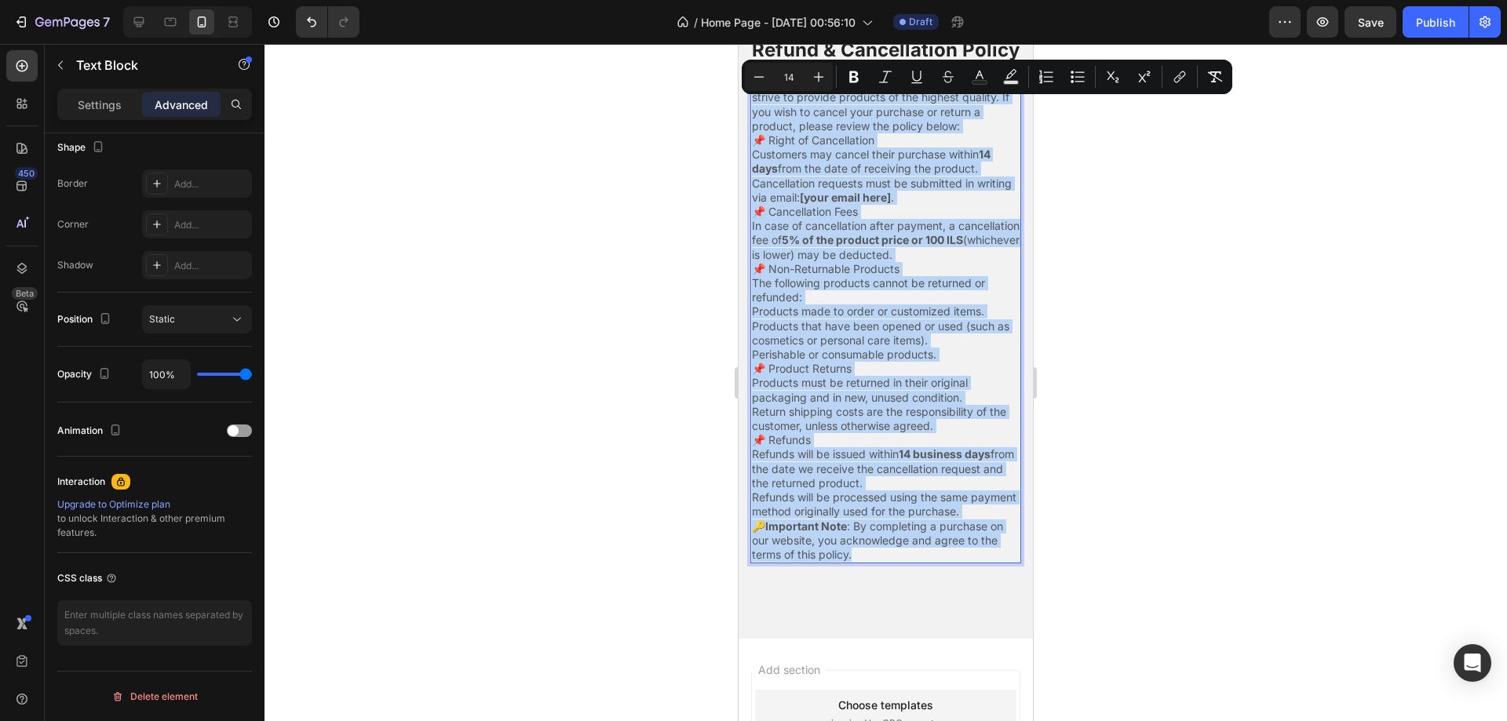
scroll to position [0, 0]
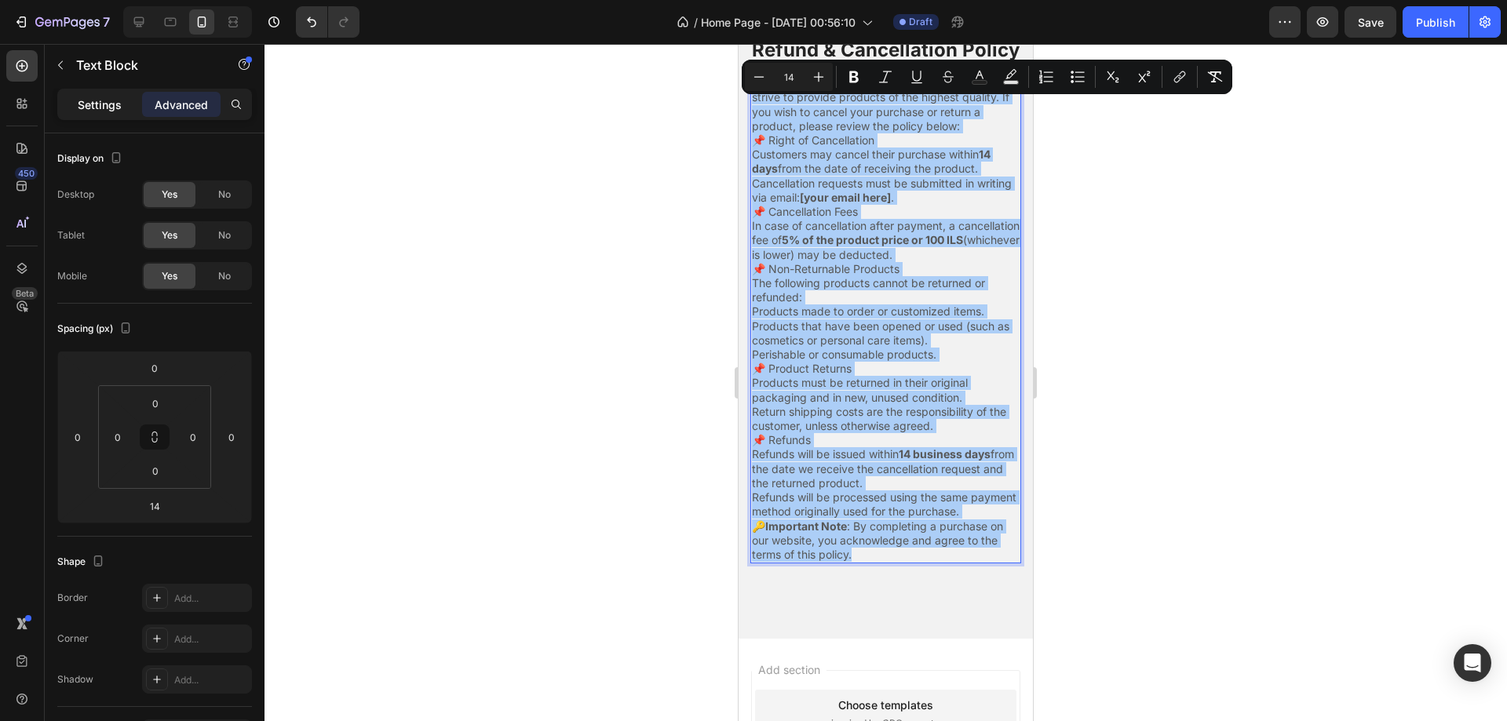
click at [96, 114] on div "Settings" at bounding box center [99, 104] width 78 height 25
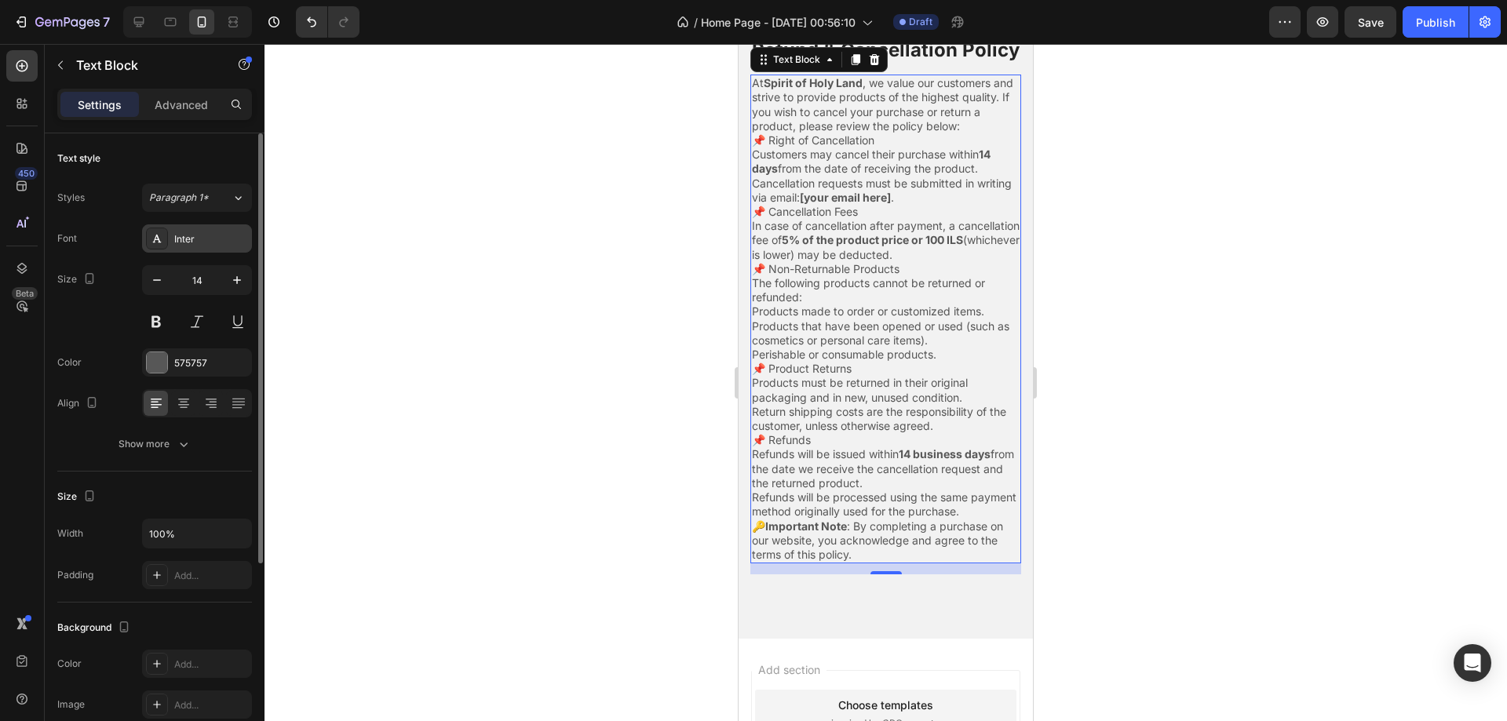
click at [180, 239] on div "Inter" at bounding box center [211, 239] width 74 height 14
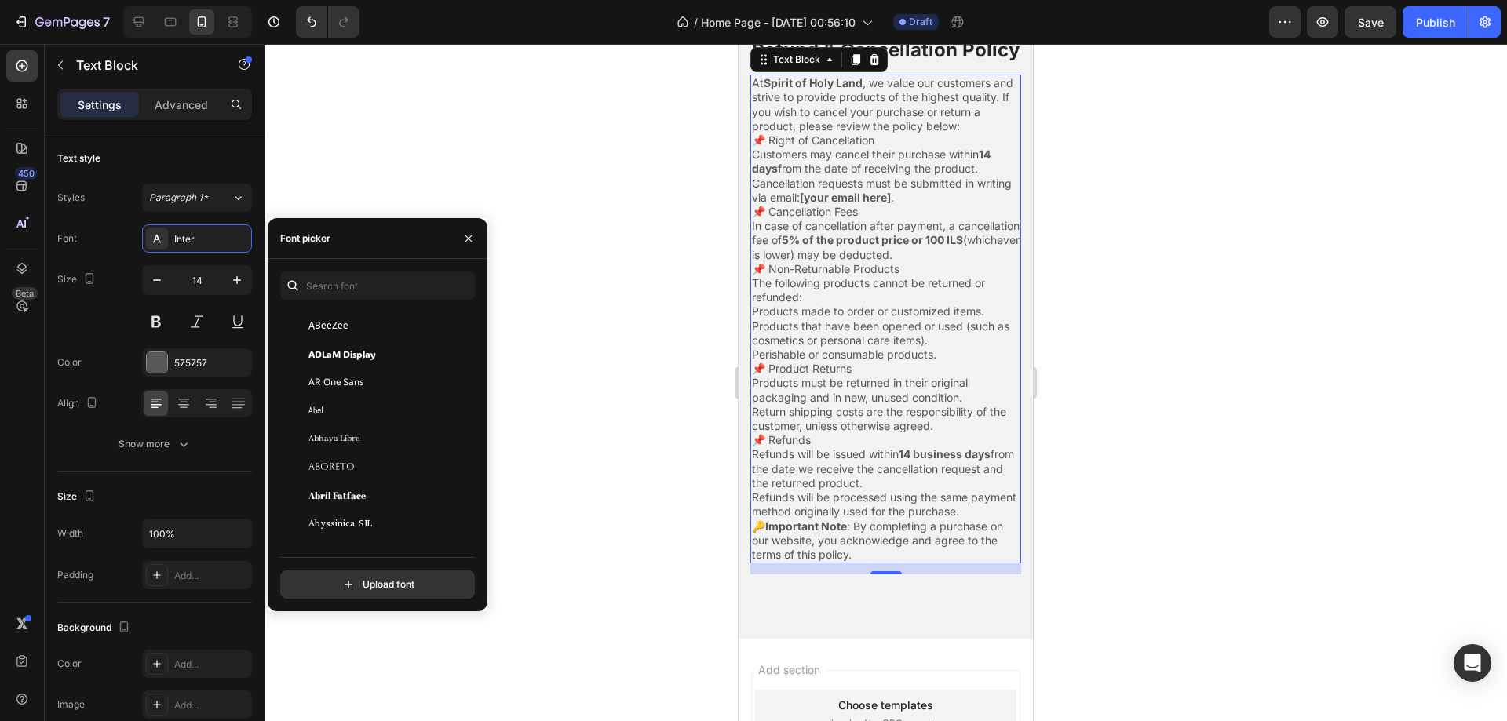
scroll to position [235, 0]
click at [341, 277] on input "text" at bounding box center [377, 285] width 195 height 28
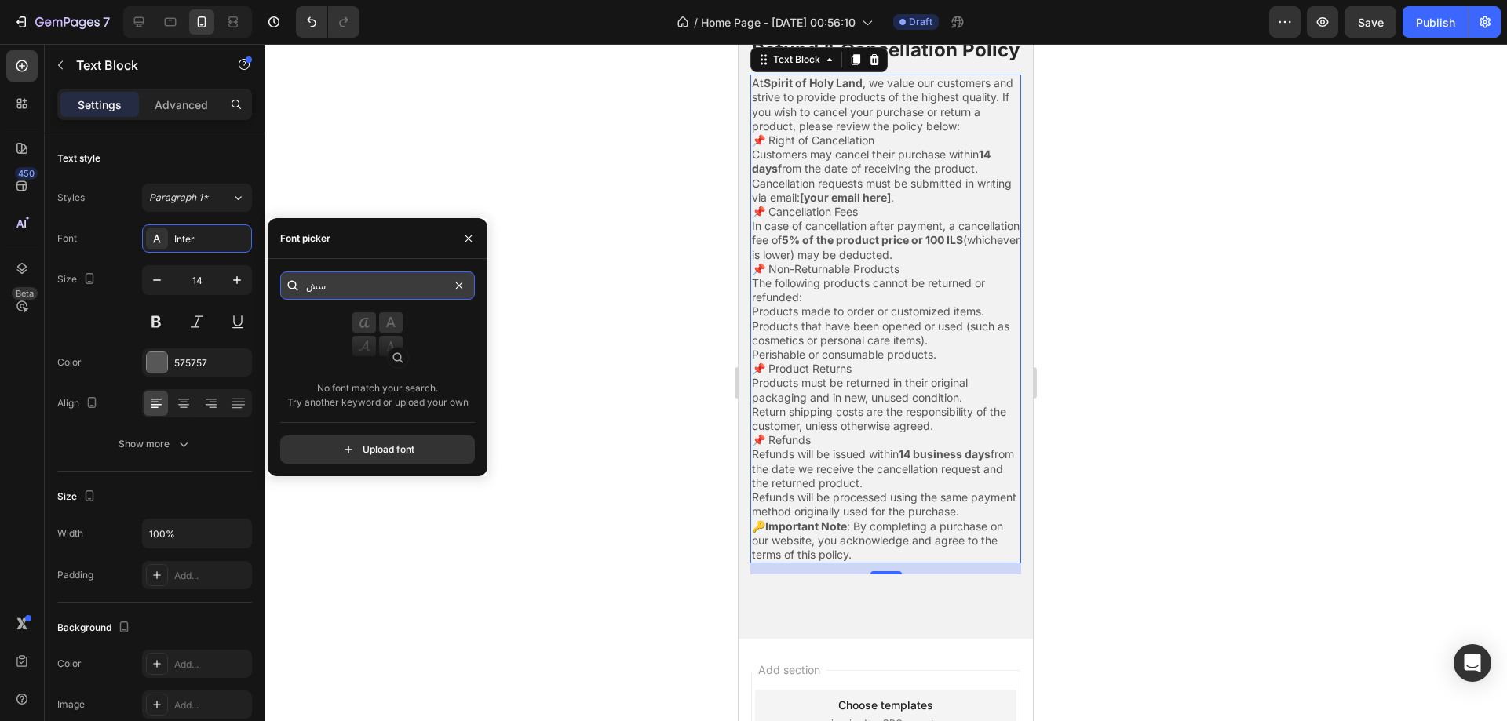
type input "س"
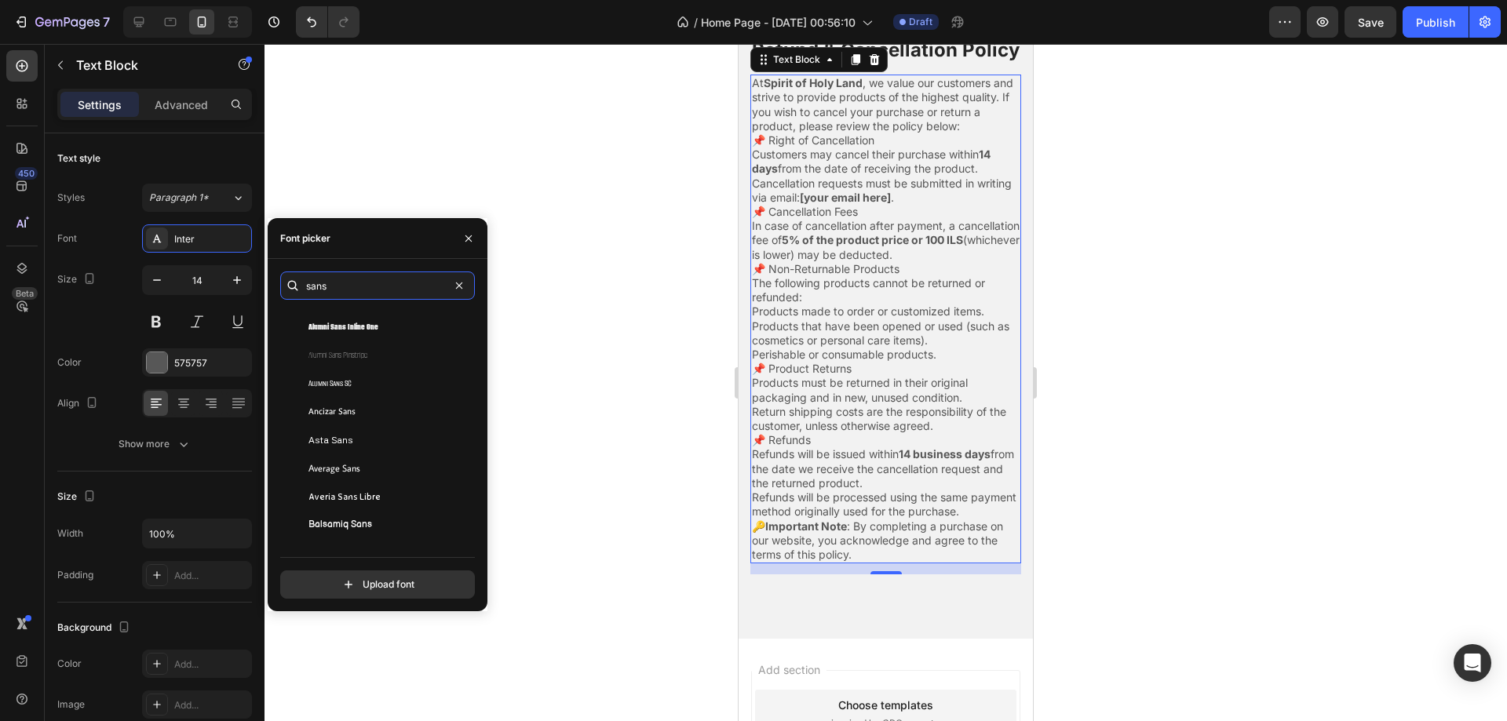
type input "sans"
click at [910, 56] on p "Refund & Cancellation Policy" at bounding box center [886, 50] width 268 height 24
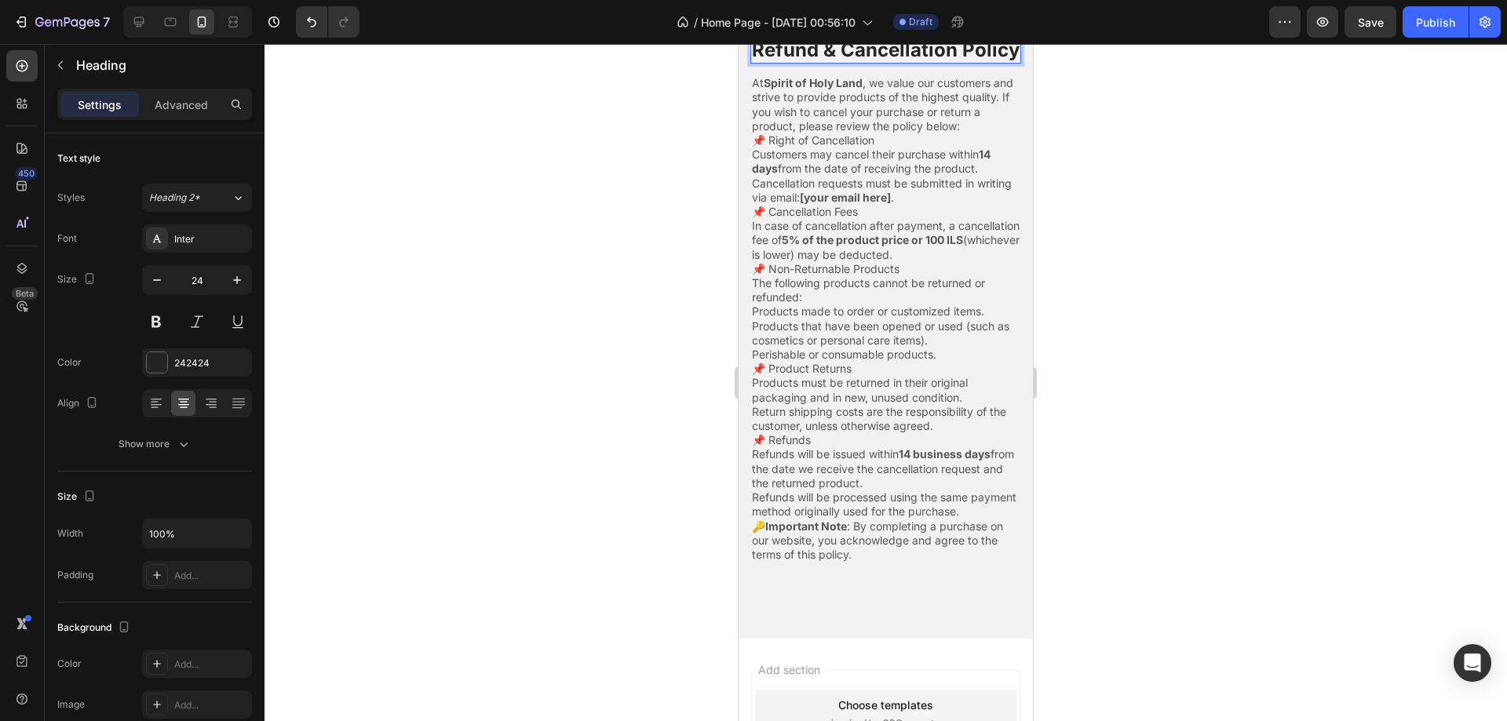
scroll to position [128, 0]
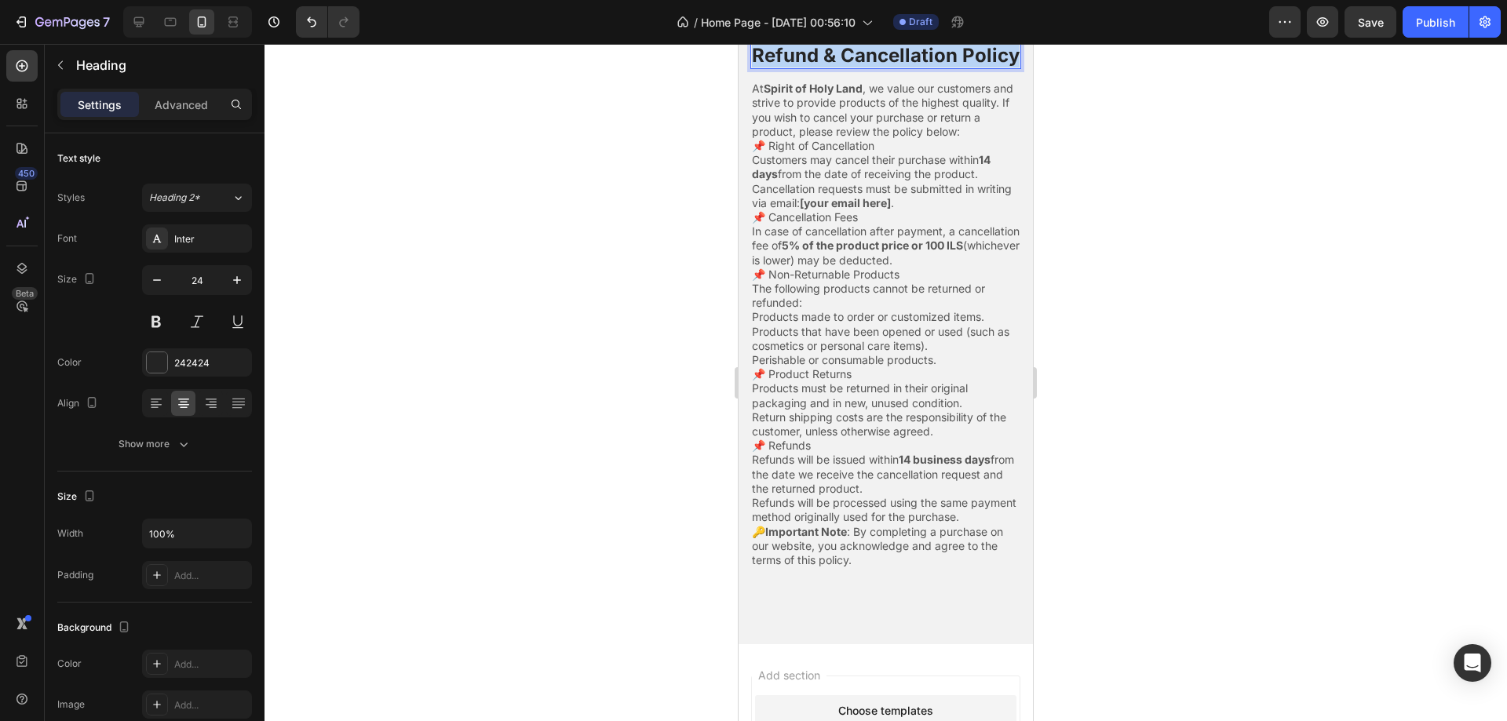
click at [910, 56] on p "Refund & Cancellation Policy" at bounding box center [886, 55] width 268 height 24
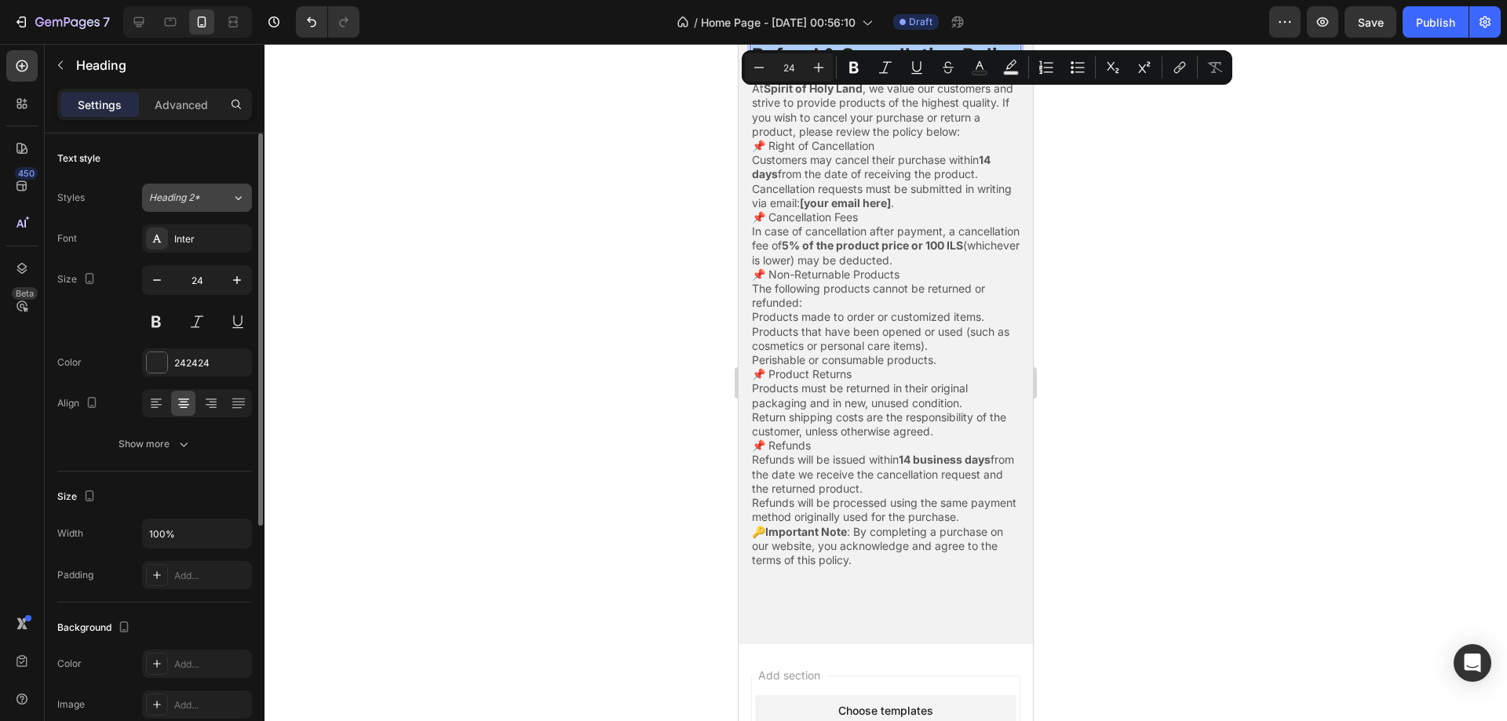
click at [226, 191] on div "Heading 2*" at bounding box center [190, 198] width 82 height 14
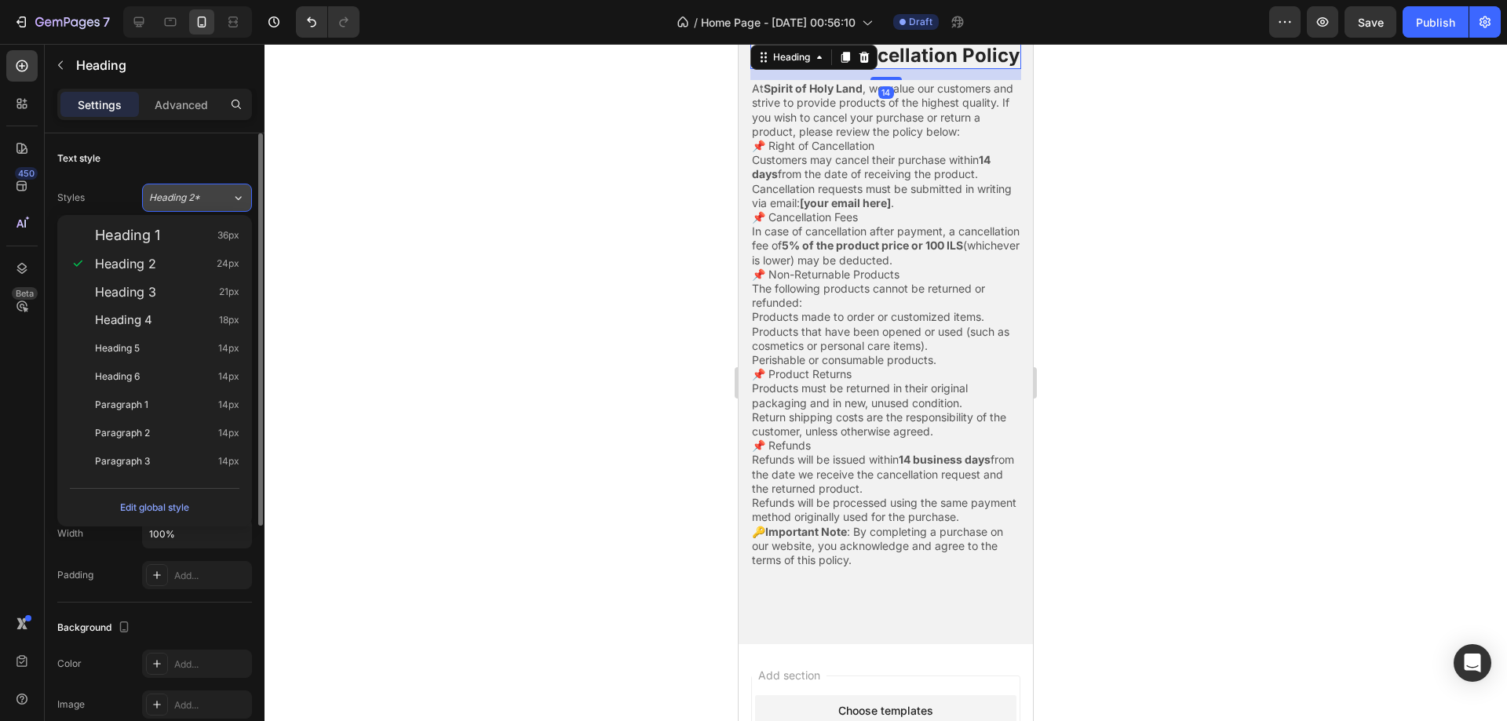
click at [226, 191] on div "Heading 2*" at bounding box center [190, 198] width 82 height 14
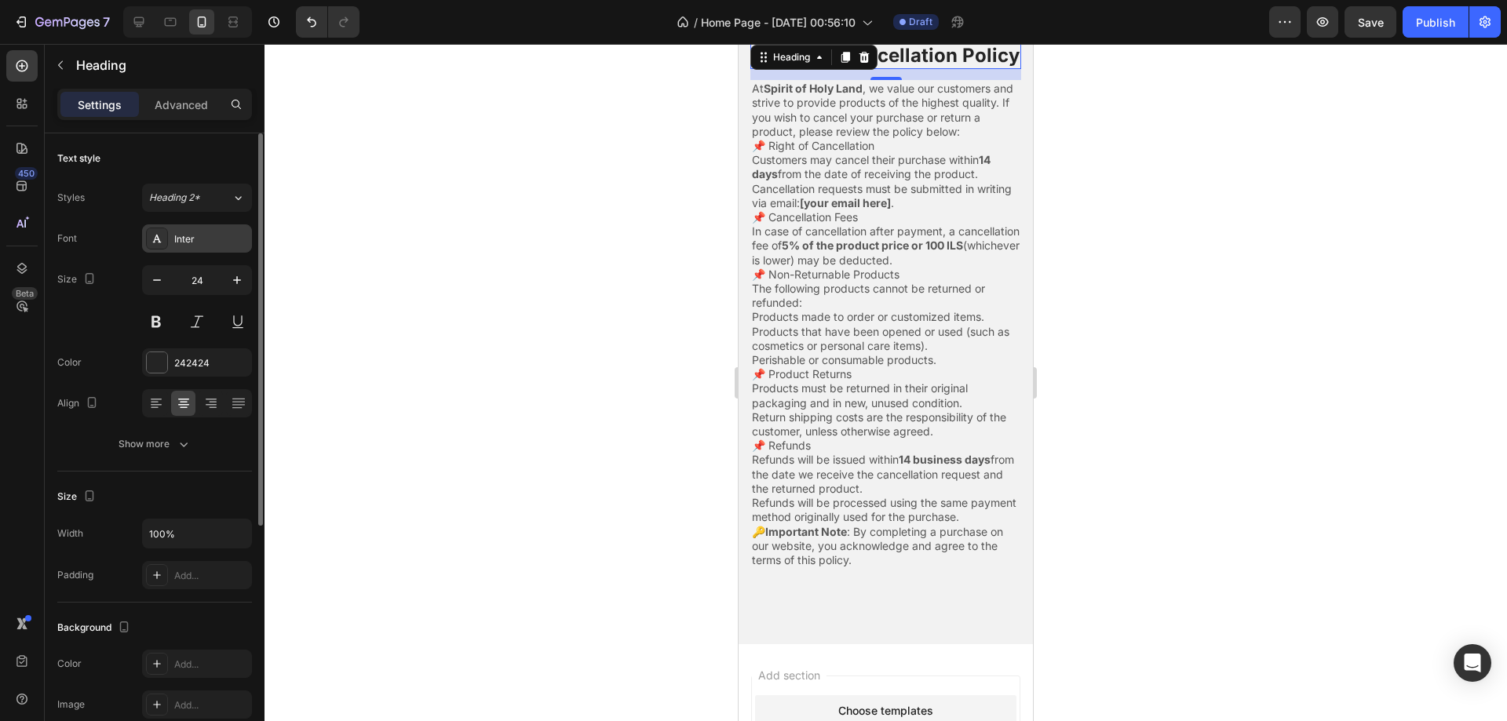
click at [213, 235] on div "Inter" at bounding box center [211, 239] width 74 height 14
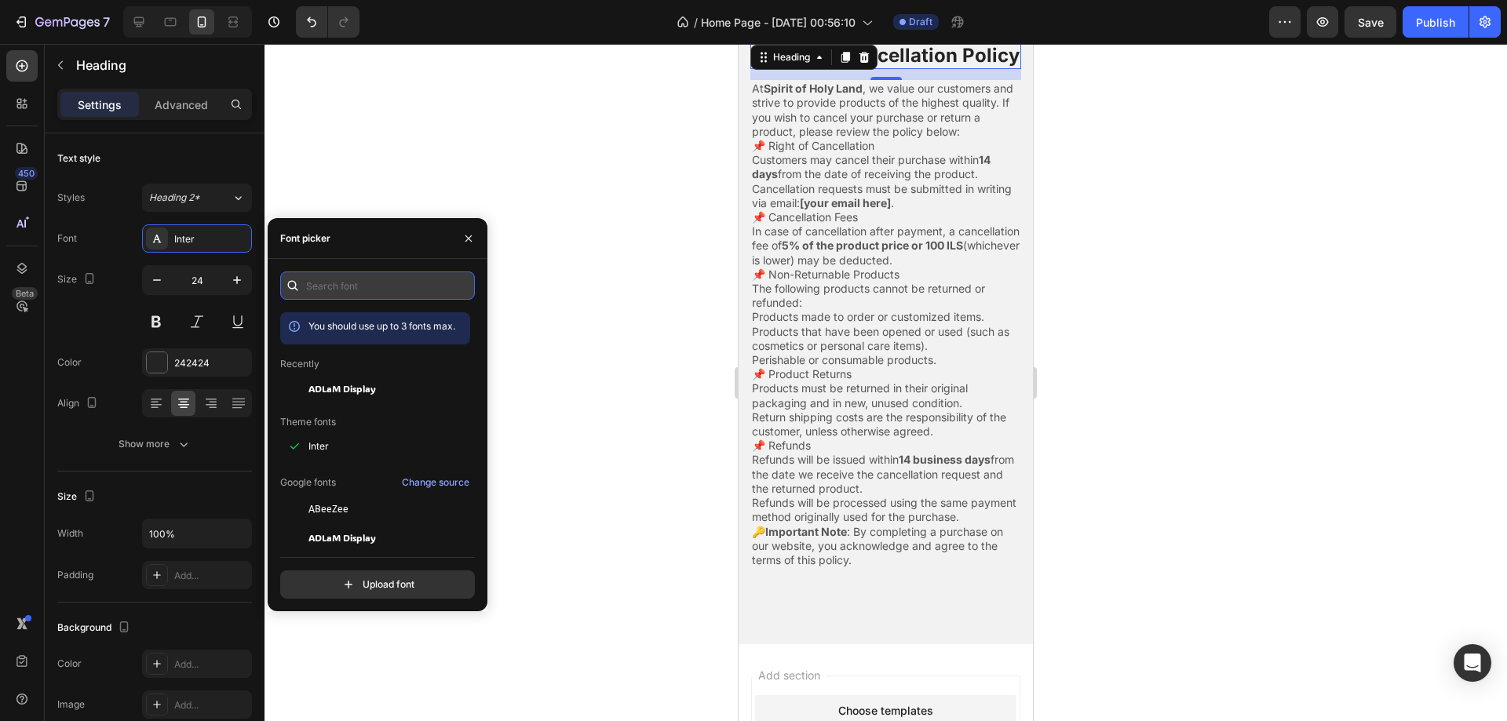
click at [326, 287] on input "text" at bounding box center [377, 285] width 195 height 28
paste input "playfair display"
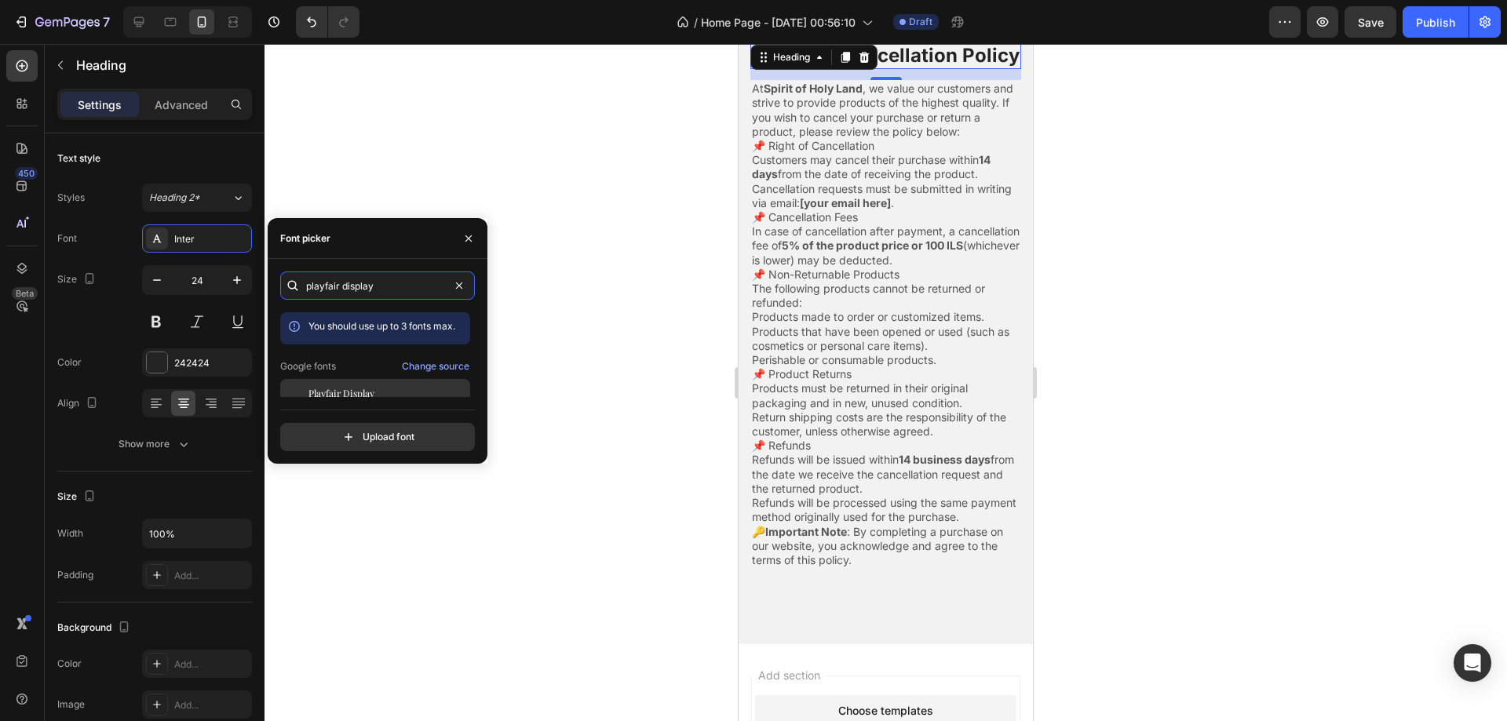
type input "playfair display"
click at [333, 393] on span "Playfair Display" at bounding box center [341, 393] width 66 height 14
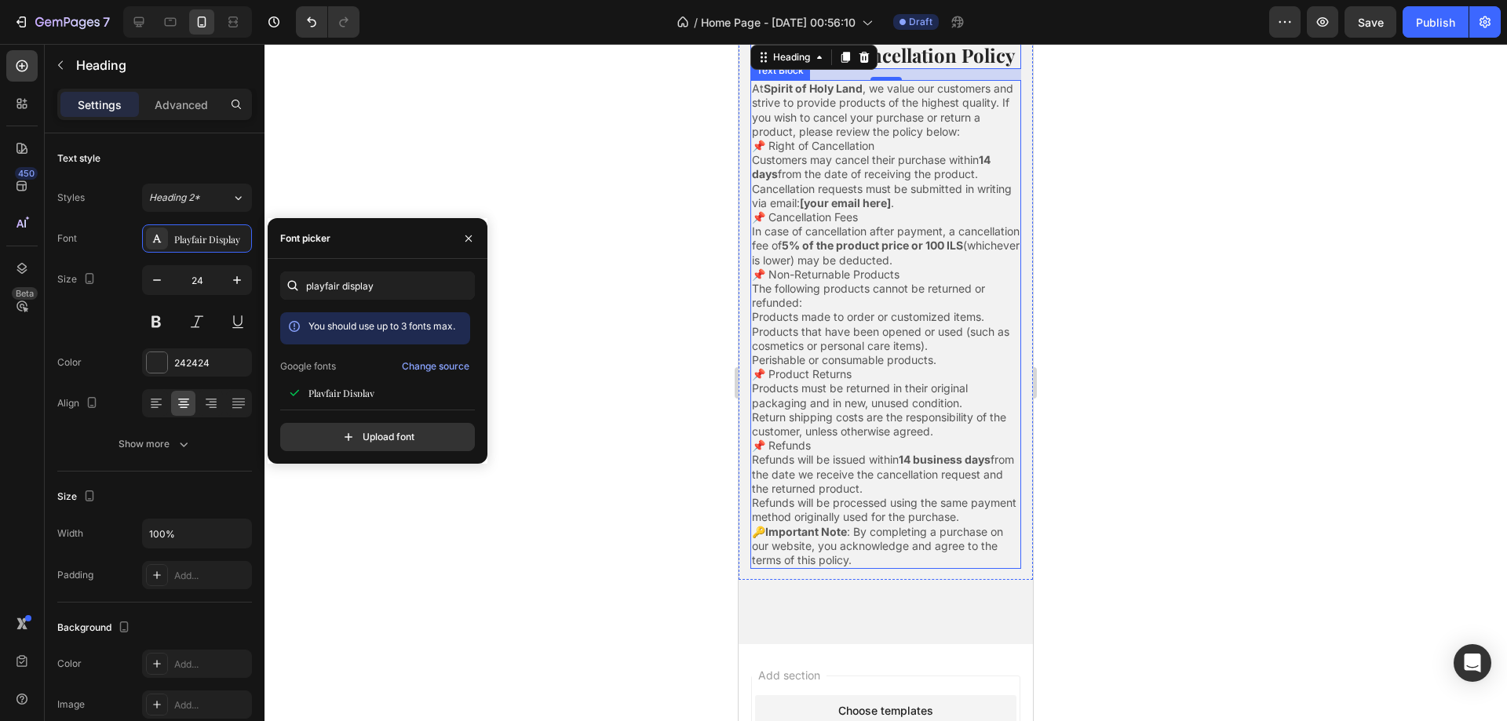
click at [847, 123] on p "At Spirit of Holy Land , we value our customers and strive to provide products …" at bounding box center [886, 110] width 268 height 57
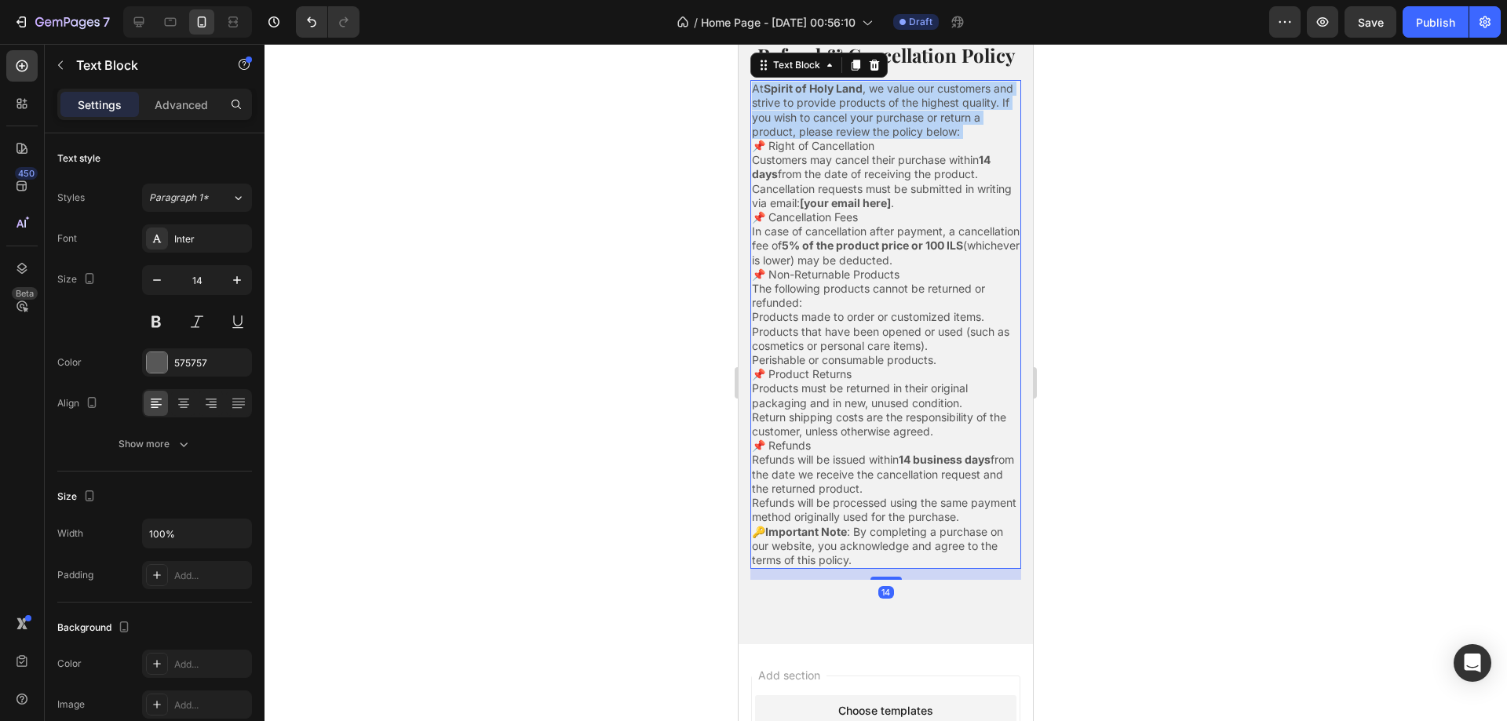
click at [847, 123] on p "At Spirit of Holy Land , we value our customers and strive to provide products …" at bounding box center [886, 110] width 268 height 57
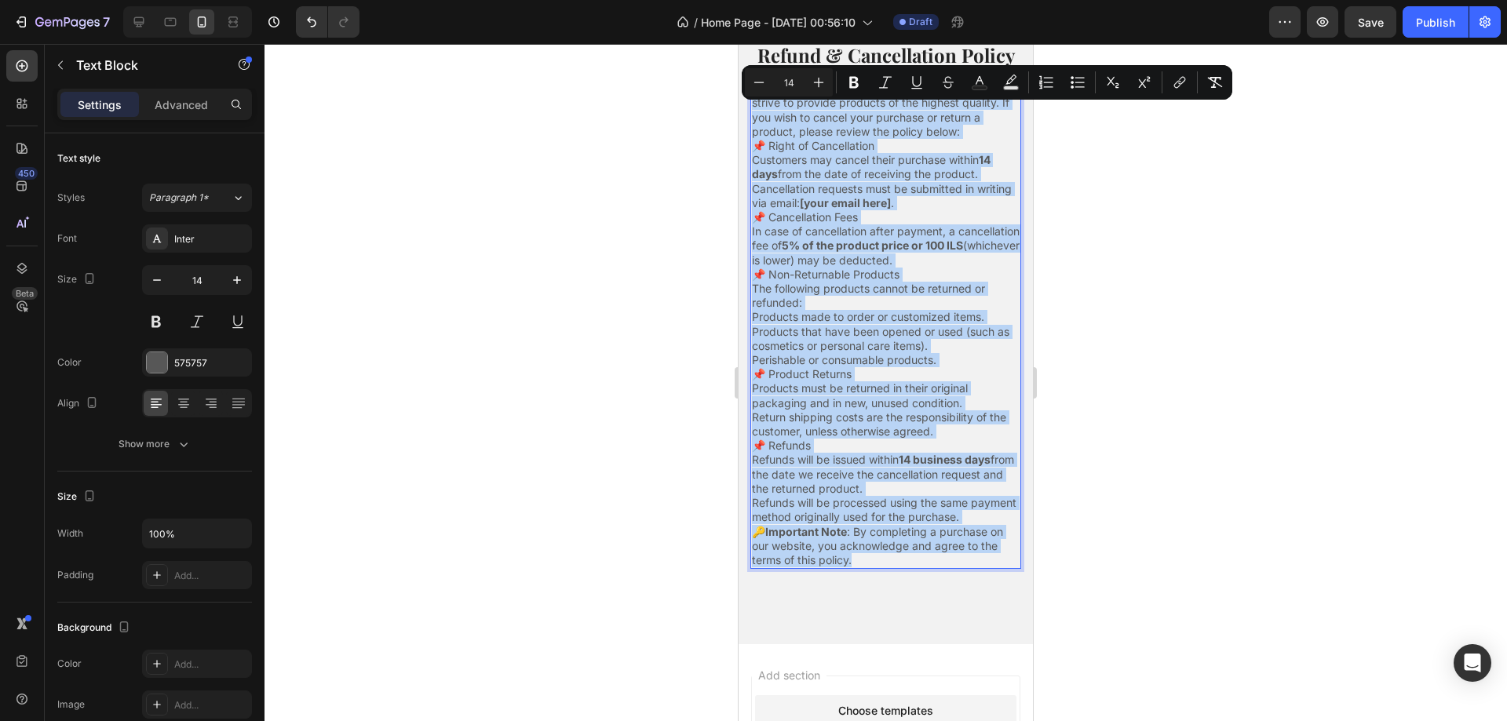
click at [830, 180] on p "Customers may cancel their purchase within 14 days from the date of receiving t…" at bounding box center [886, 167] width 268 height 28
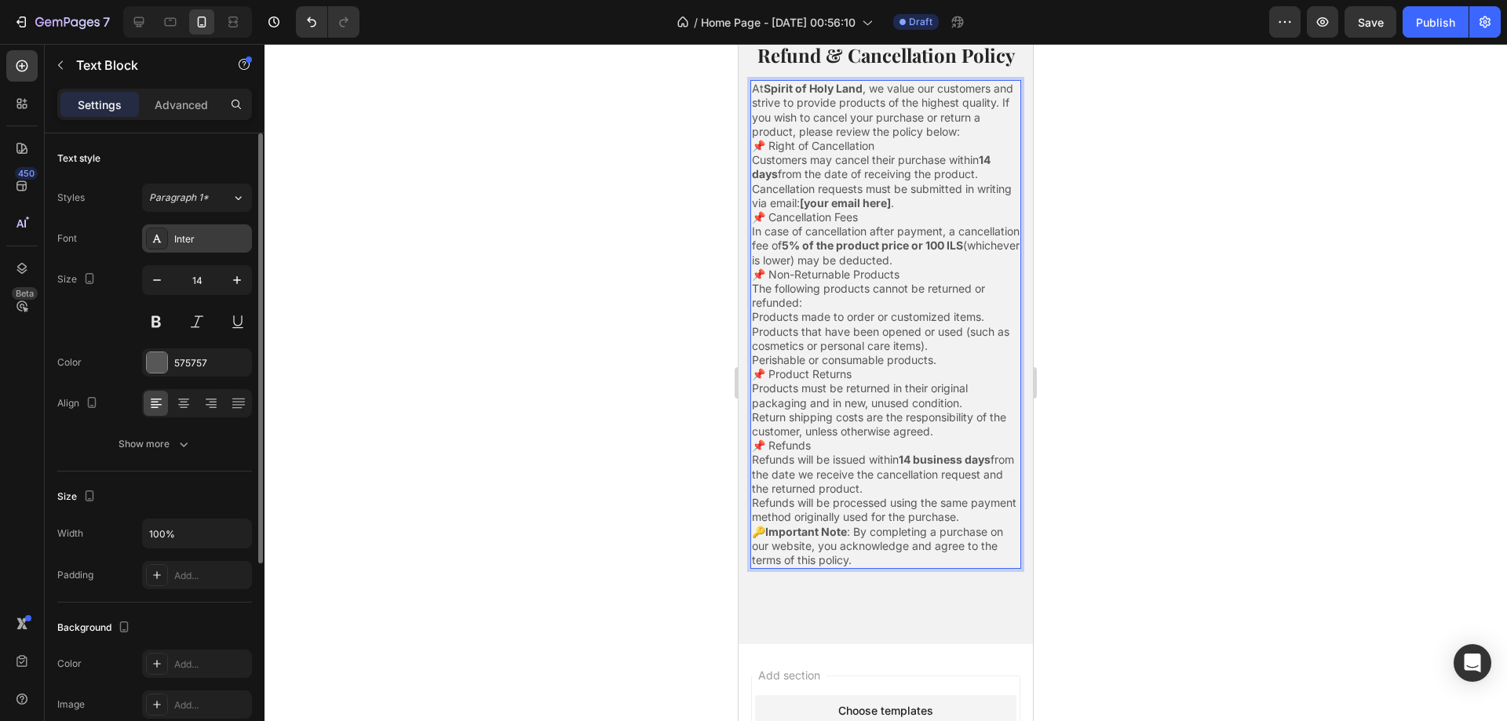
click at [191, 239] on div "Inter" at bounding box center [211, 239] width 74 height 14
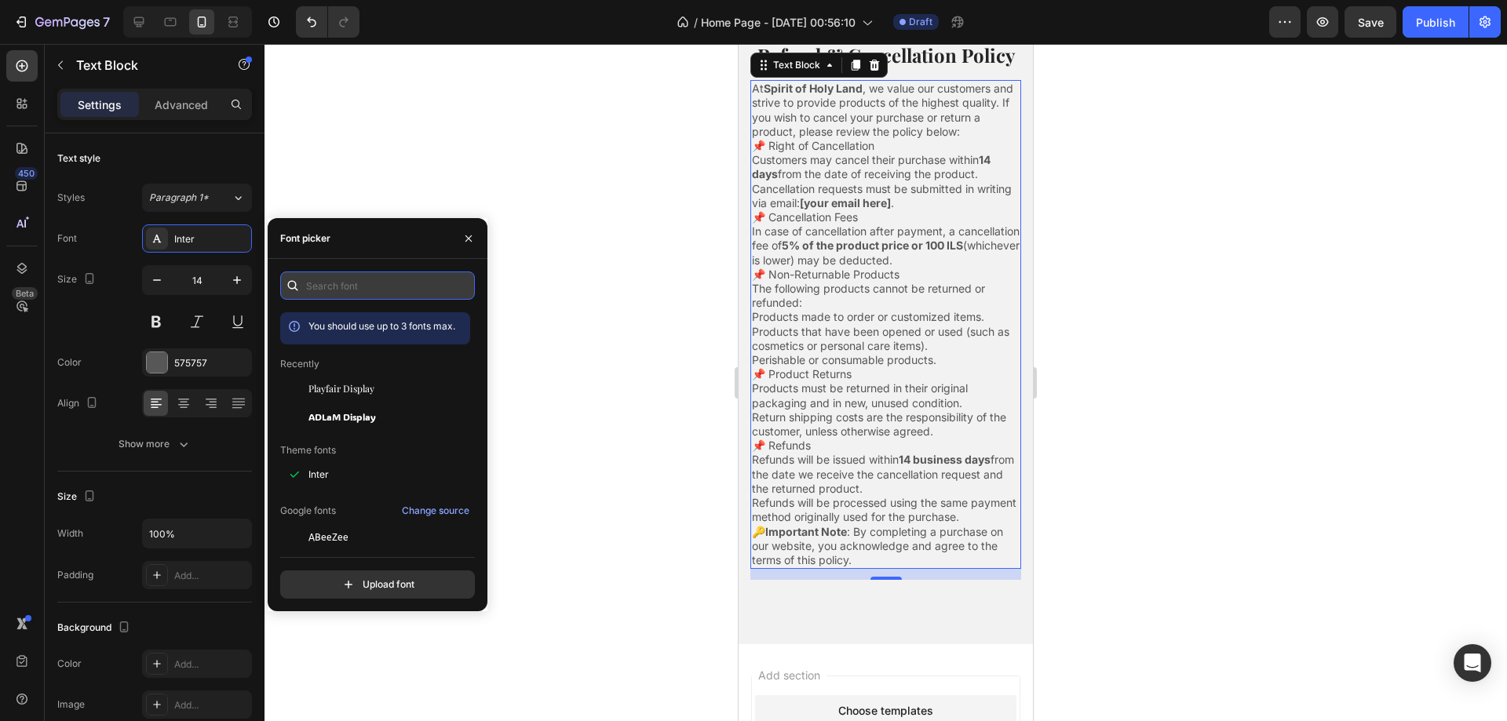
click at [346, 290] on input "text" at bounding box center [377, 285] width 195 height 28
paste input "roboto"
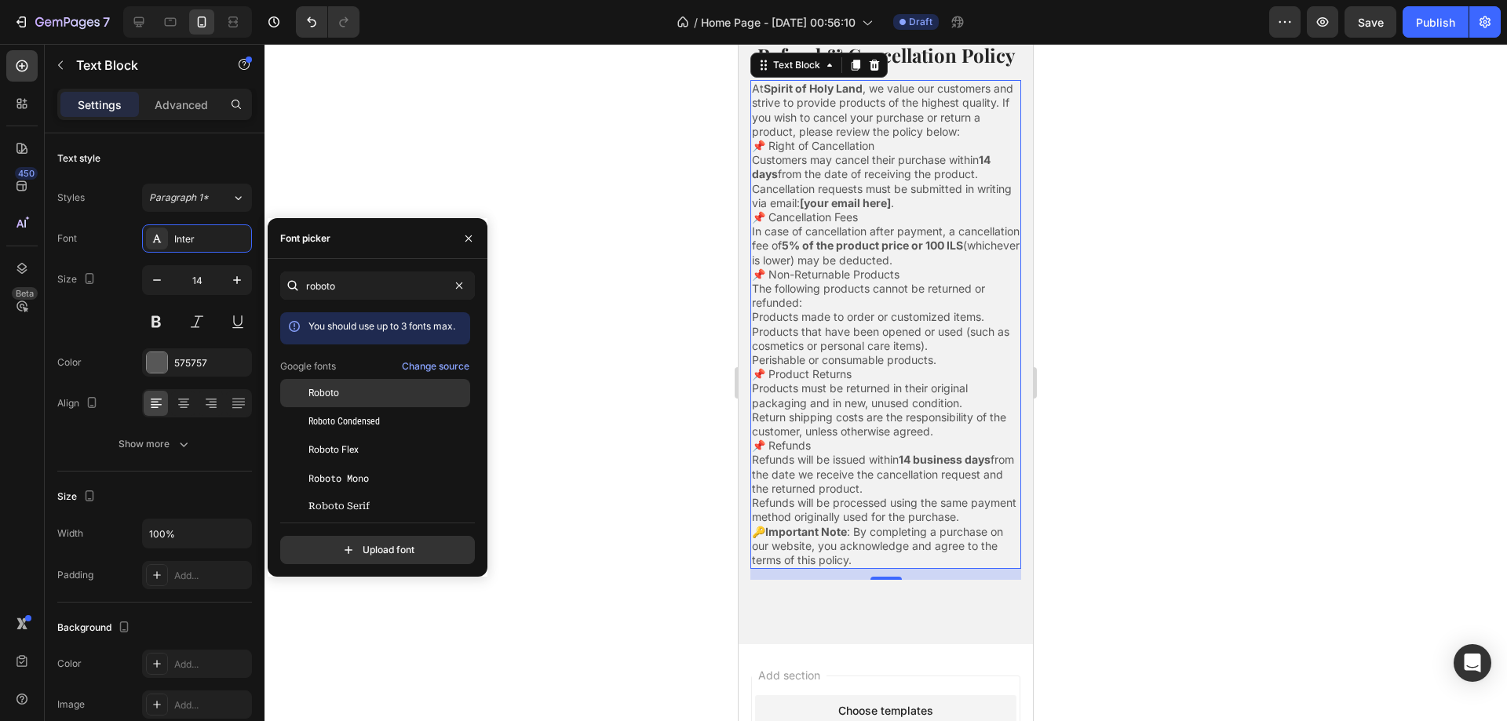
click at [367, 395] on div "Roboto" at bounding box center [387, 393] width 158 height 14
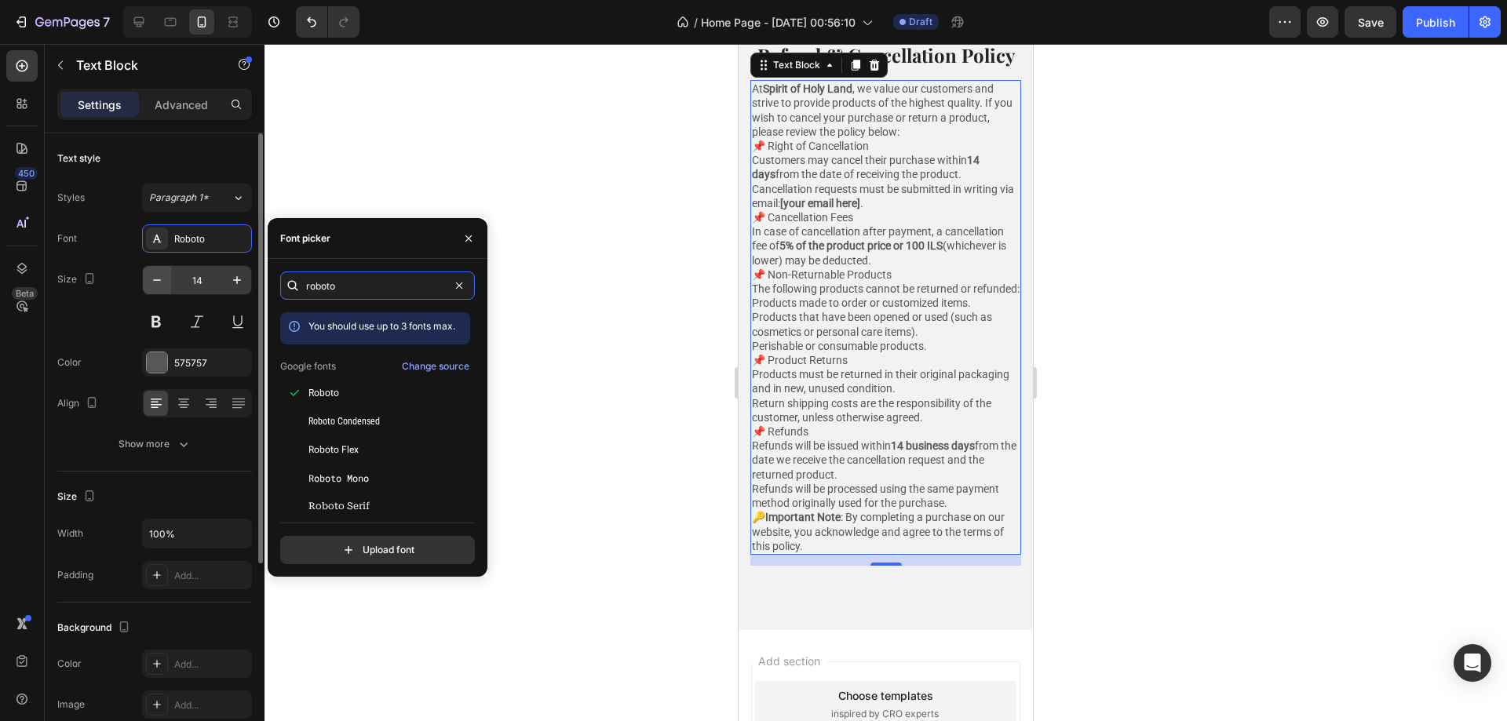
paste input "open sans"
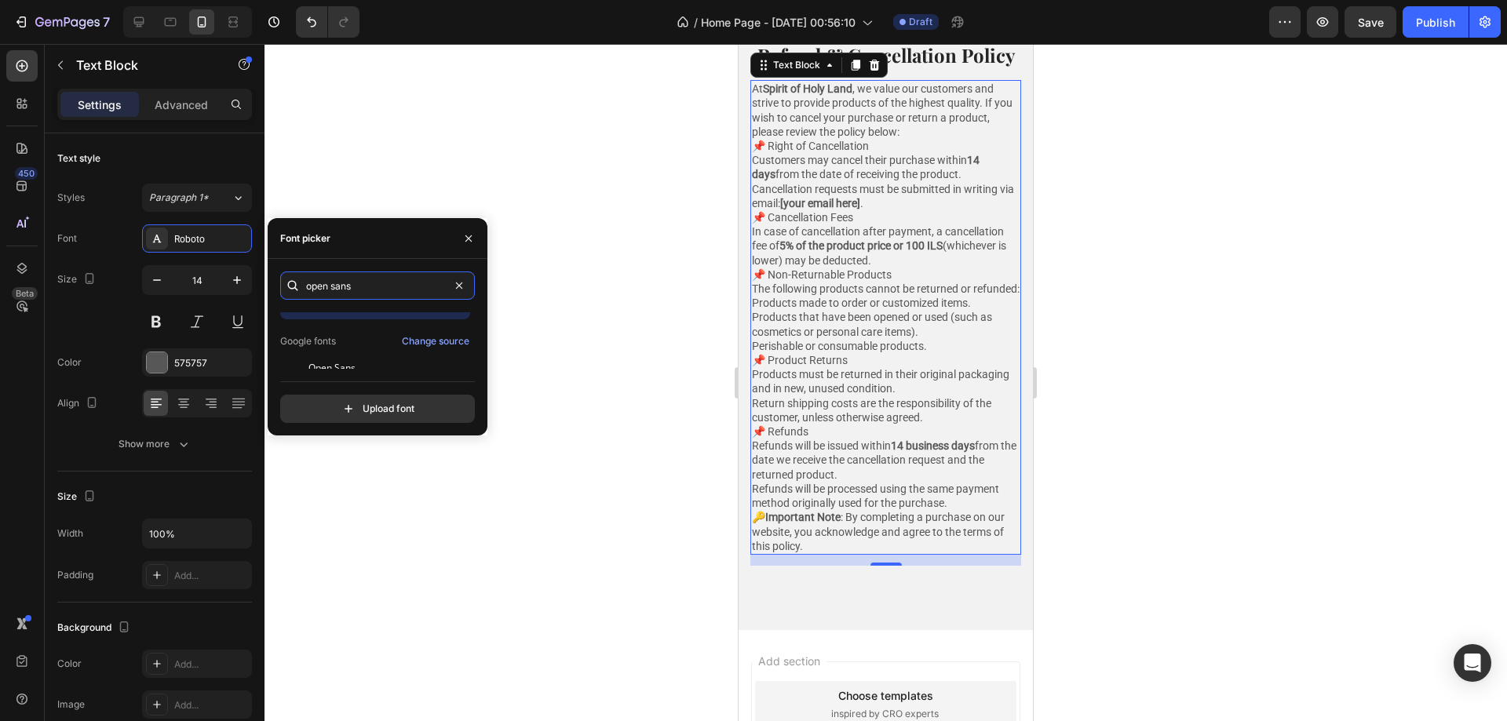
scroll to position [38, 0]
type input "open sans"
click at [338, 359] on span "Open Sans" at bounding box center [331, 355] width 47 height 14
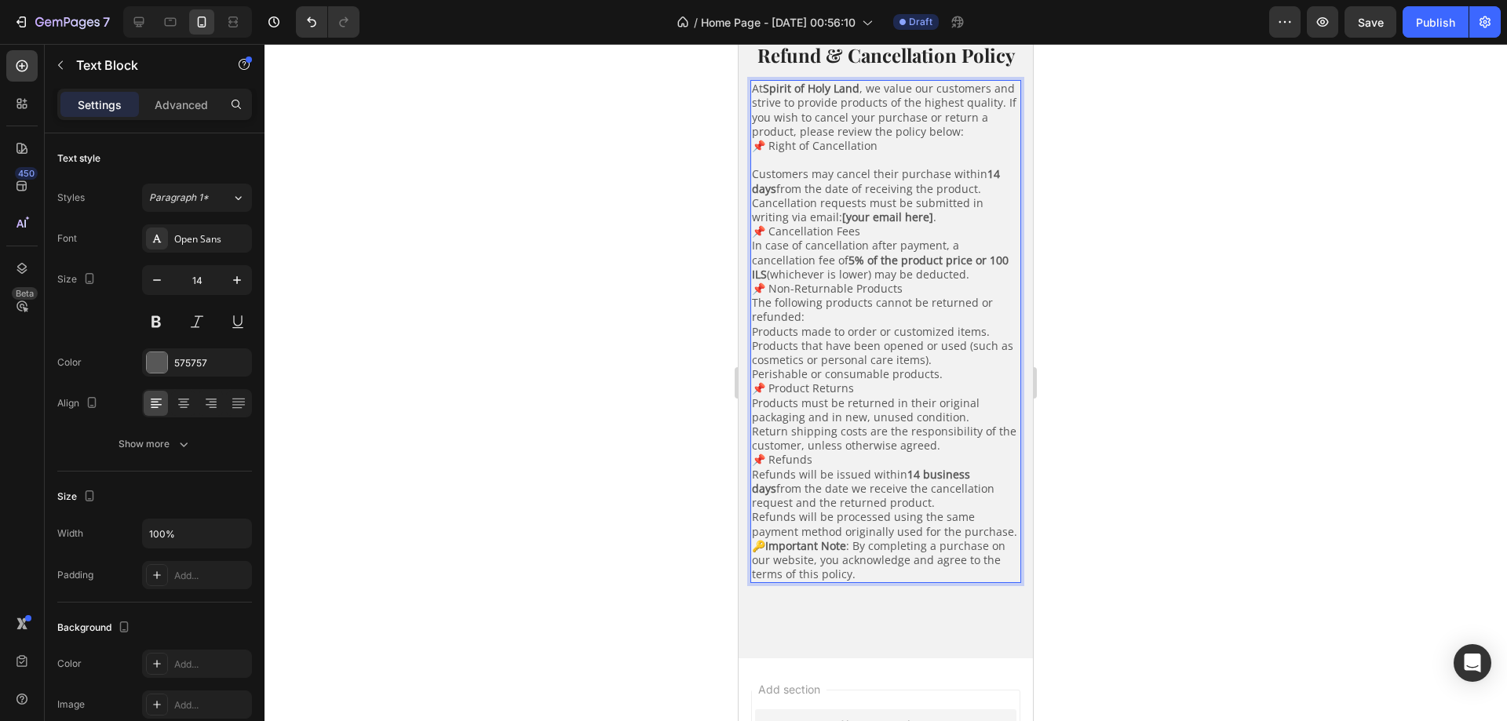
click at [942, 224] on p "Cancellation requests must be submitted in writing via email: [your email here]…" at bounding box center [886, 210] width 268 height 28
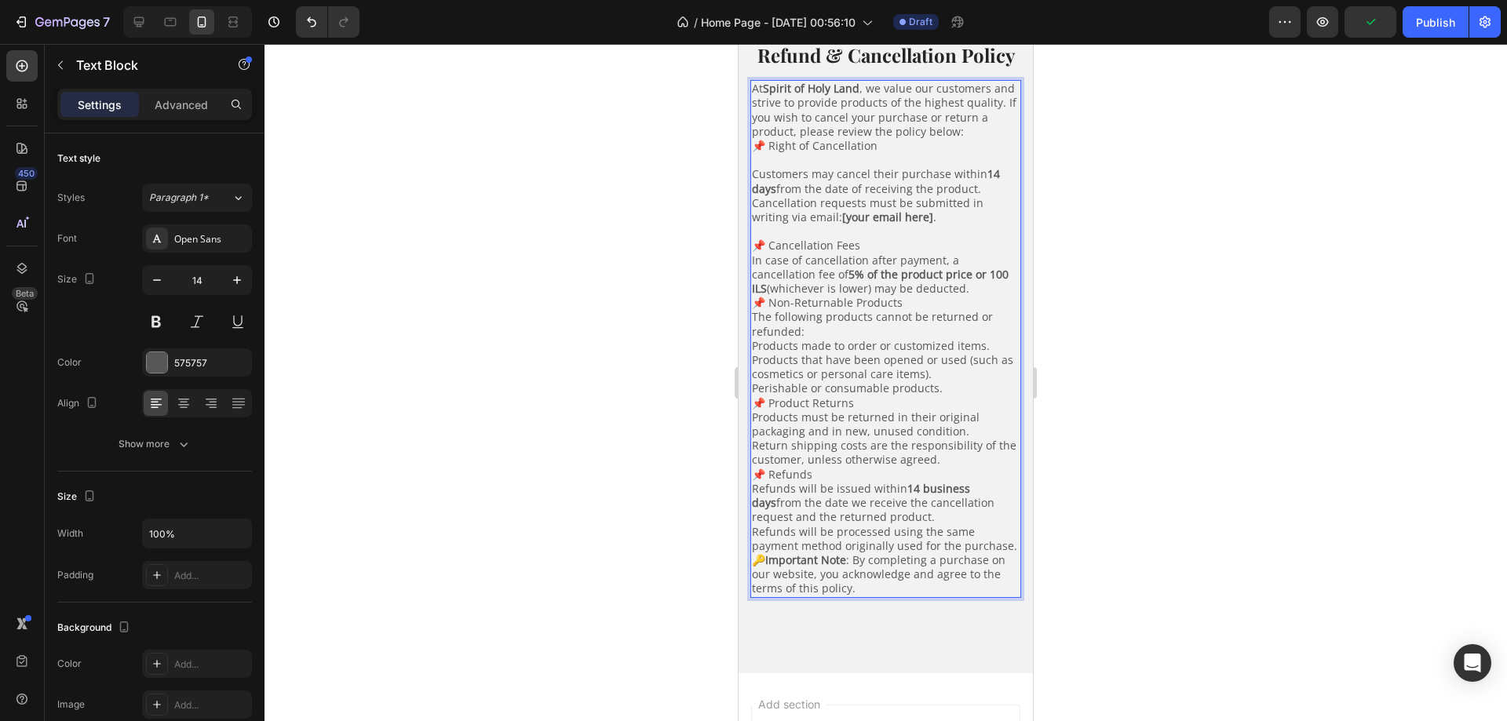
click at [967, 297] on p "In case of cancellation after payment, a cancellation fee of 5% of the product …" at bounding box center [886, 274] width 268 height 43
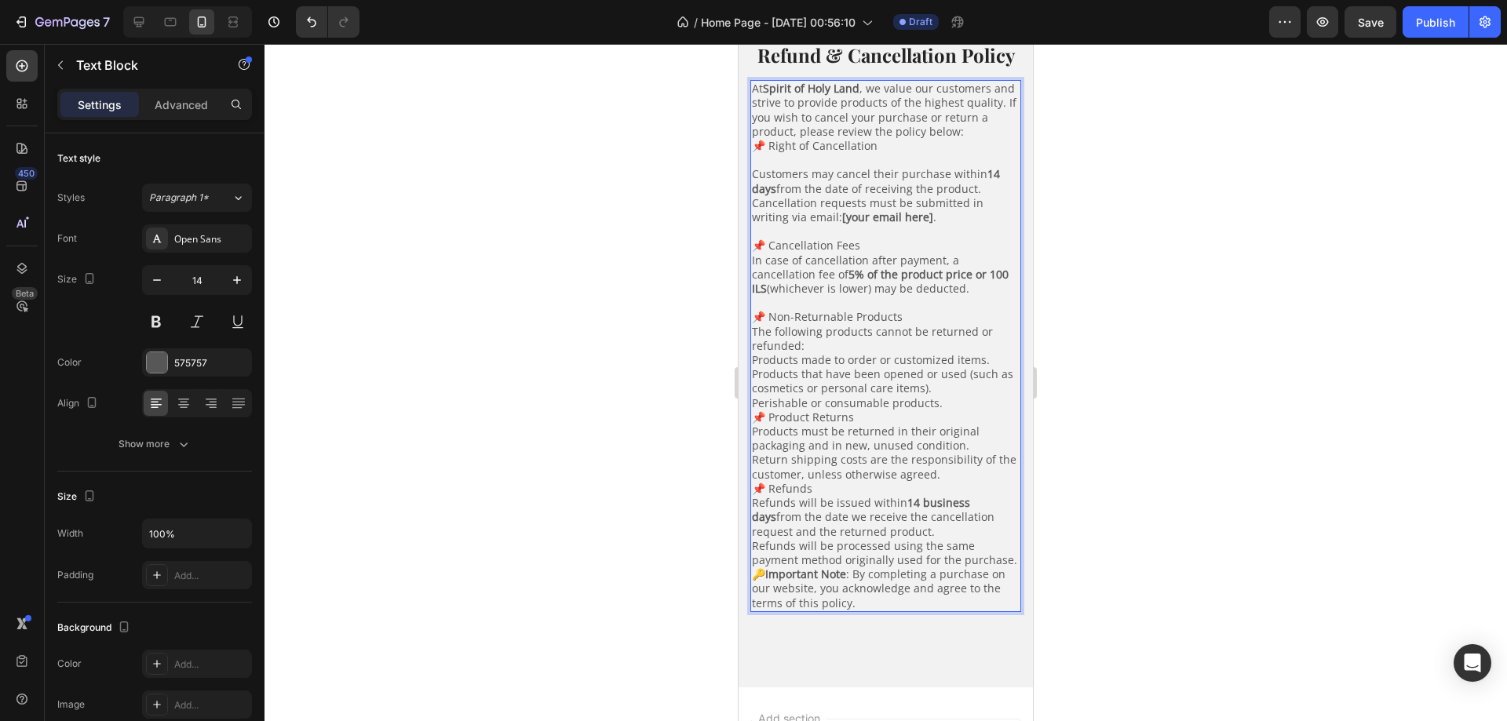
click at [949, 410] on p "Perishable or consumable products." at bounding box center [886, 403] width 268 height 14
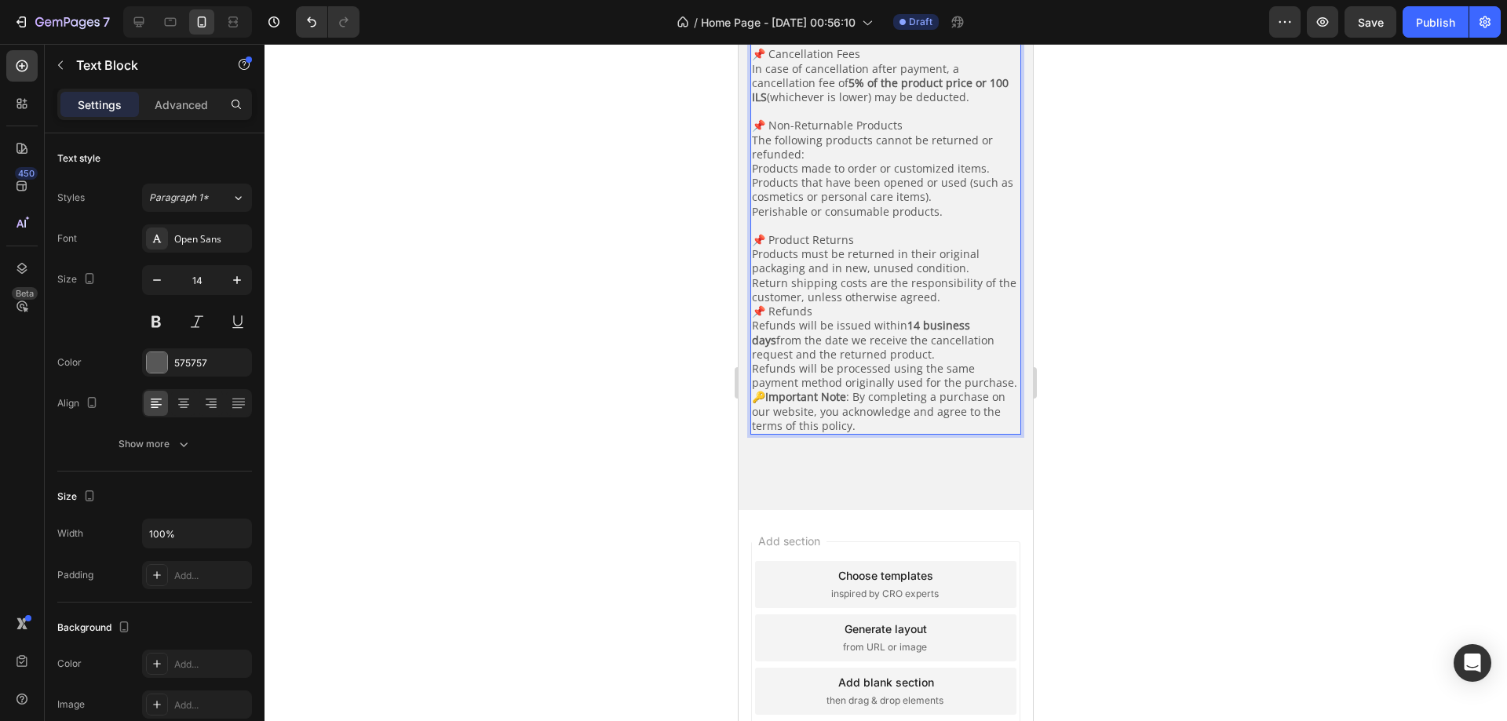
scroll to position [363, 0]
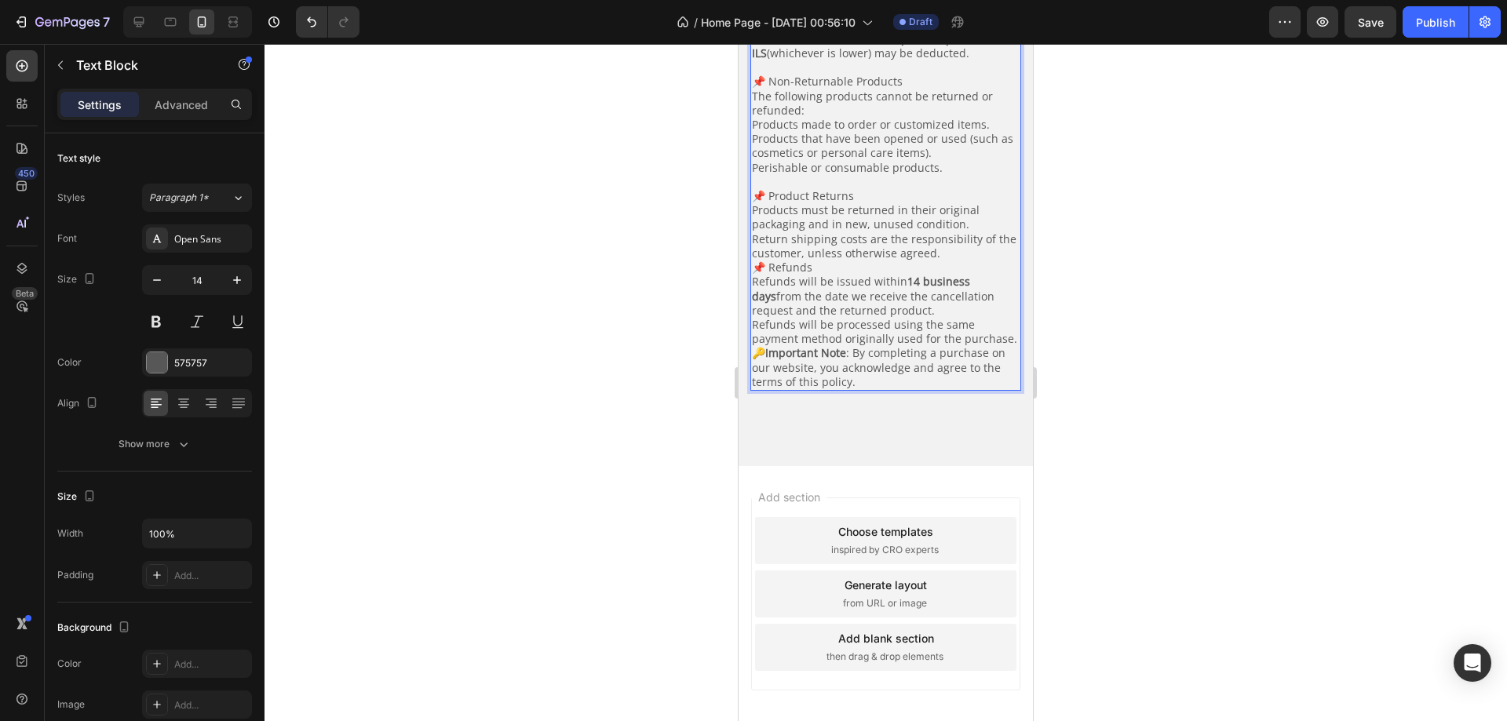
click at [889, 275] on p "📌 Refunds" at bounding box center [886, 268] width 268 height 14
click at [940, 261] on p "Return shipping costs are the responsibility of the customer, unless otherwise …" at bounding box center [886, 246] width 268 height 28
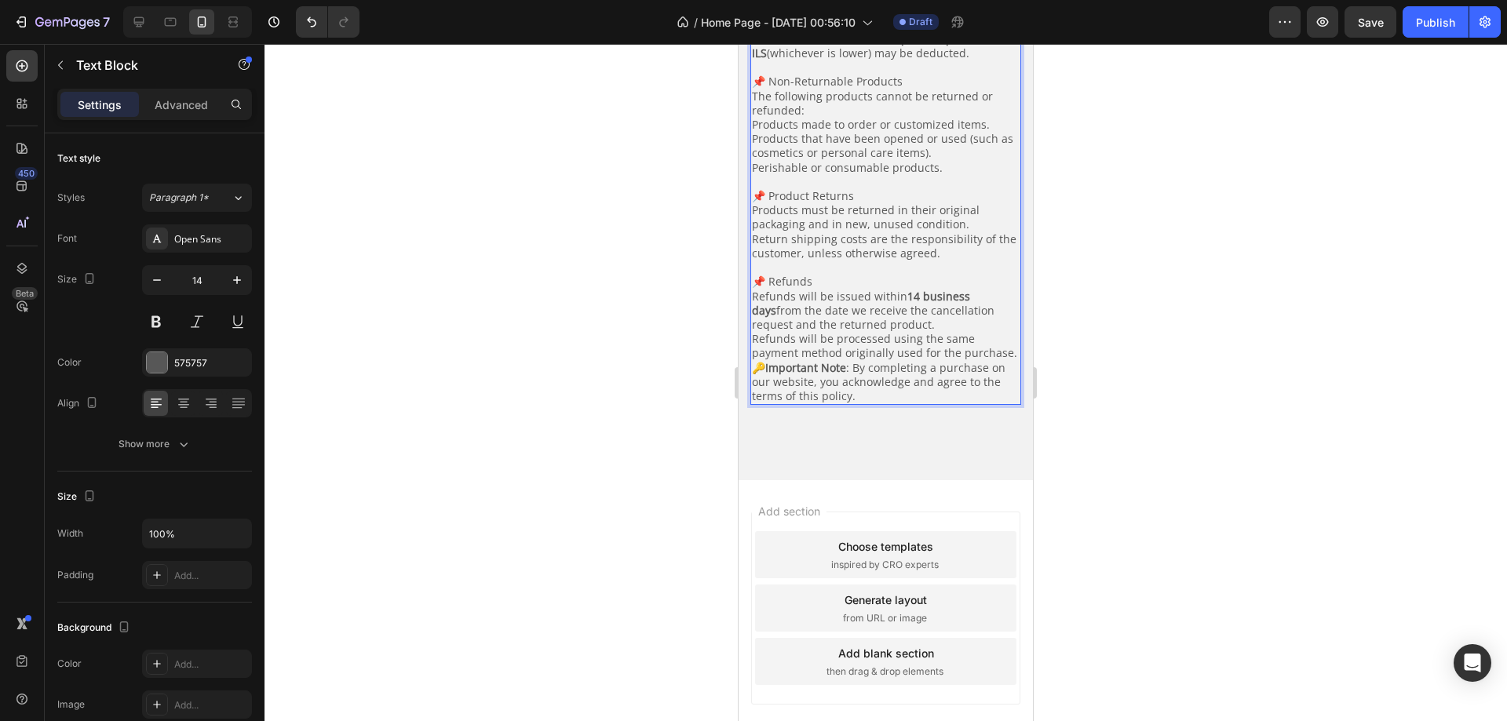
click at [824, 360] on p "Refunds will be processed using the same payment method originally used for the…" at bounding box center [886, 346] width 268 height 28
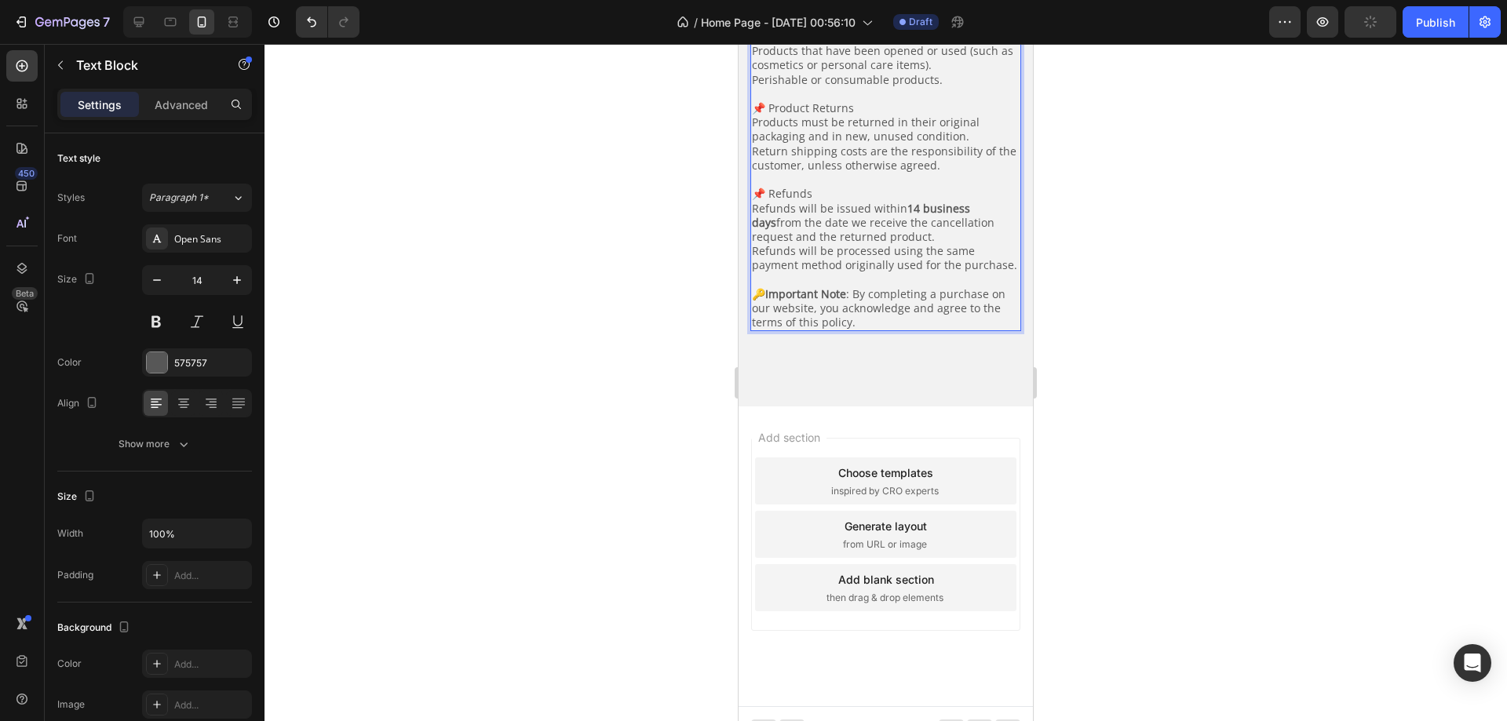
scroll to position [508, 0]
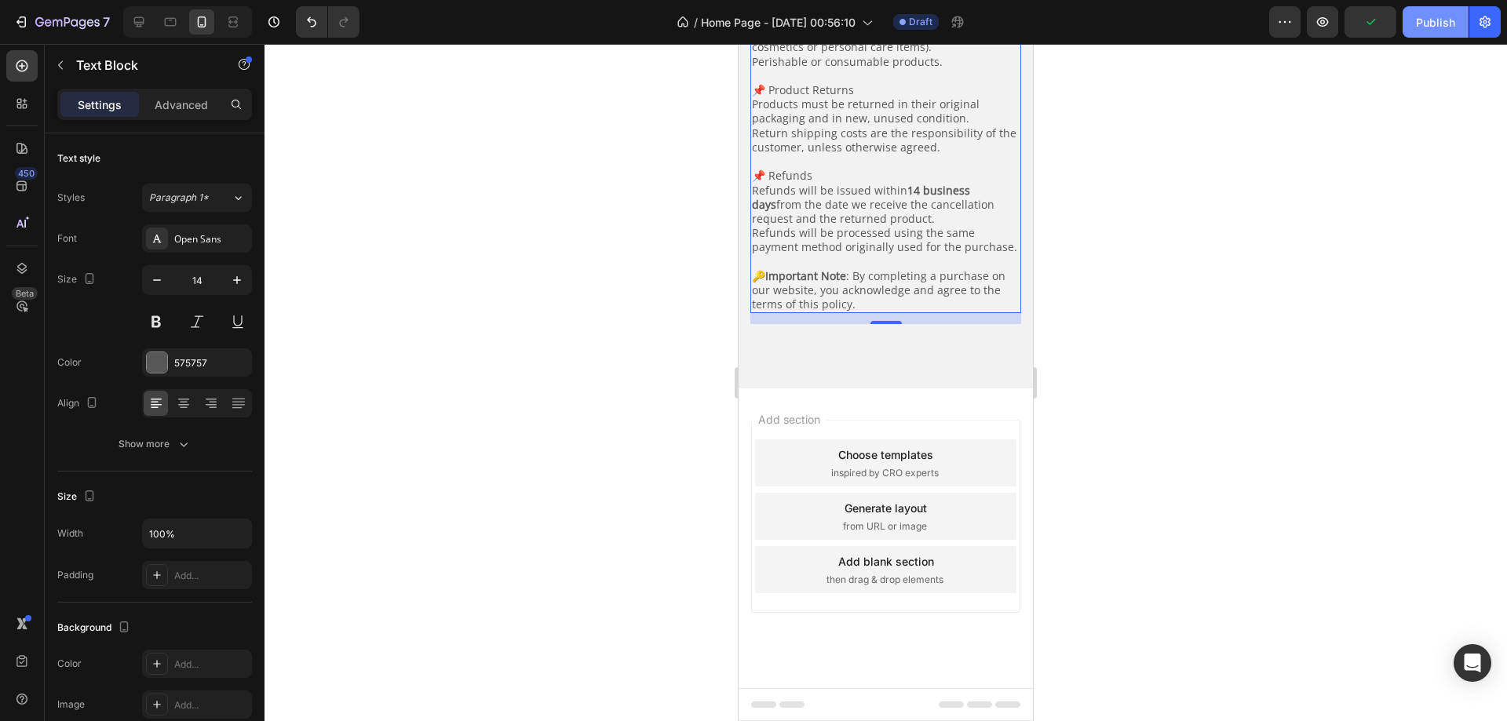
click at [1431, 24] on div "Publish" at bounding box center [1434, 22] width 39 height 16
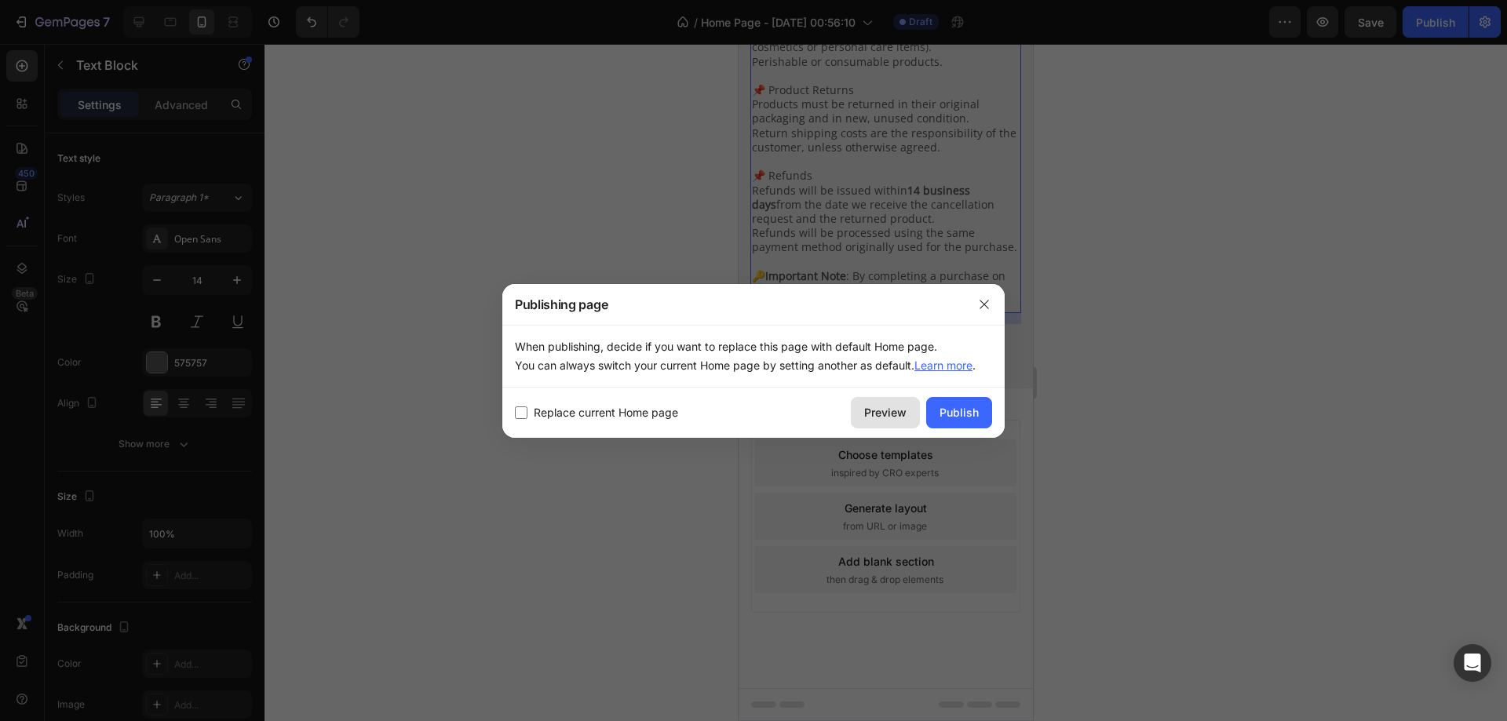
click at [876, 420] on div "Preview" at bounding box center [885, 412] width 42 height 16
click at [977, 301] on button "button" at bounding box center [983, 304] width 25 height 25
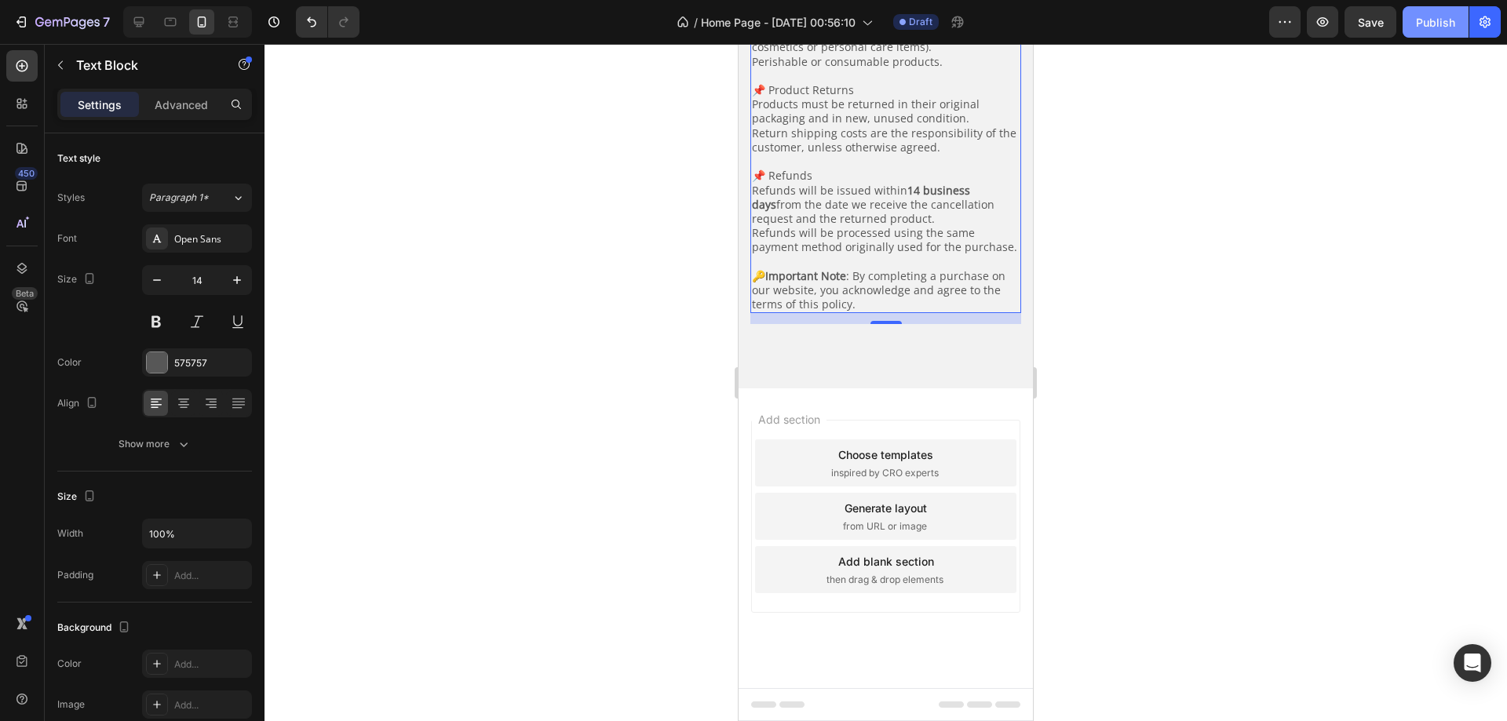
click at [1415, 20] on button "Publish" at bounding box center [1435, 21] width 66 height 31
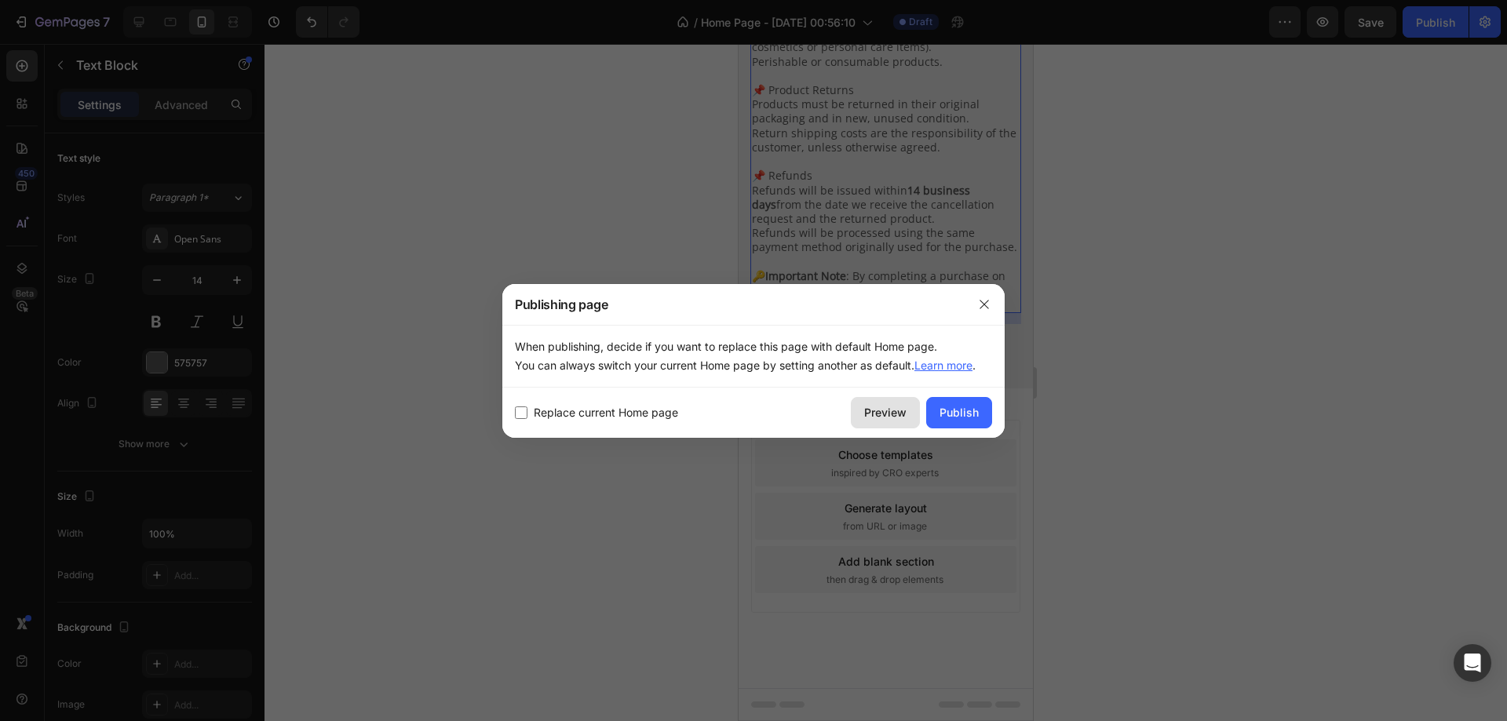
click at [884, 412] on div "Preview" at bounding box center [885, 412] width 42 height 16
click at [954, 411] on div "Publish" at bounding box center [958, 412] width 39 height 16
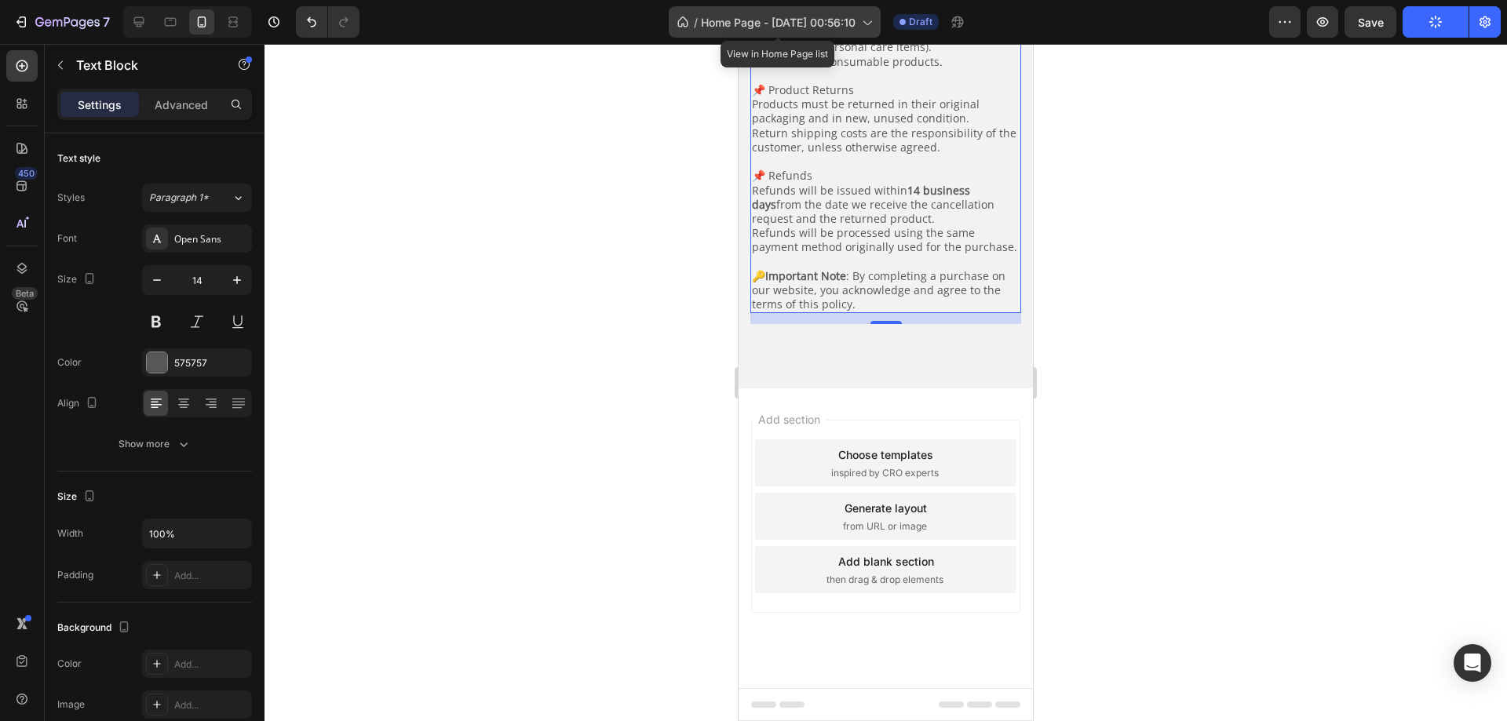
click at [854, 22] on span "Home Page - Aug 28, 00:56:10" at bounding box center [778, 22] width 155 height 16
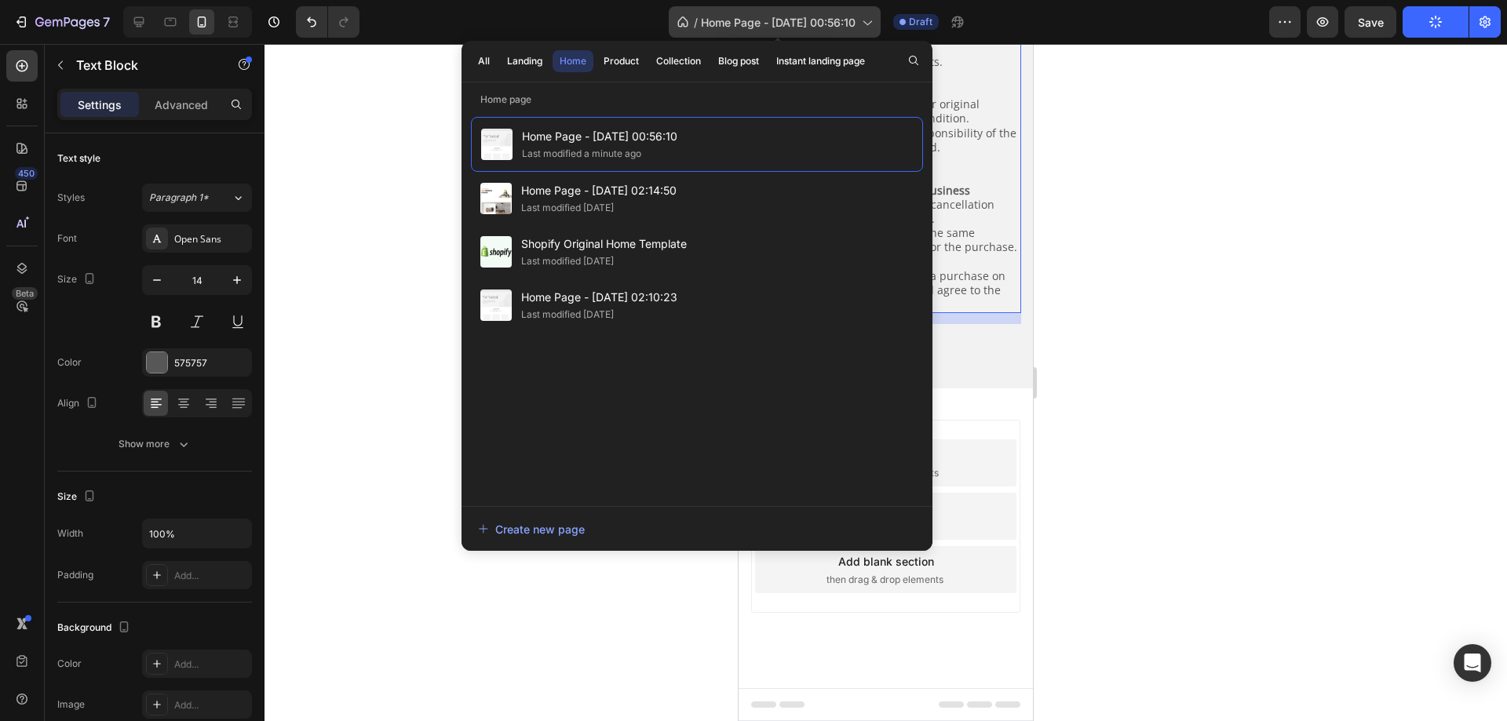
click at [855, 19] on span "Home Page - Aug 28, 00:56:10" at bounding box center [778, 22] width 155 height 16
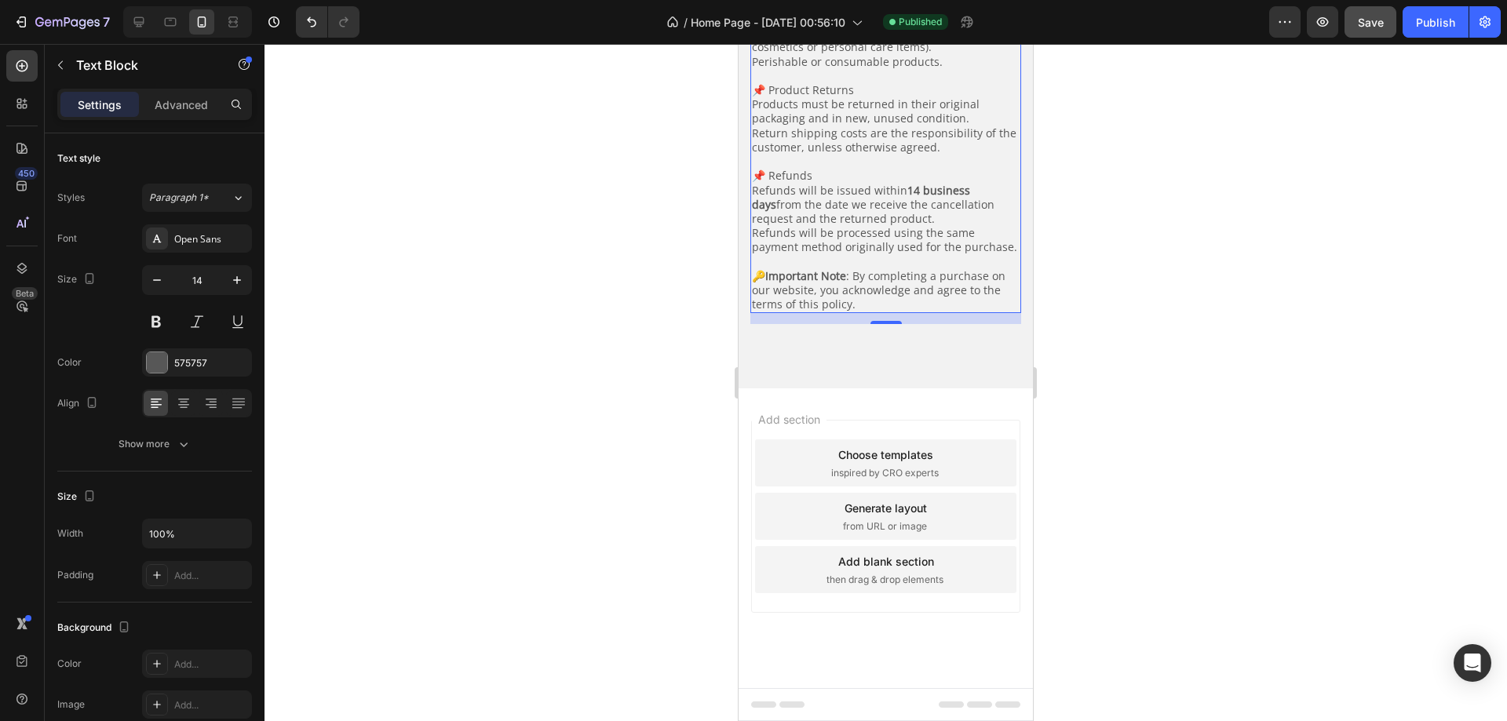
click at [1361, 27] on span "Save" at bounding box center [1370, 22] width 26 height 13
click at [1426, 19] on div "Publish" at bounding box center [1434, 22] width 39 height 16
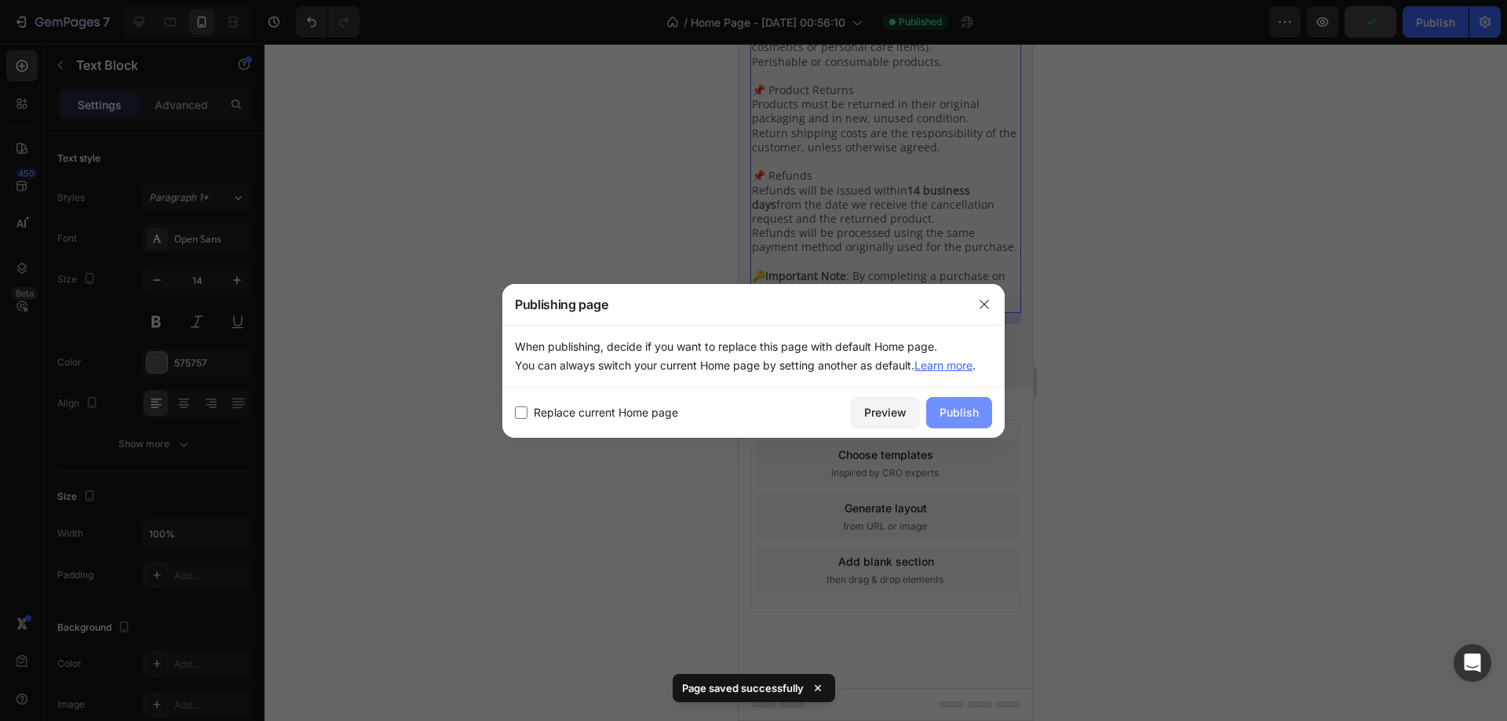
click at [970, 416] on div "Publish" at bounding box center [958, 412] width 39 height 16
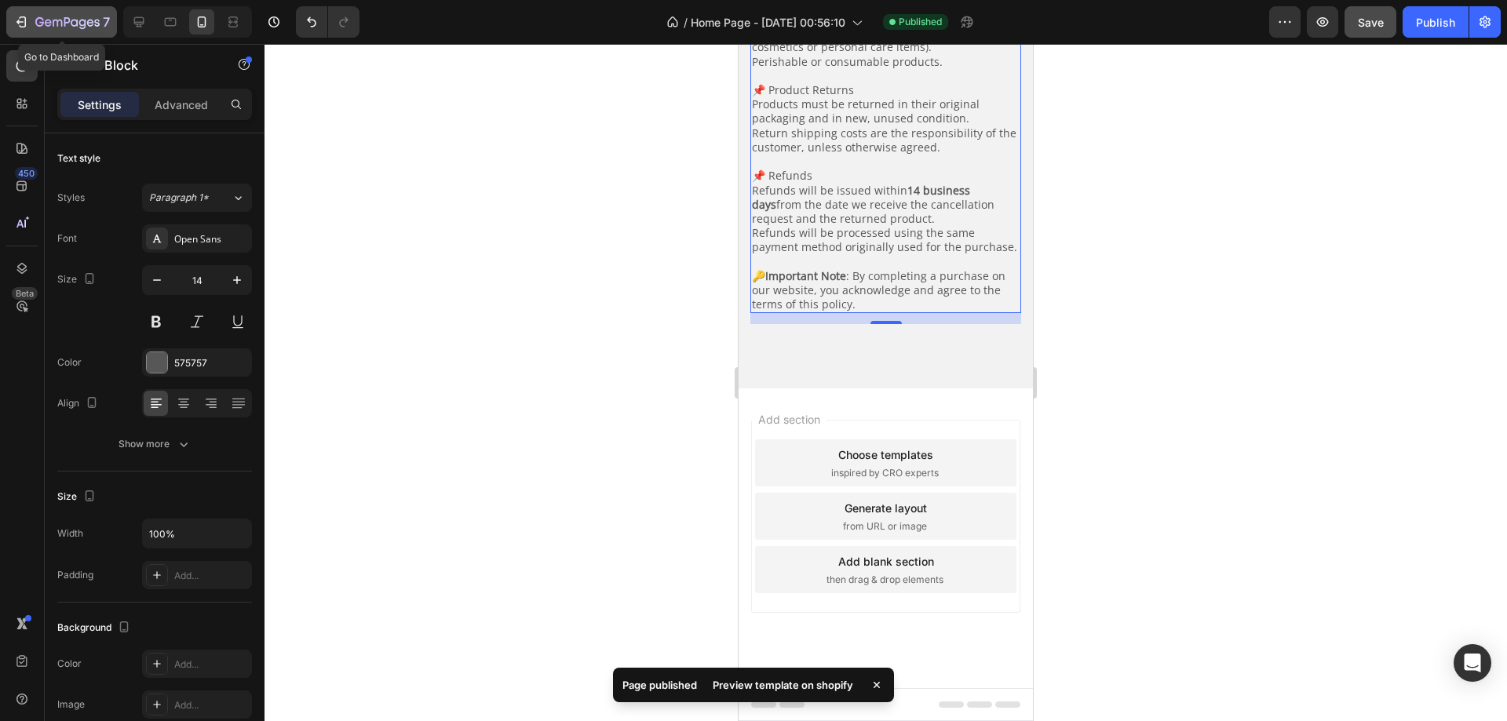
click at [53, 24] on icon "button" at bounding box center [57, 23] width 9 height 7
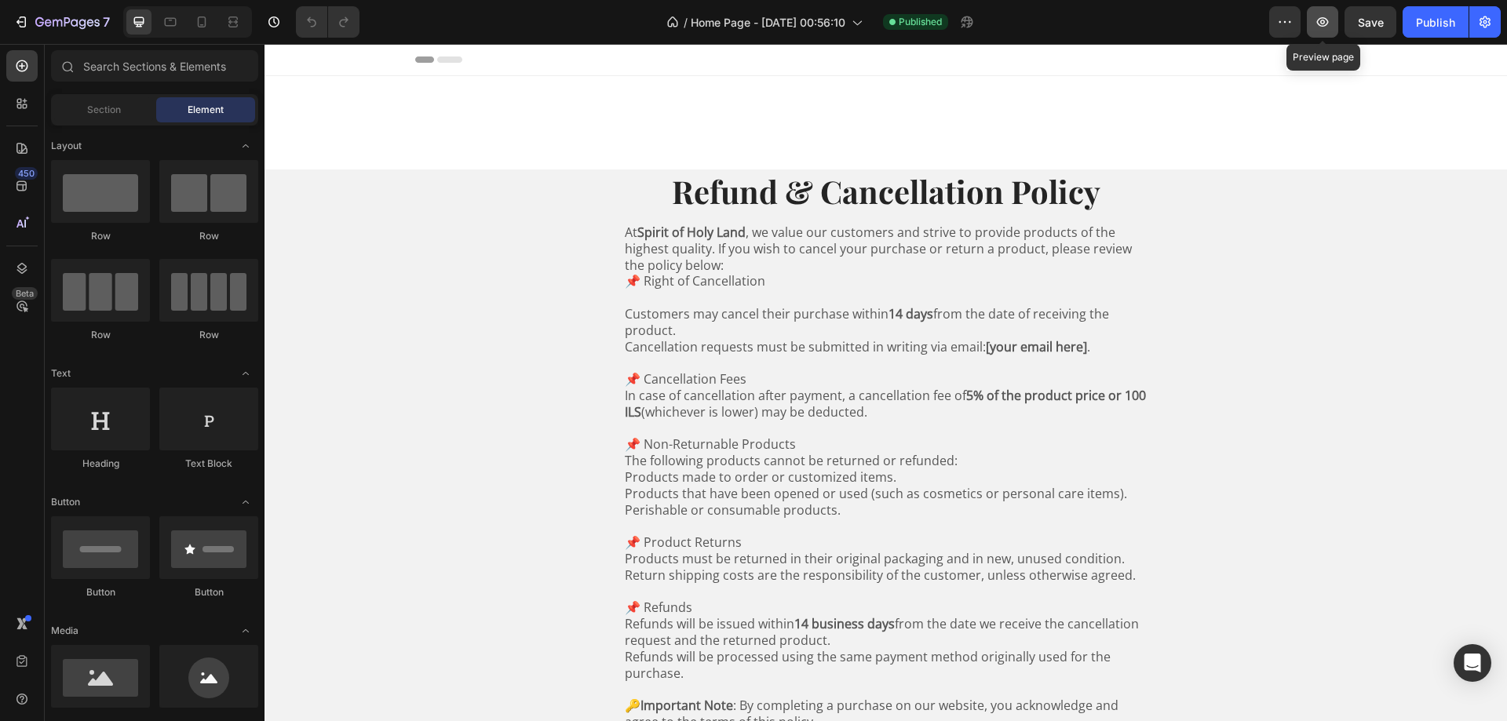
click at [1316, 19] on icon "button" at bounding box center [1322, 22] width 16 height 16
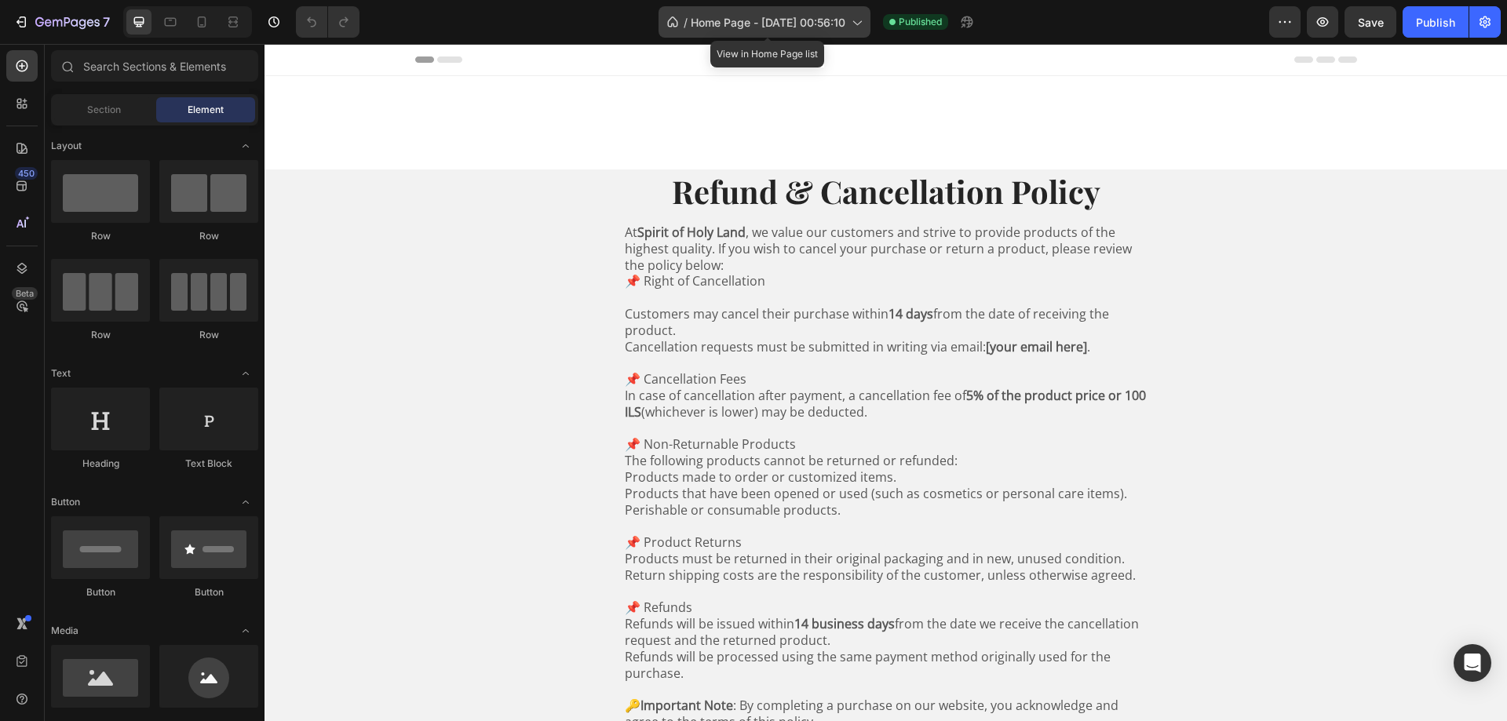
click at [864, 13] on div "/ Home Page - [DATE] 00:56:10" at bounding box center [764, 21] width 212 height 31
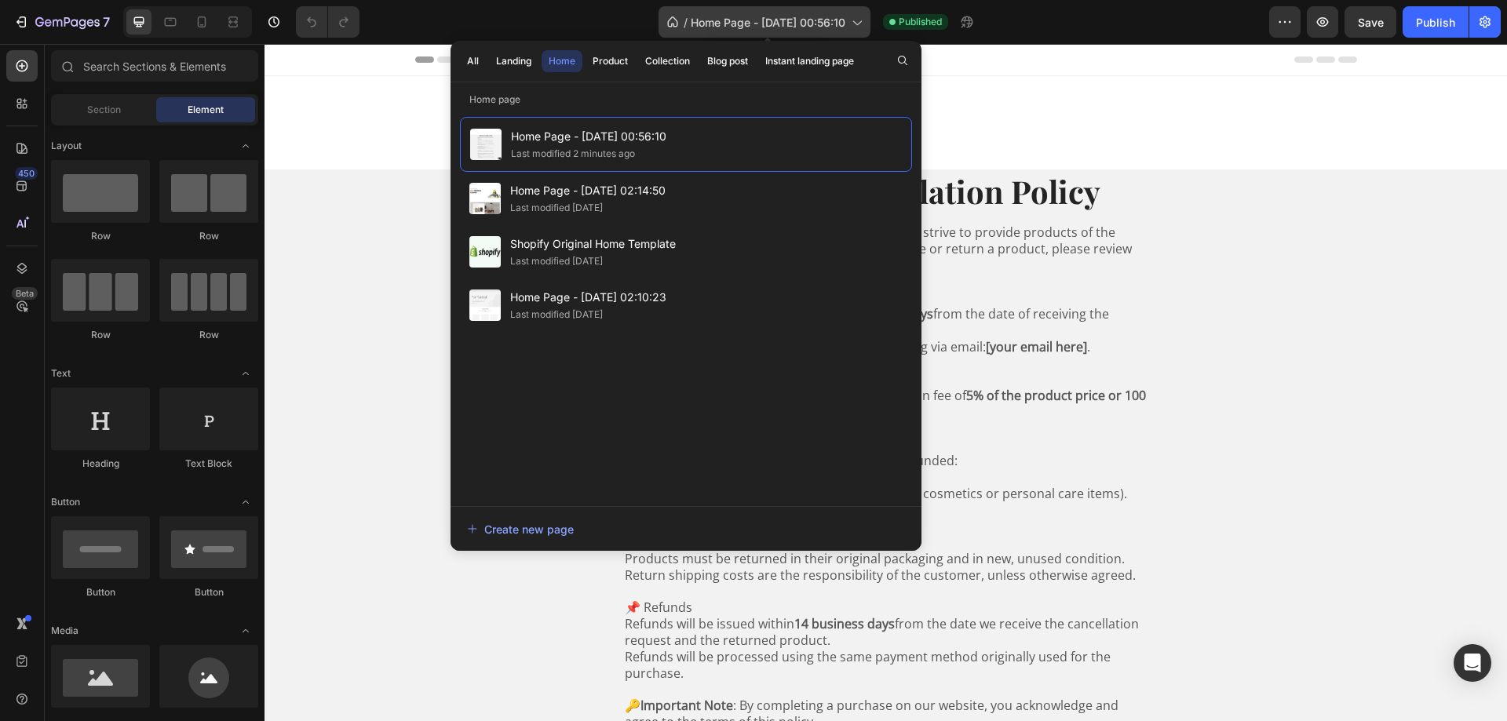
click at [864, 13] on div "/ Home Page - [DATE] 00:56:10" at bounding box center [764, 21] width 212 height 31
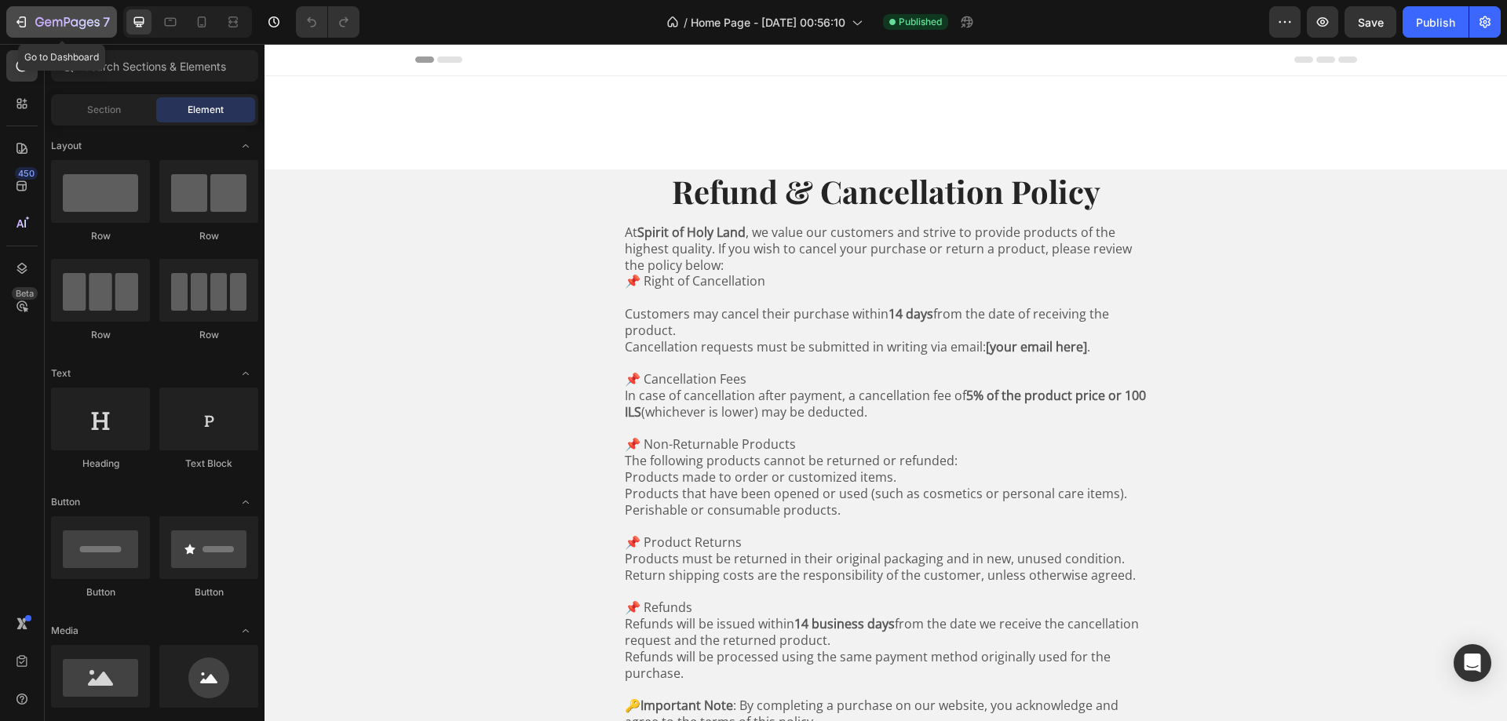
click at [27, 24] on icon "button" at bounding box center [21, 22] width 16 height 16
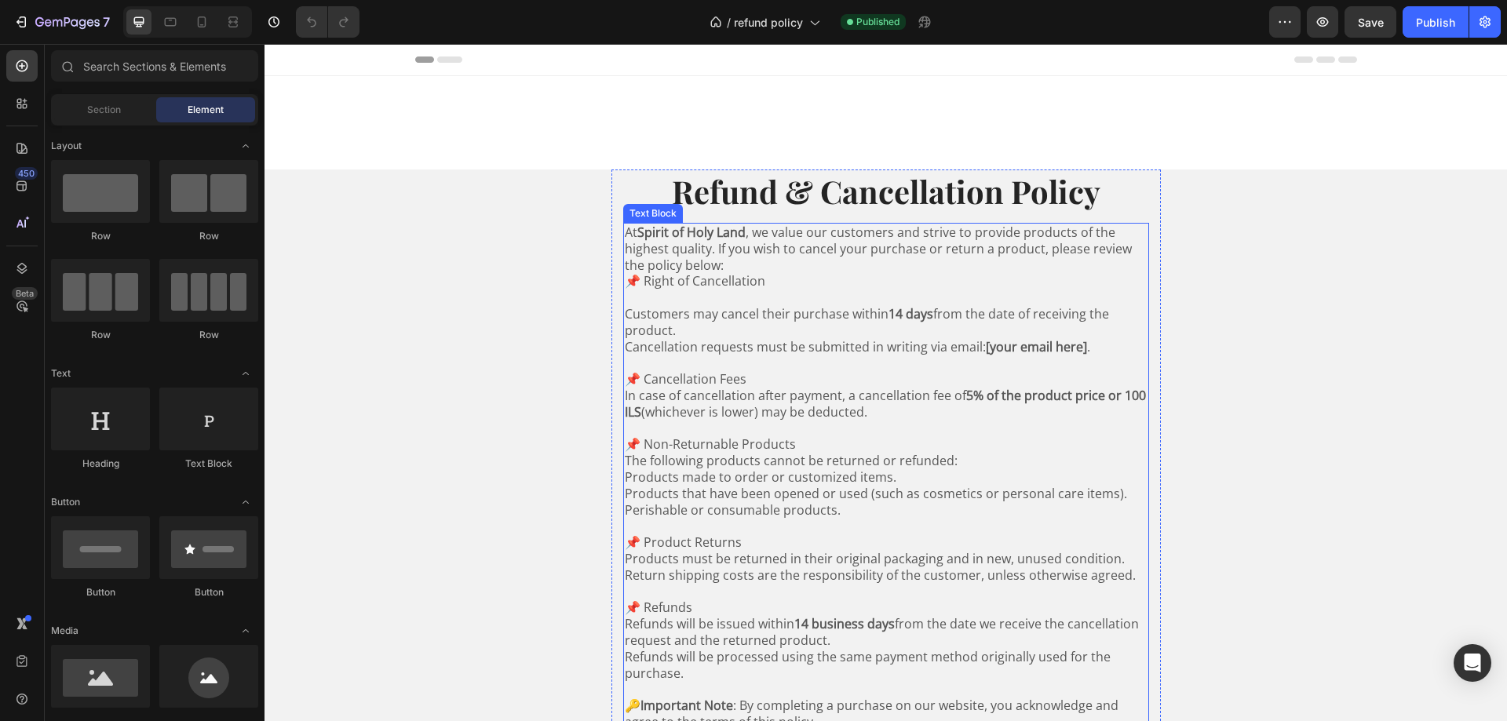
scroll to position [235, 0]
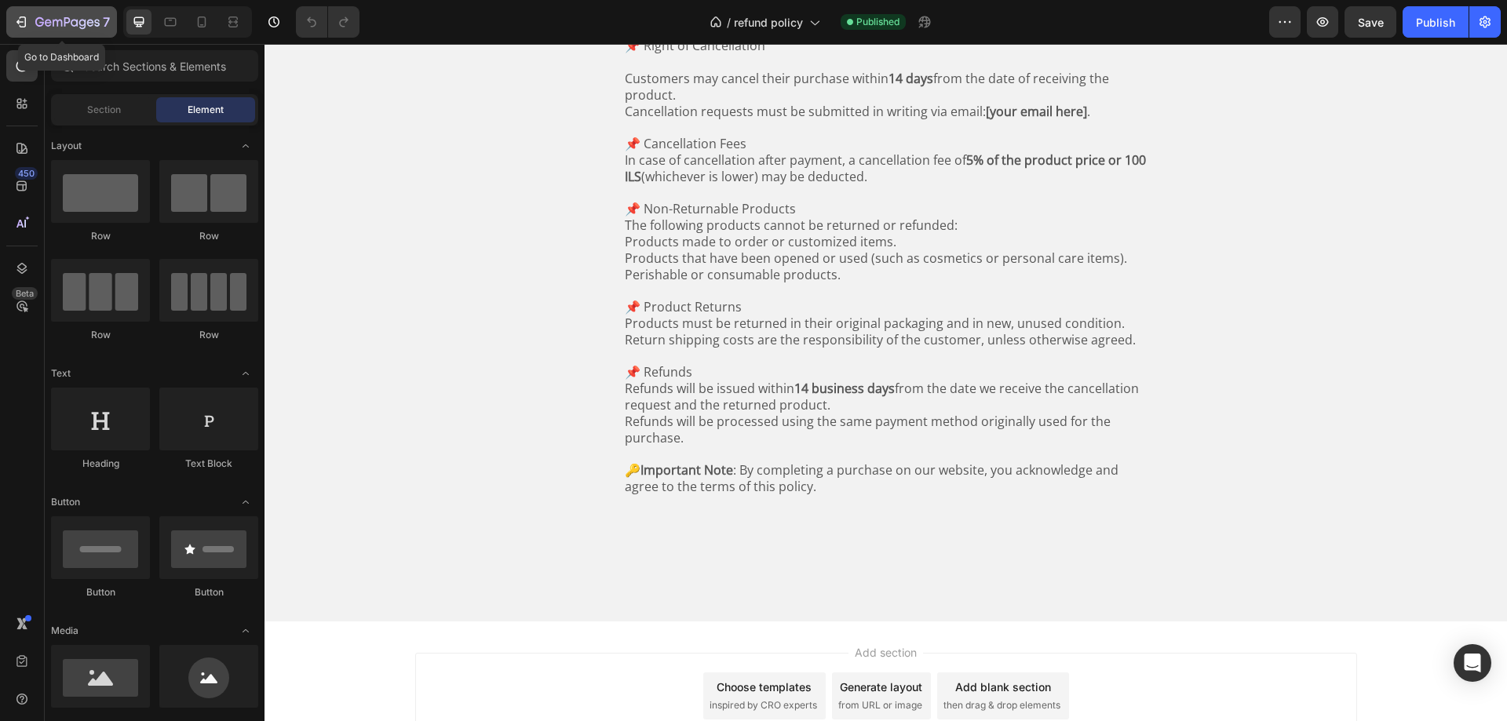
click at [21, 23] on icon "button" at bounding box center [21, 22] width 16 height 16
